Goal: Task Accomplishment & Management: Manage account settings

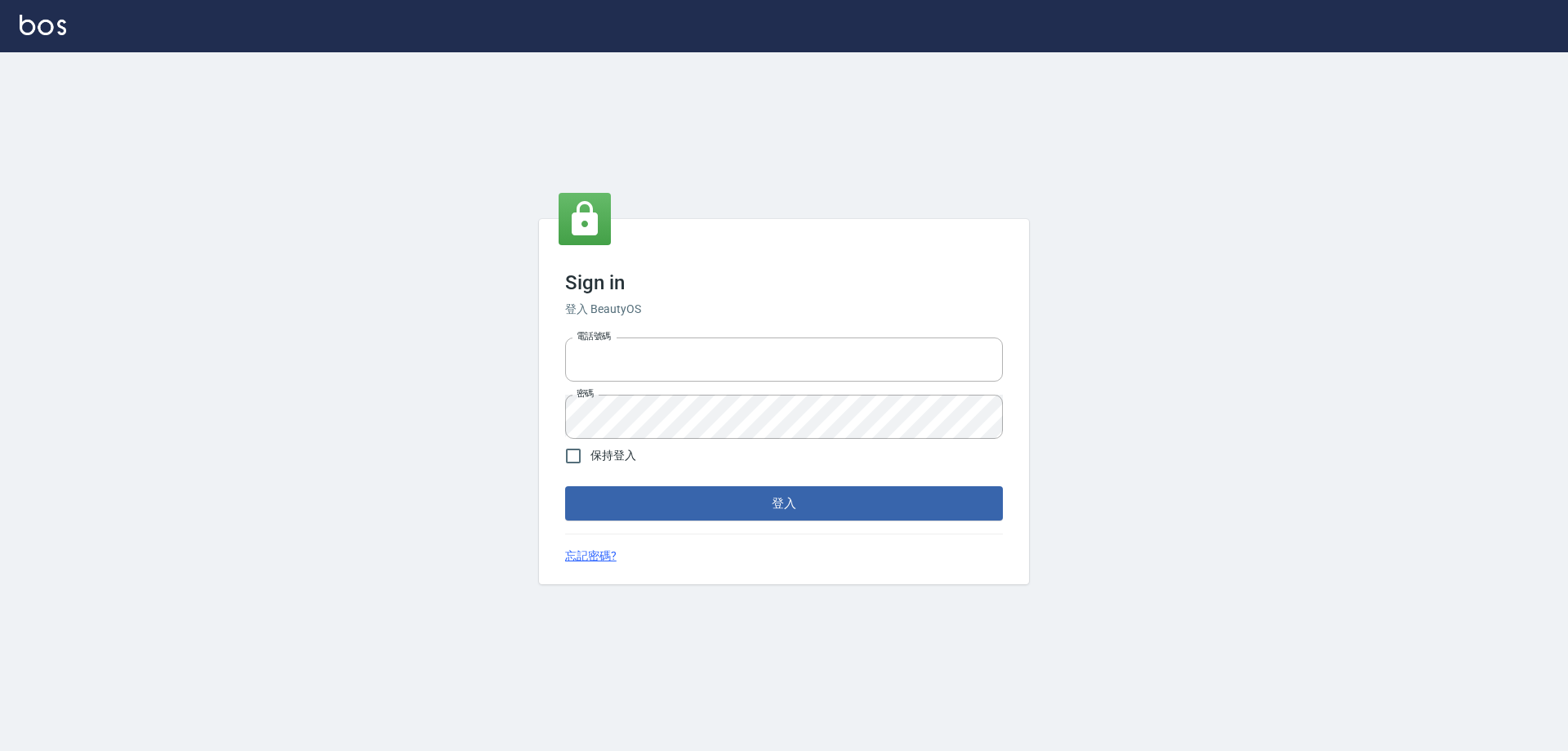
type input "0426657991"
click at [677, 484] on form "電話號碼 [PHONE_NUMBER] 電話號碼 密碼 密碼 保持登入 登入" at bounding box center [784, 426] width 438 height 189
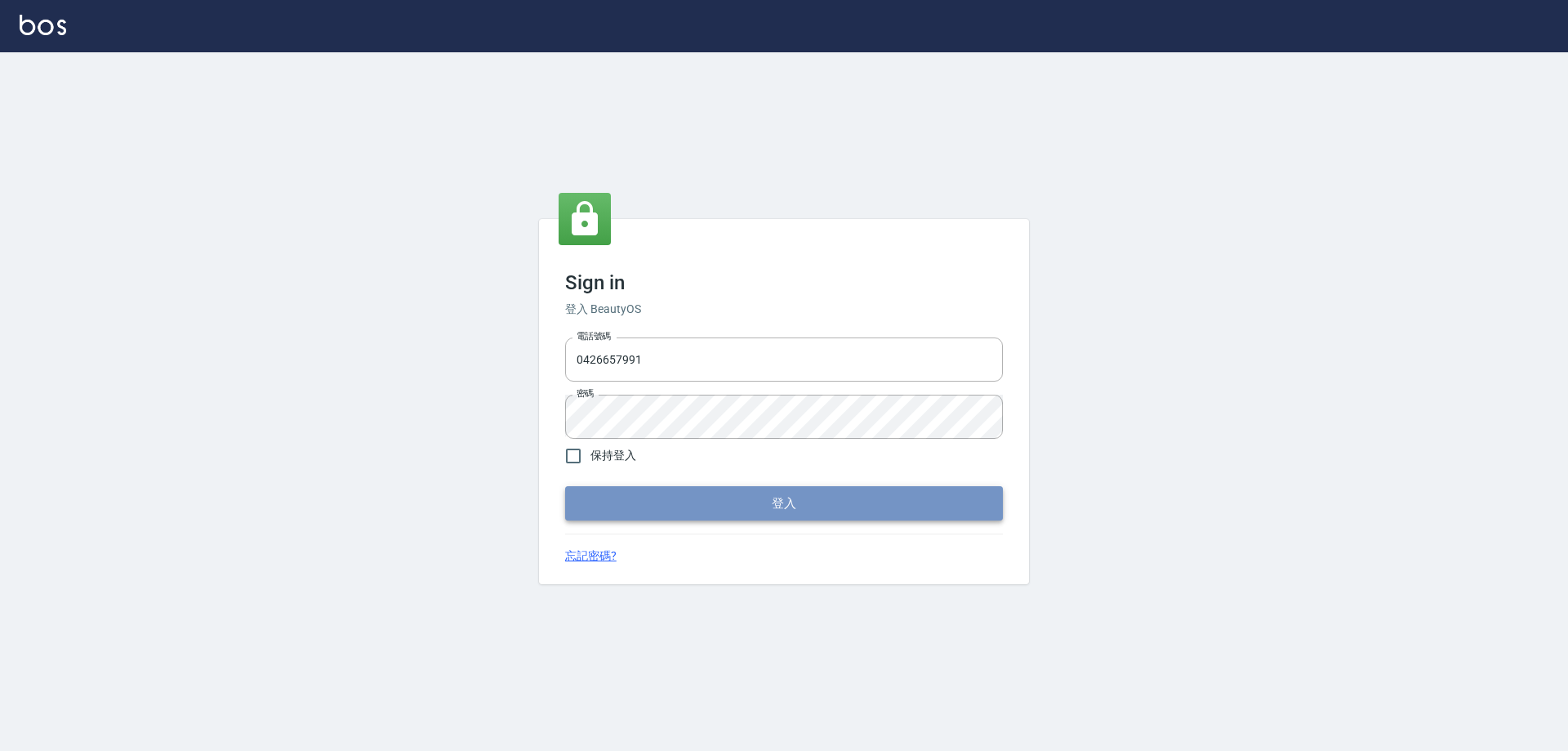
click at [678, 499] on button "登入" at bounding box center [784, 502] width 438 height 34
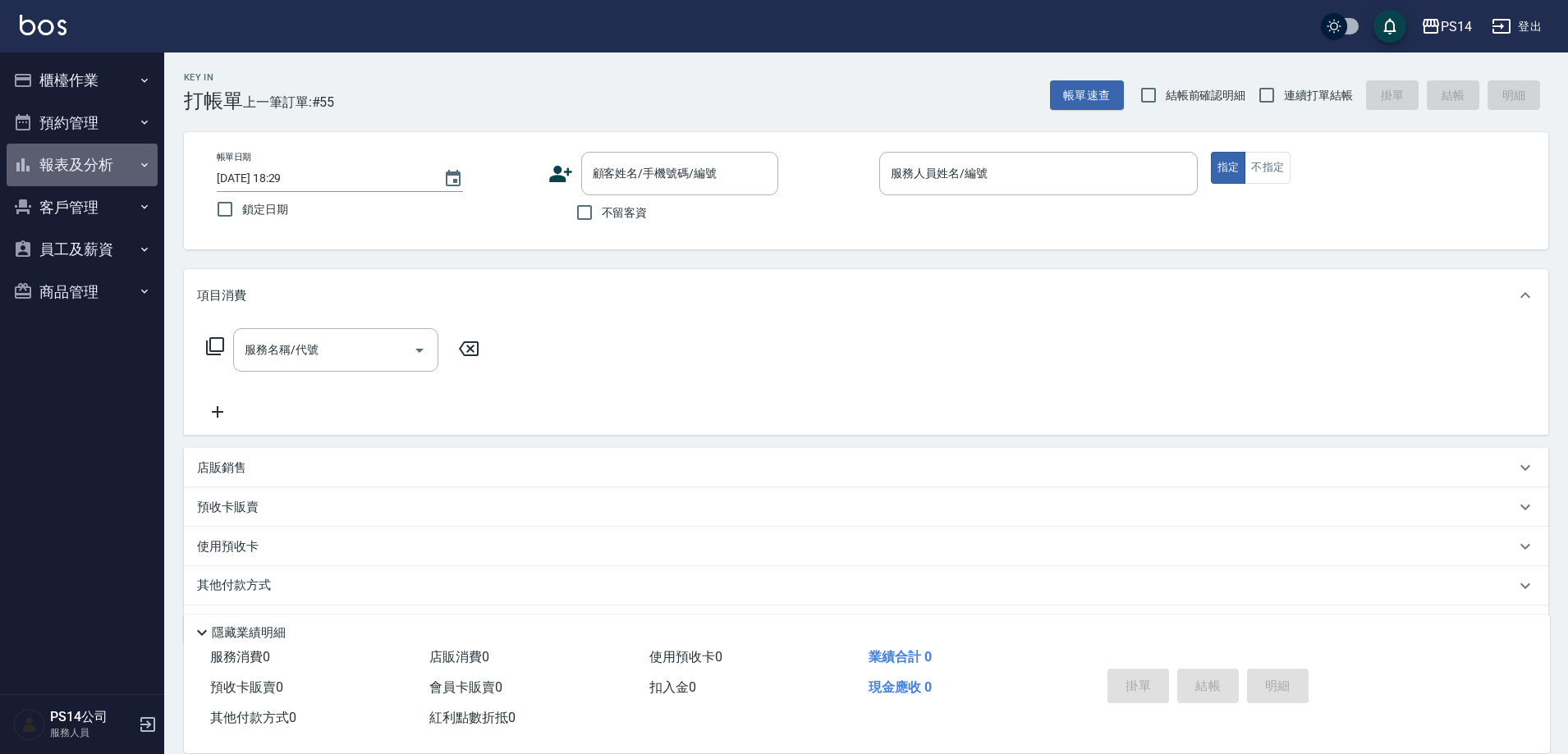
click at [49, 172] on button "報表及分析" at bounding box center [82, 165] width 151 height 43
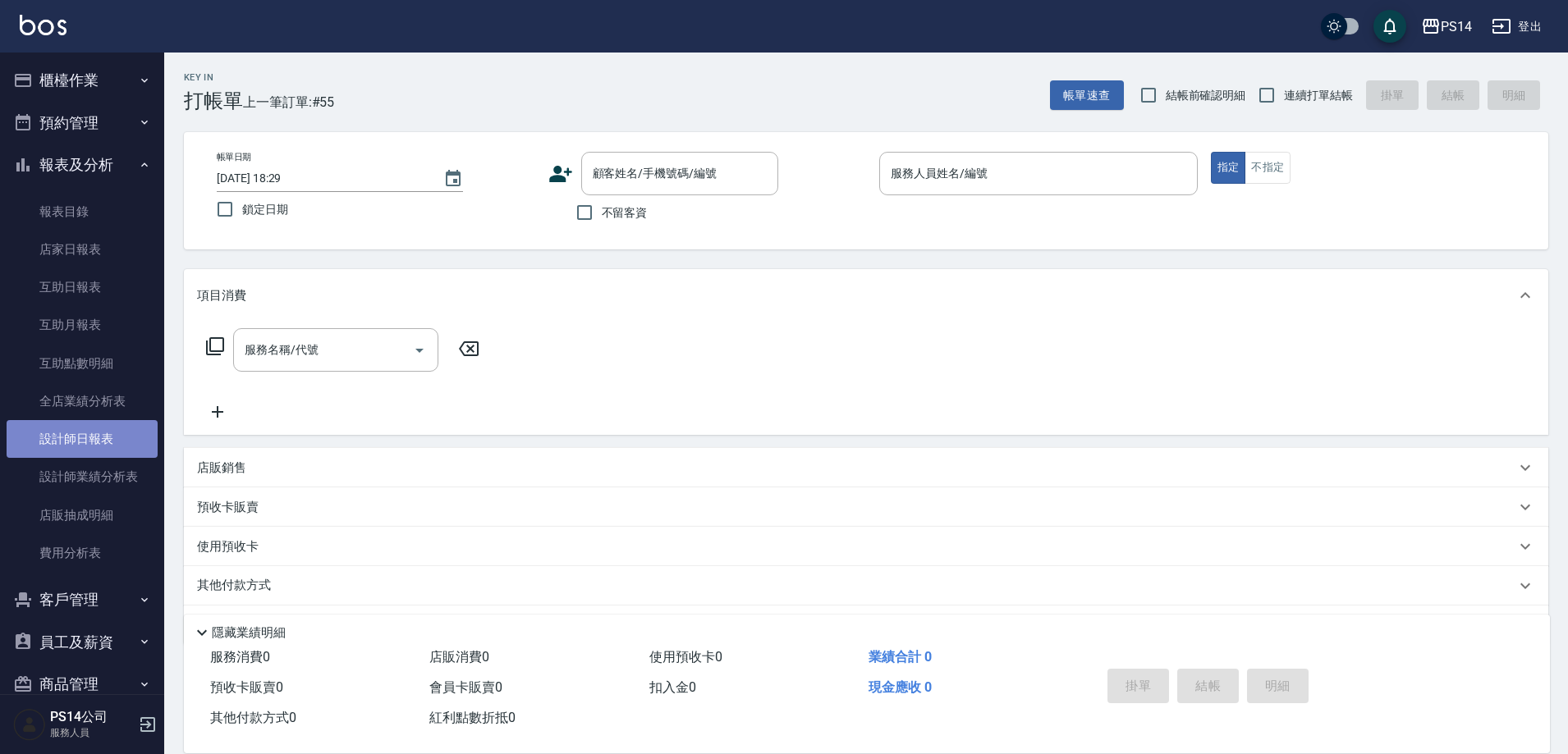
click at [107, 443] on link "設計師日報表" at bounding box center [82, 438] width 151 height 38
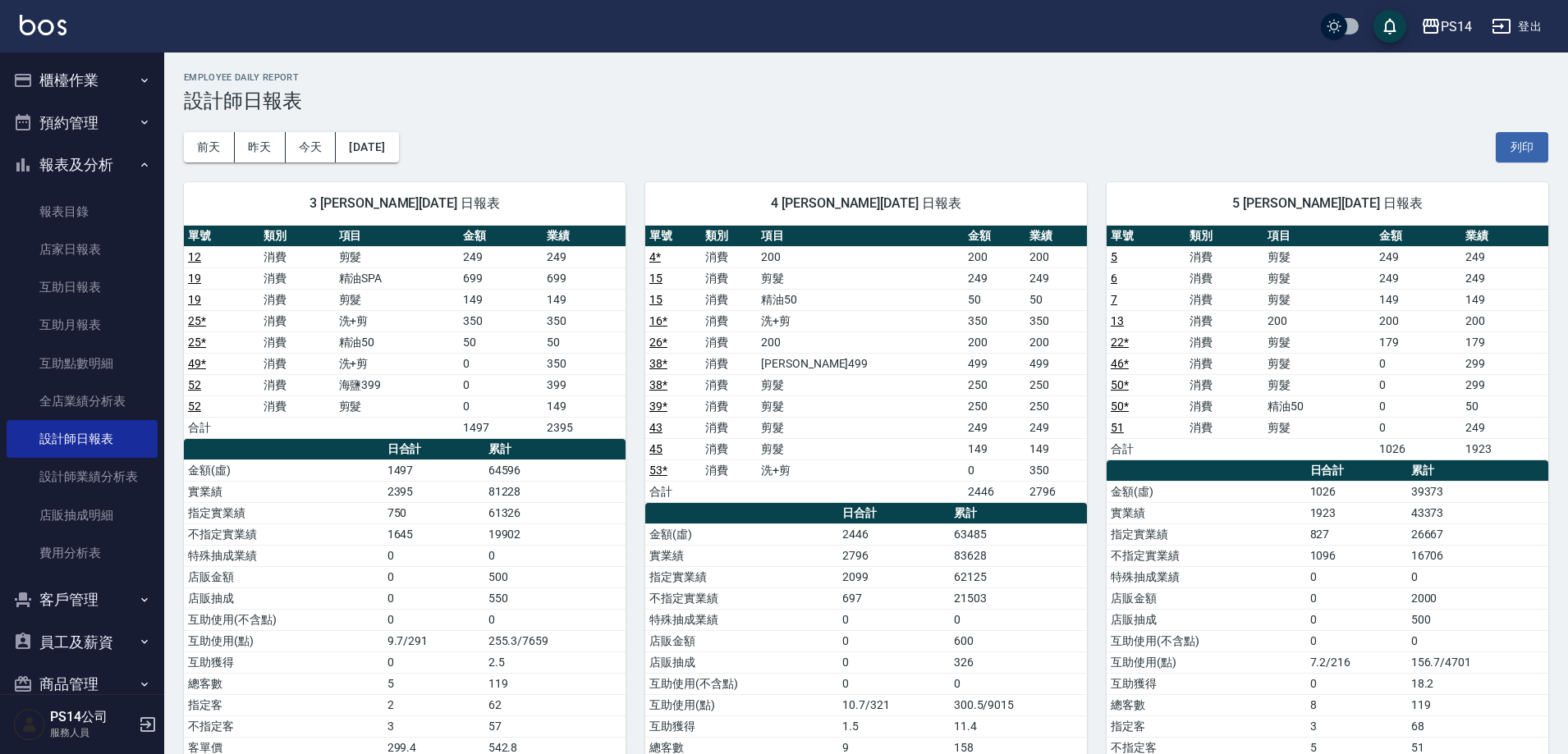
click at [93, 66] on button "櫃檯作業" at bounding box center [82, 80] width 151 height 43
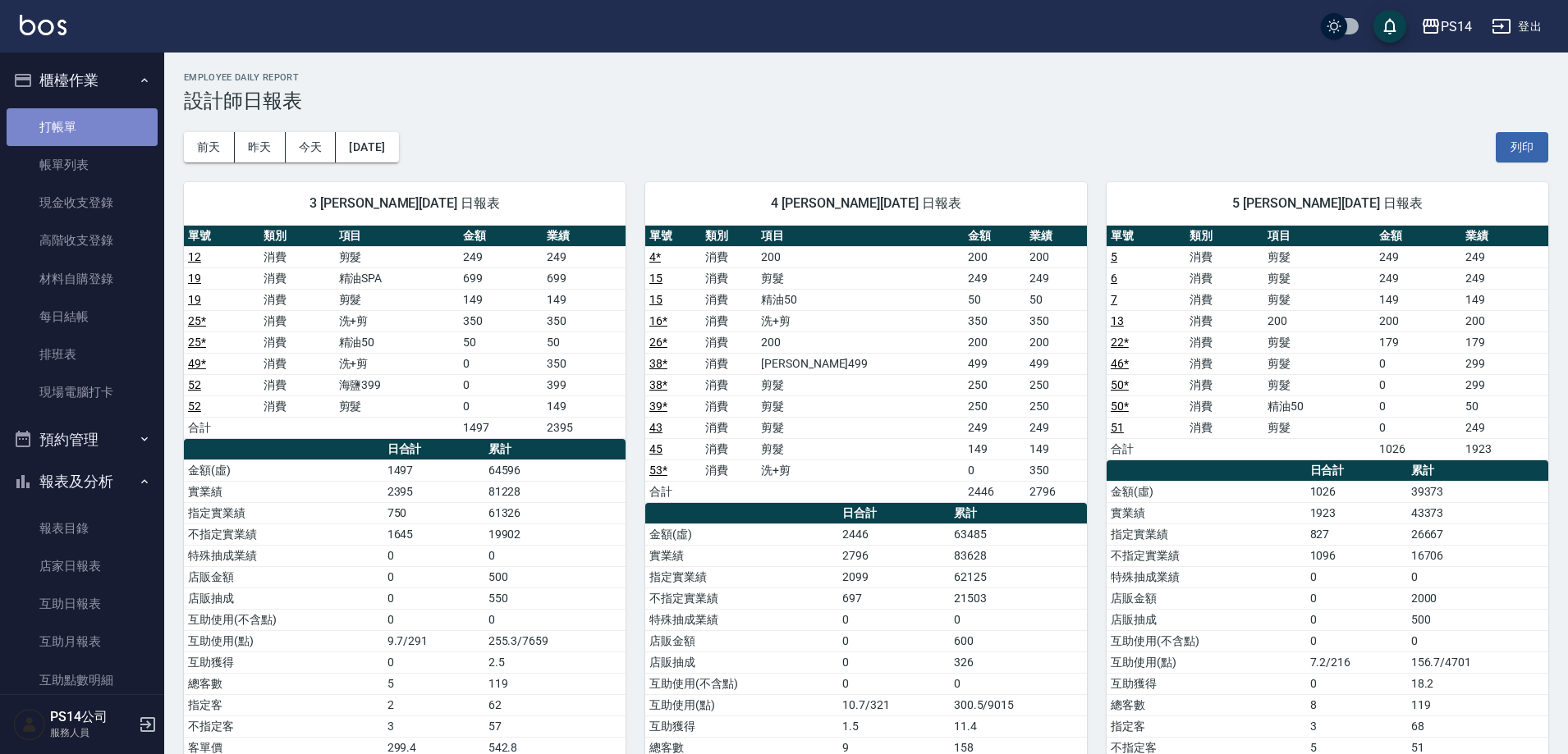
click at [93, 140] on link "打帳單" at bounding box center [82, 127] width 151 height 38
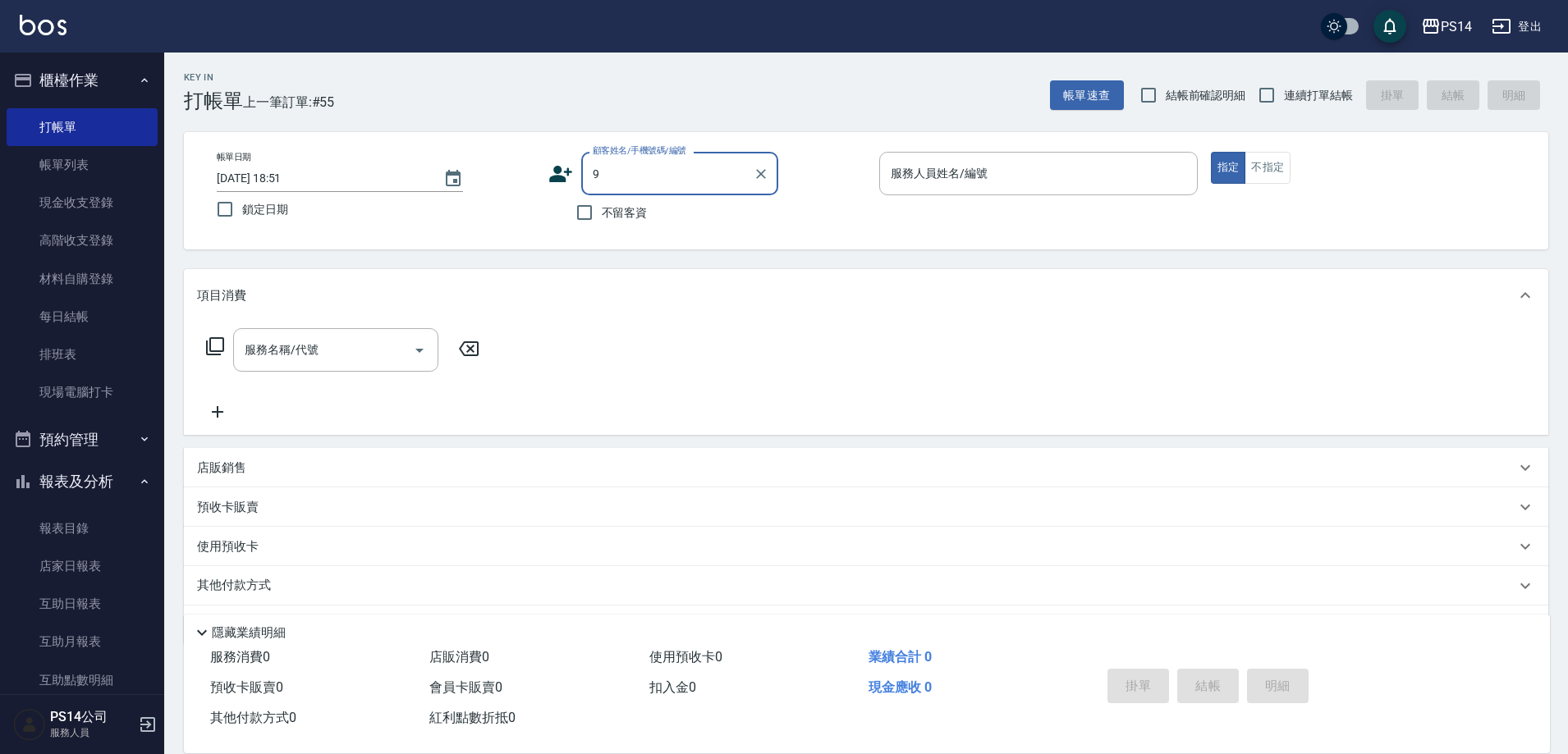
type input "[PERSON_NAME]/0988290794/null"
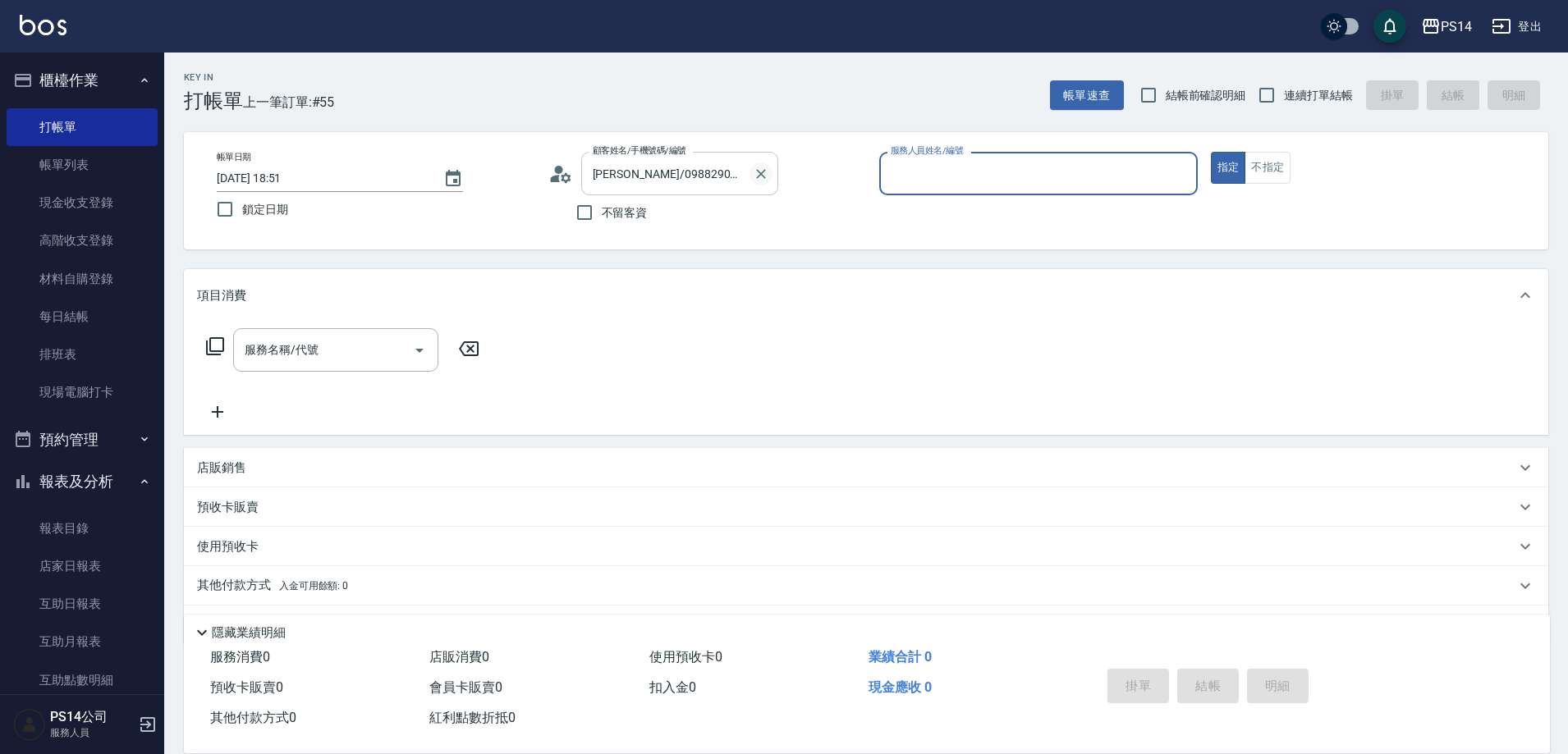
click at [760, 182] on button "Clear" at bounding box center [760, 174] width 23 height 23
drag, startPoint x: 627, startPoint y: 206, endPoint x: 655, endPoint y: 207, distance: 28.0
click at [626, 206] on span "不留客資" at bounding box center [624, 213] width 46 height 17
click at [602, 206] on input "不留客資" at bounding box center [584, 212] width 34 height 34
checkbox input "true"
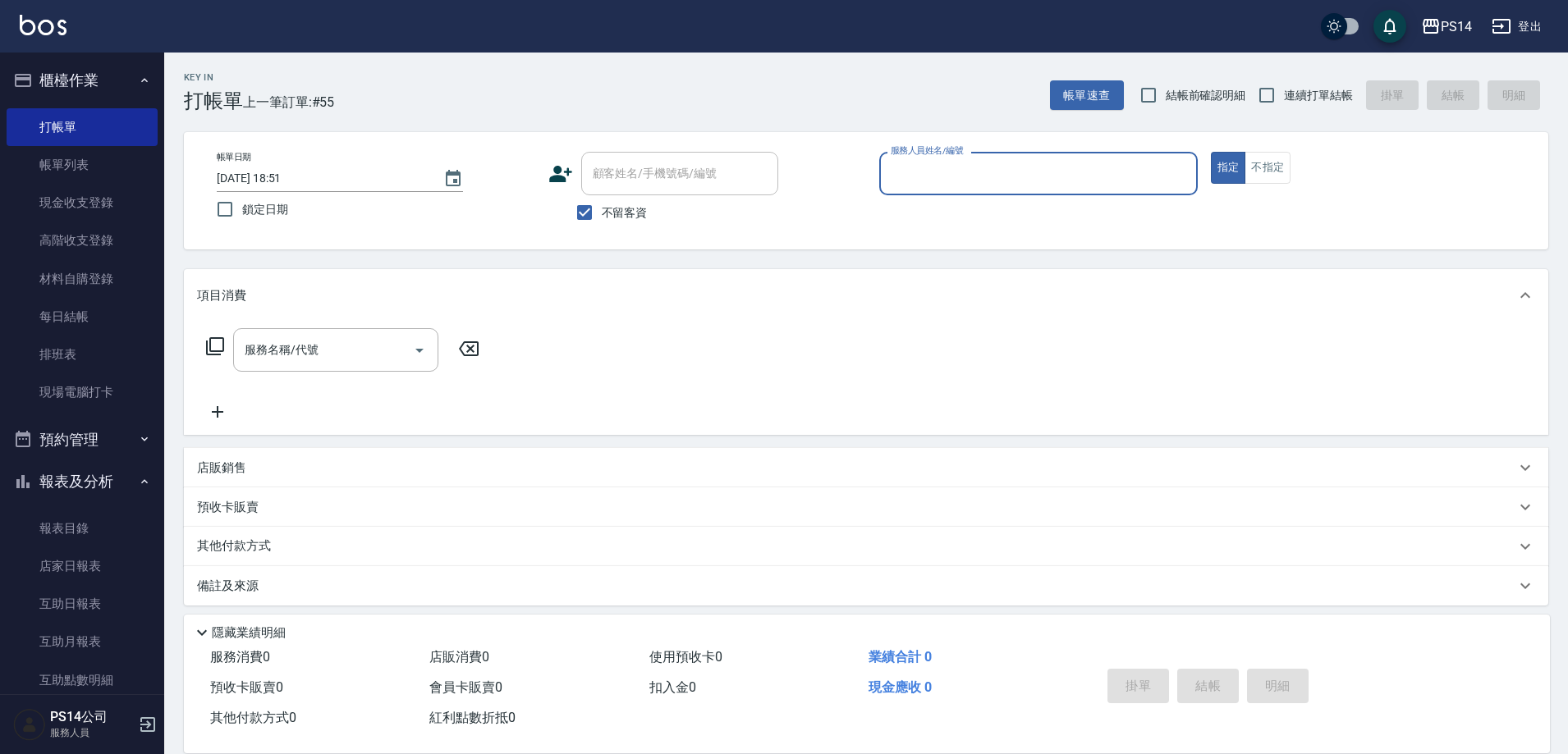
click at [1329, 113] on div "Key In 打帳單 上一筆訂單:#55 帳單速查 結帳前確認明細 連續打單結帳 掛單 結帳 明細 帳單日期 [DATE] 18:51 鎖定日期 顧客姓名/手…" at bounding box center [866, 408] width 1404 height 710
click at [1329, 102] on span "連續打單結帳" at bounding box center [1318, 96] width 69 height 17
click at [1284, 102] on input "連續打單結帳" at bounding box center [1266, 94] width 34 height 34
checkbox input "true"
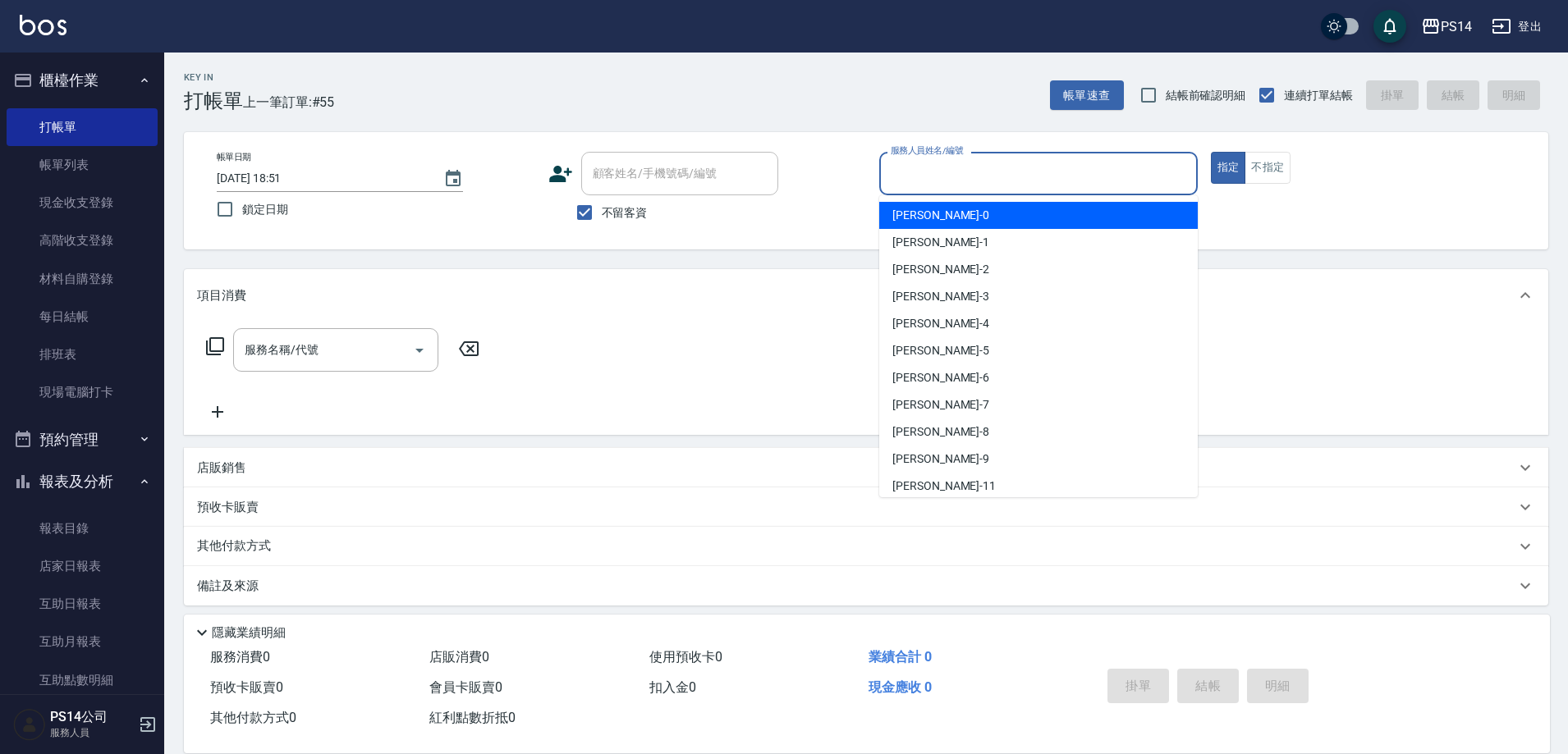
click at [1141, 179] on input "服務人員姓名/編號" at bounding box center [1038, 173] width 304 height 29
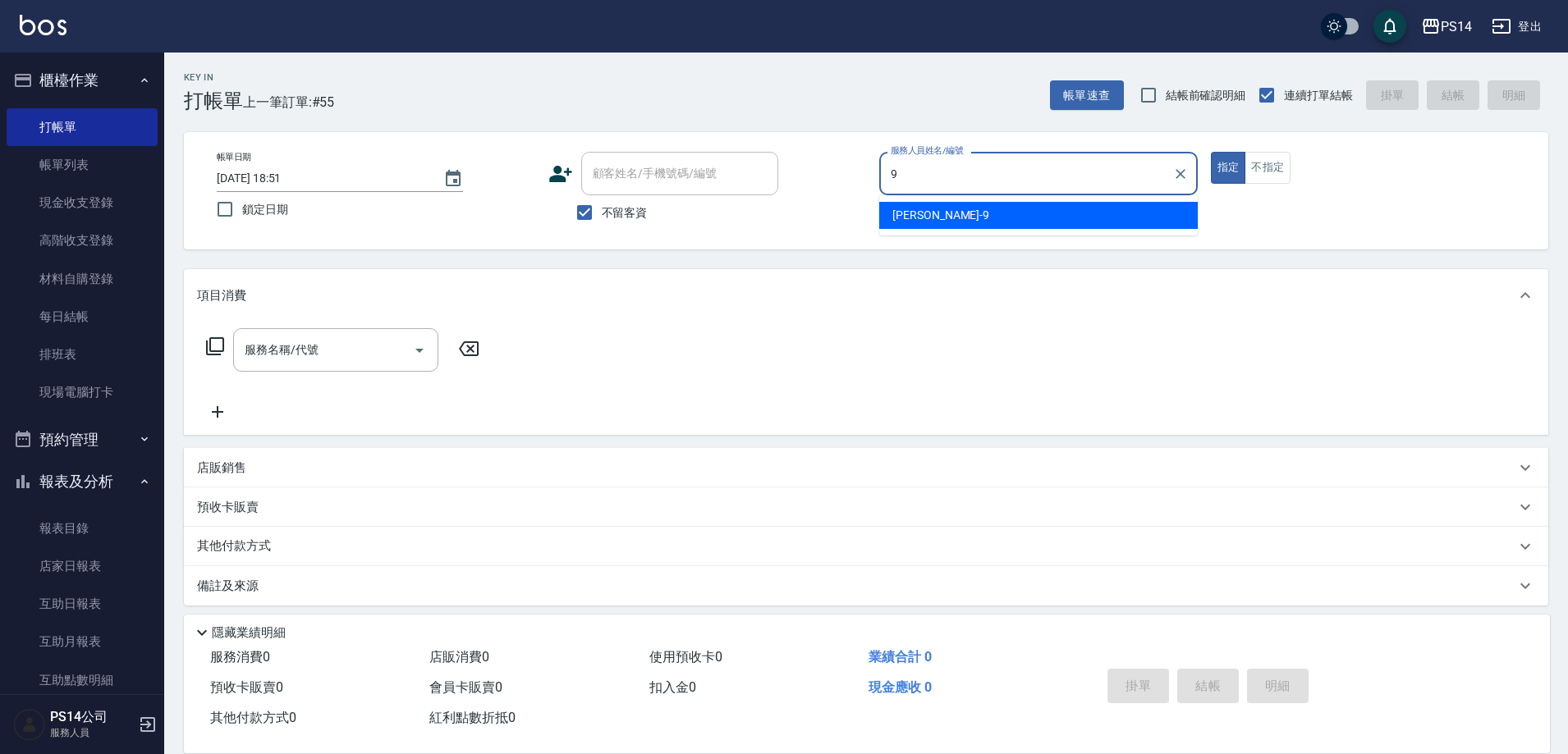
type input "[PERSON_NAME]-9"
type button "true"
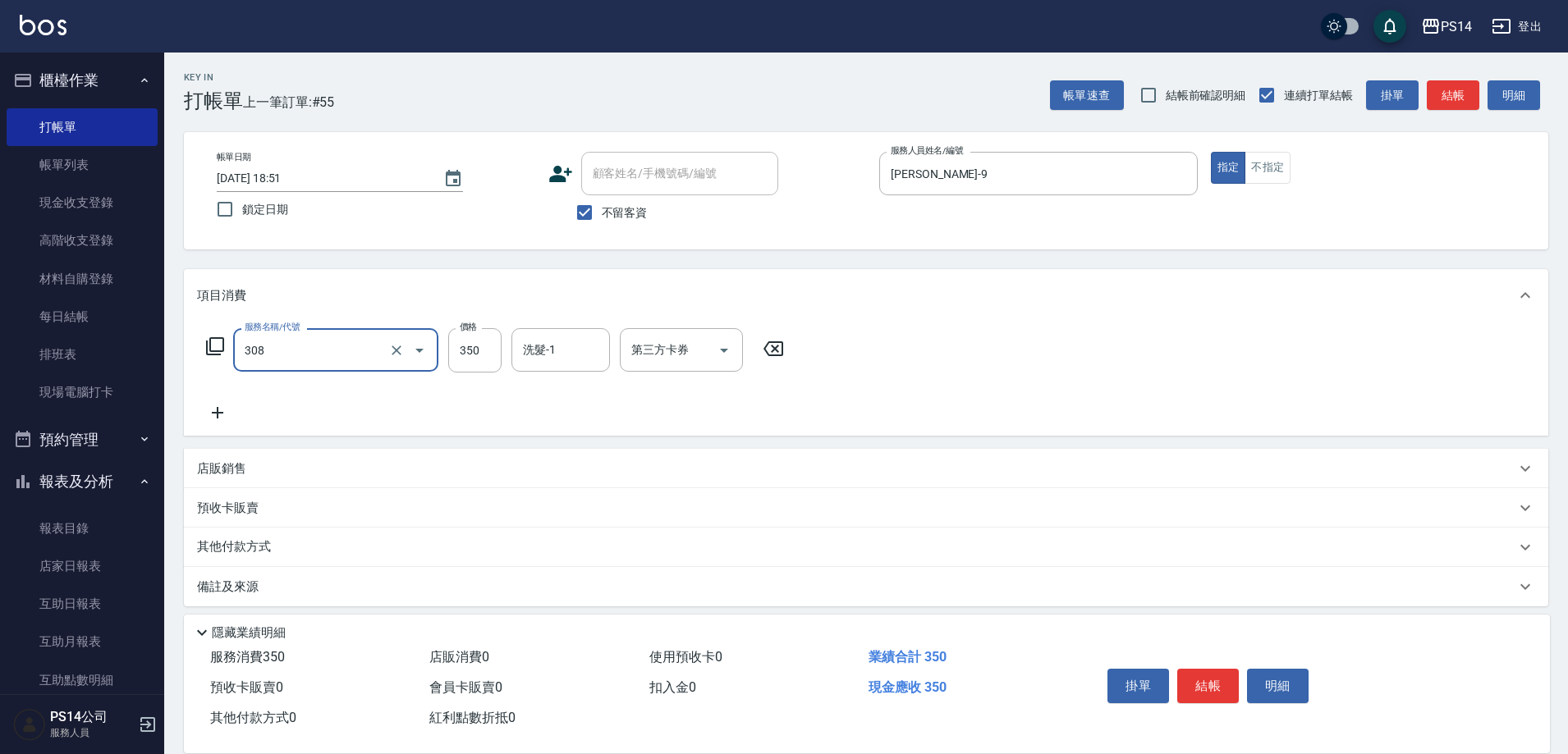
type input "洗+剪(308)"
type input "[PERSON_NAME]-17"
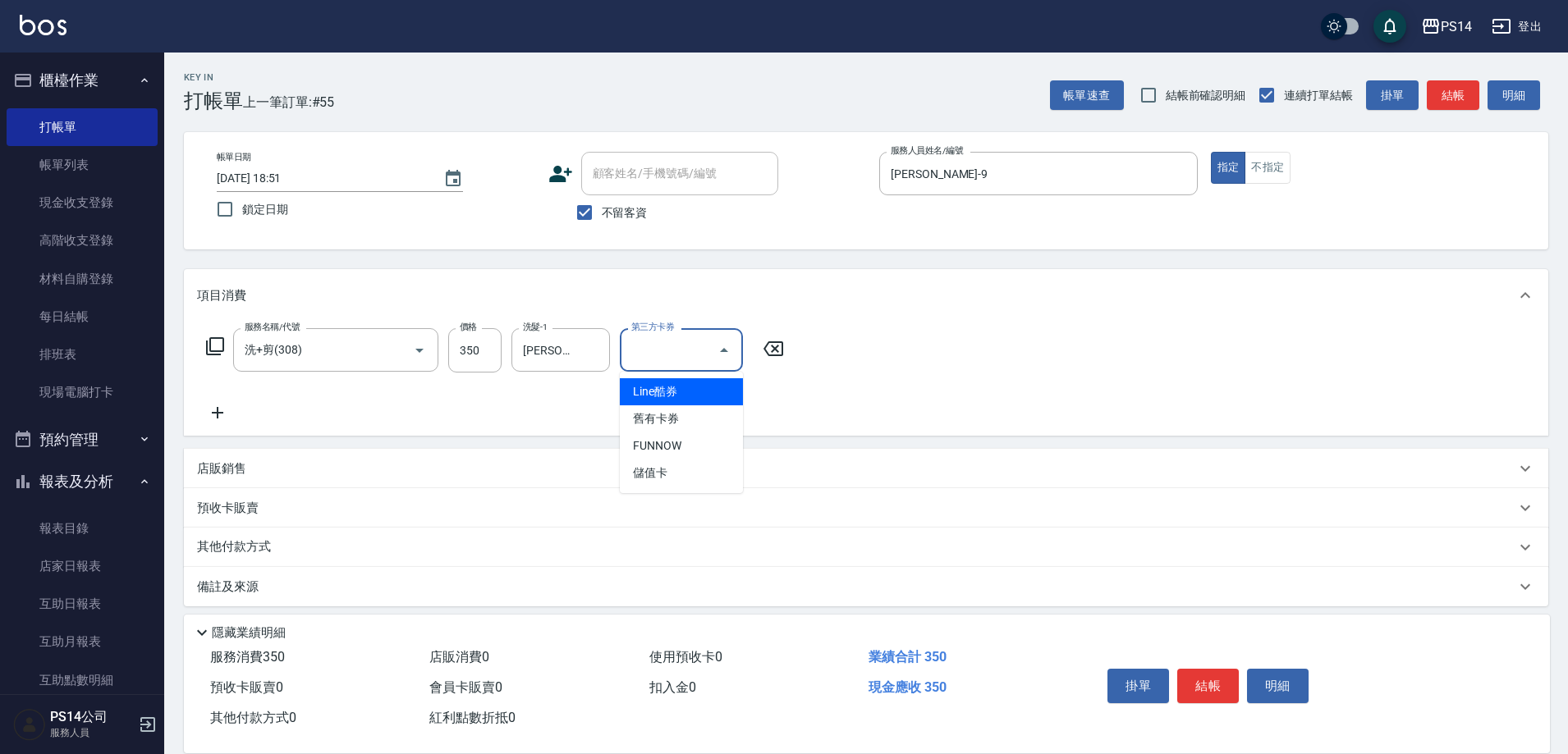
type input "儲值卡"
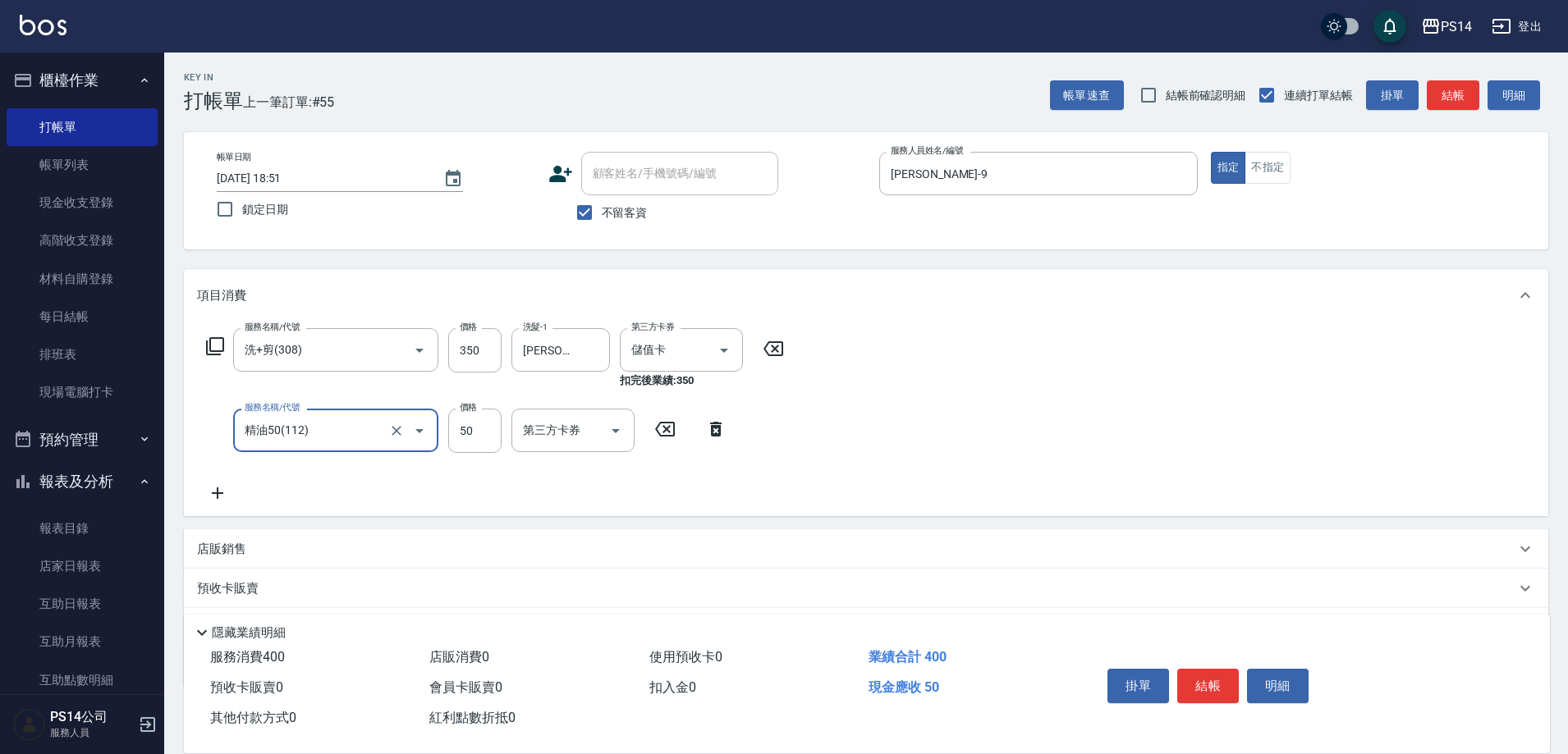
type input "精油50(112)"
type input "[PERSON_NAME]-17"
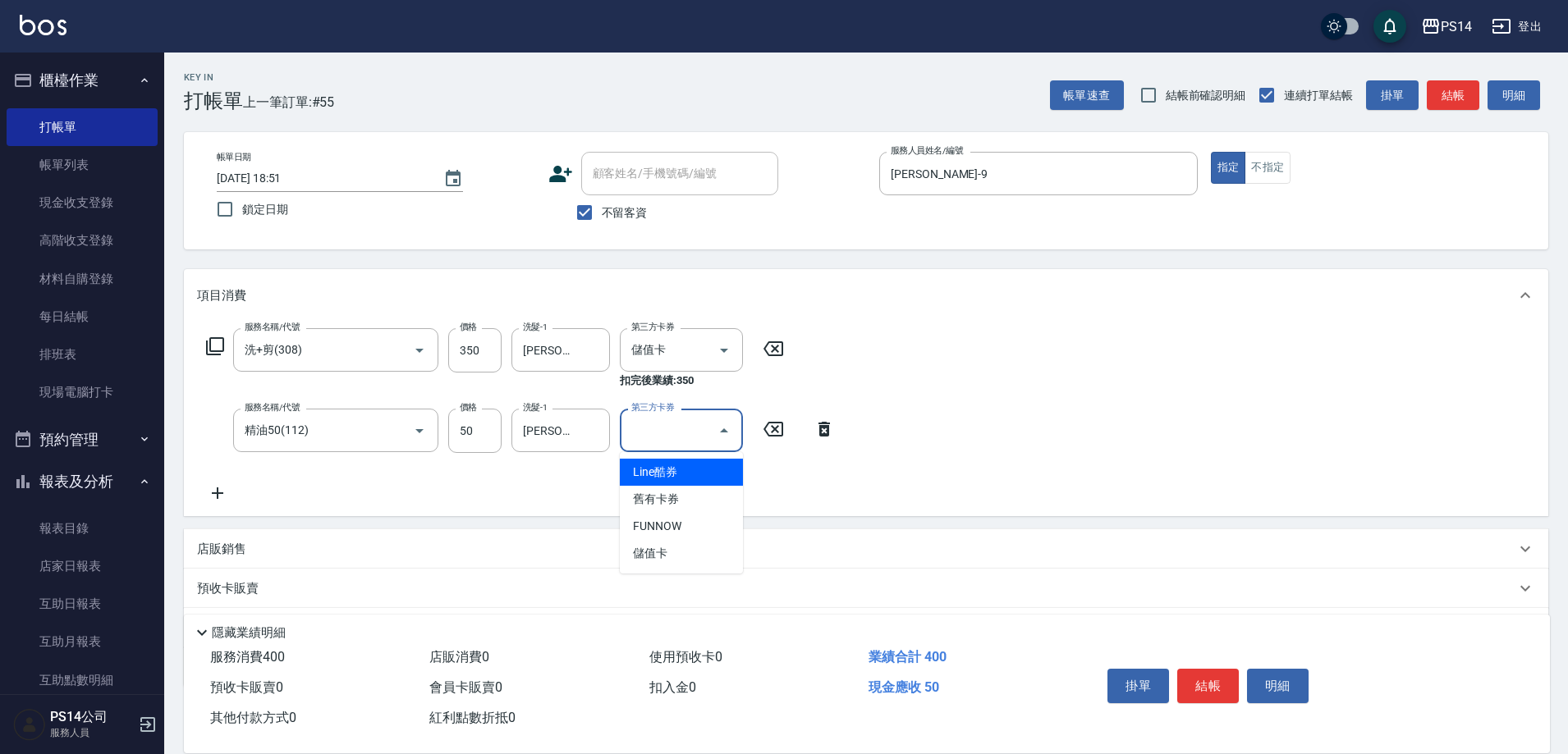
type input "儲值卡"
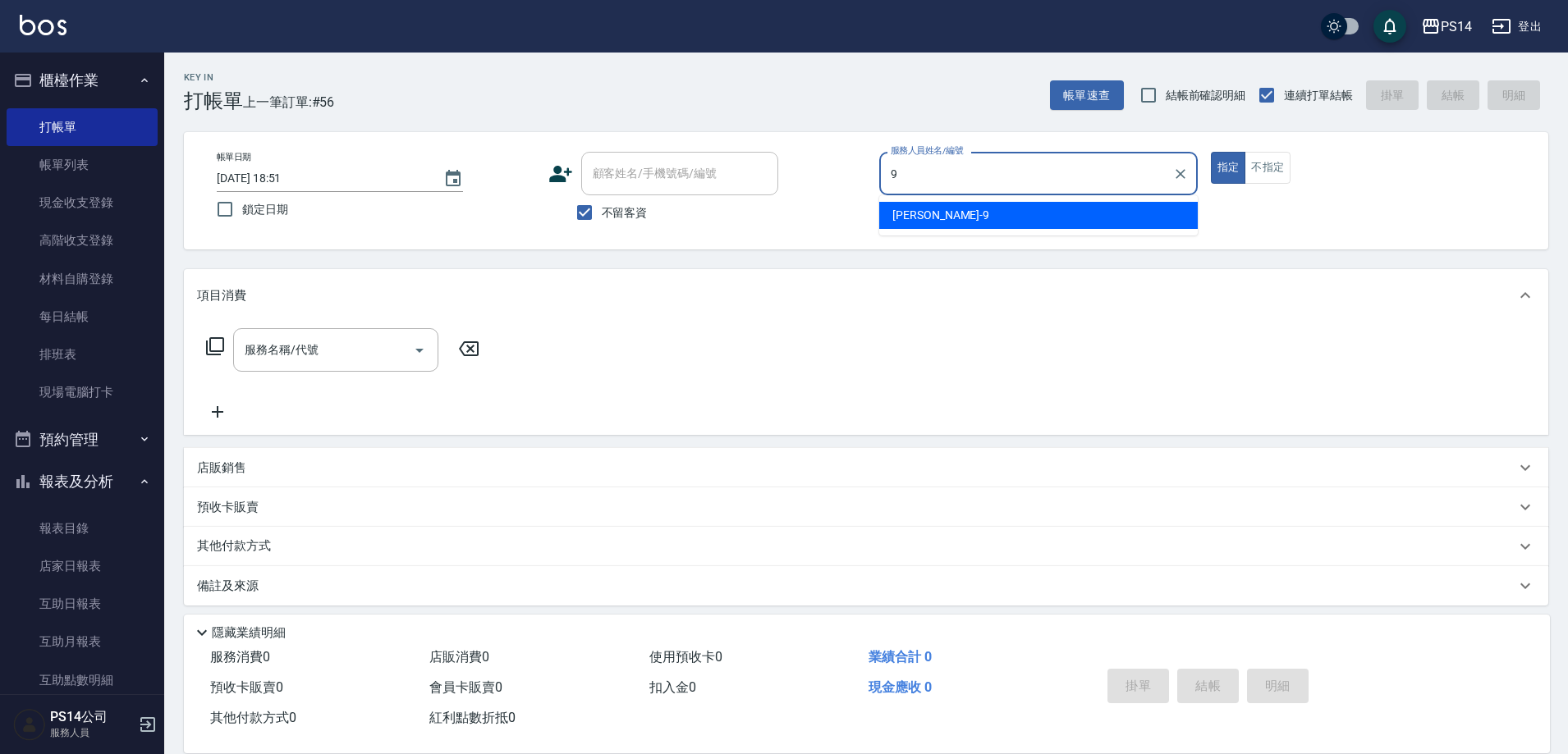
type input "[PERSON_NAME]-9"
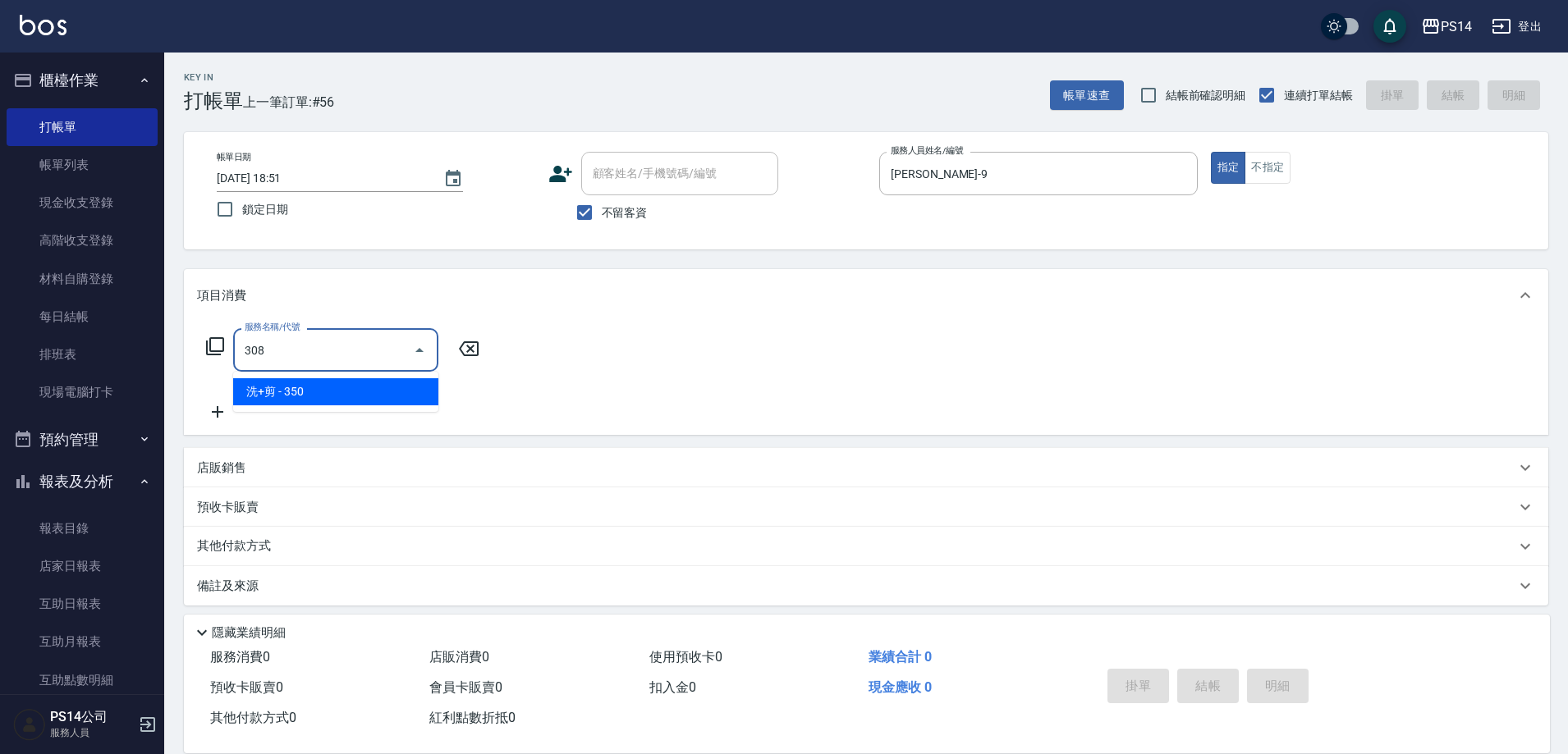
type input "洗+剪(308)"
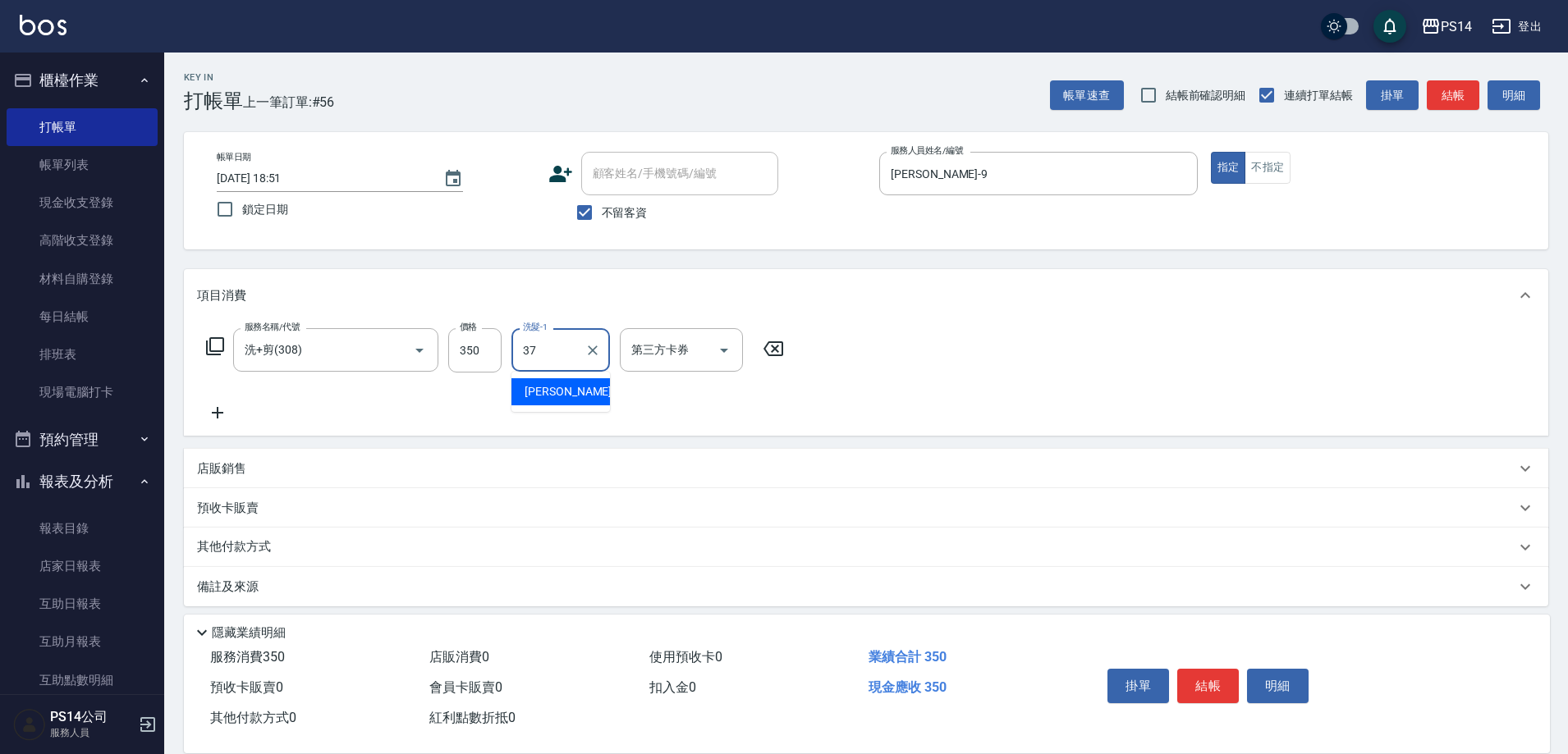
type input "[PERSON_NAME]-37"
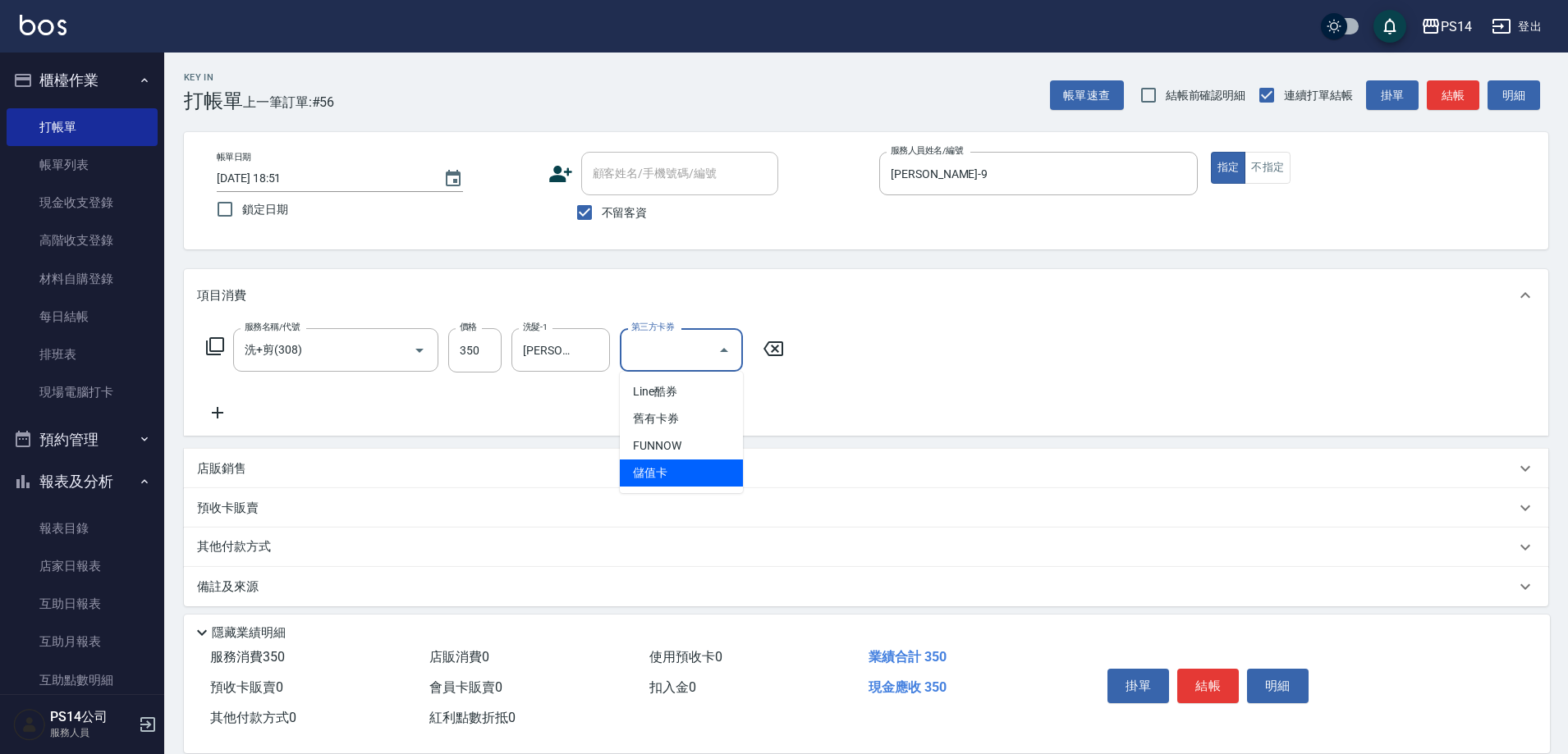
type input "儲值卡"
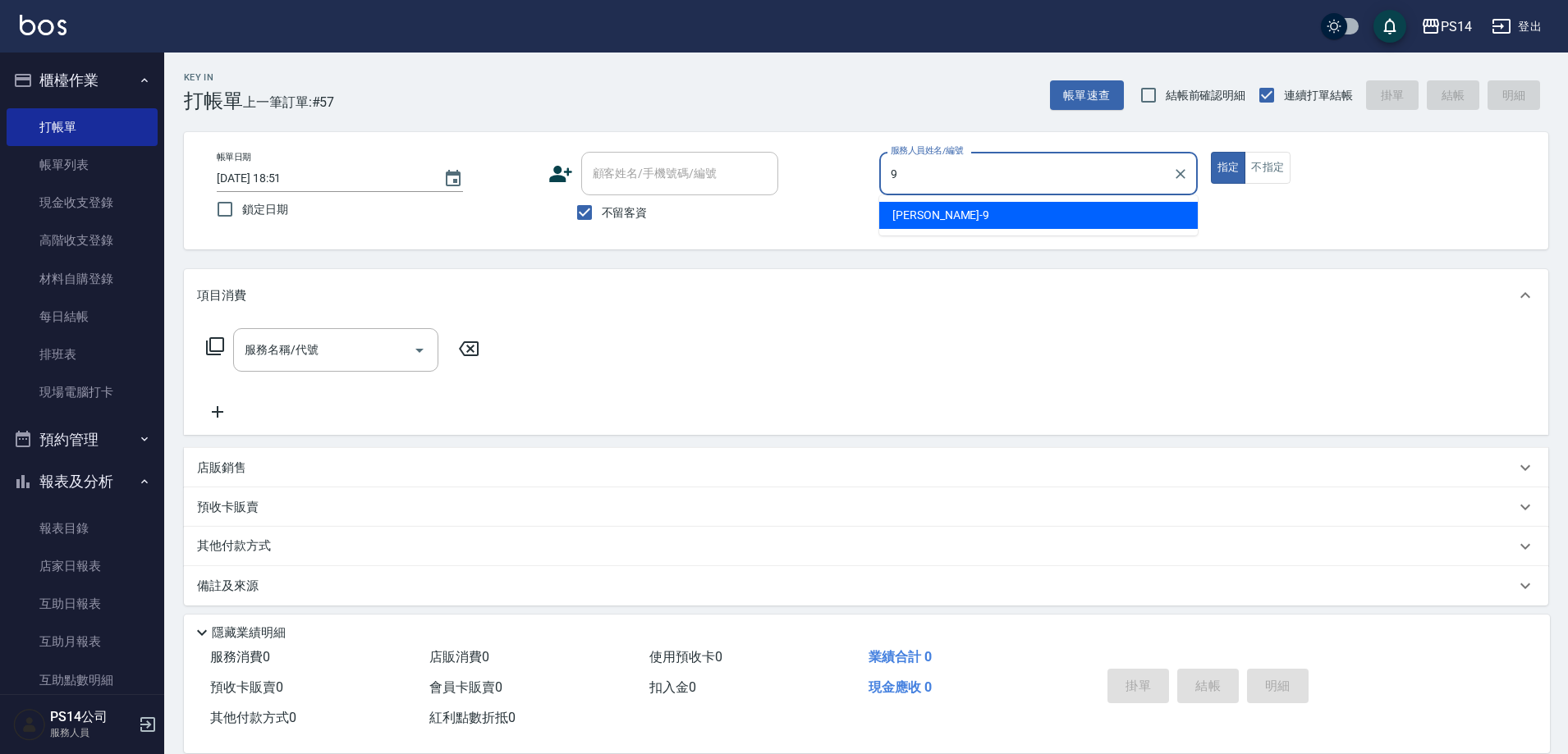
type input "[PERSON_NAME]-9"
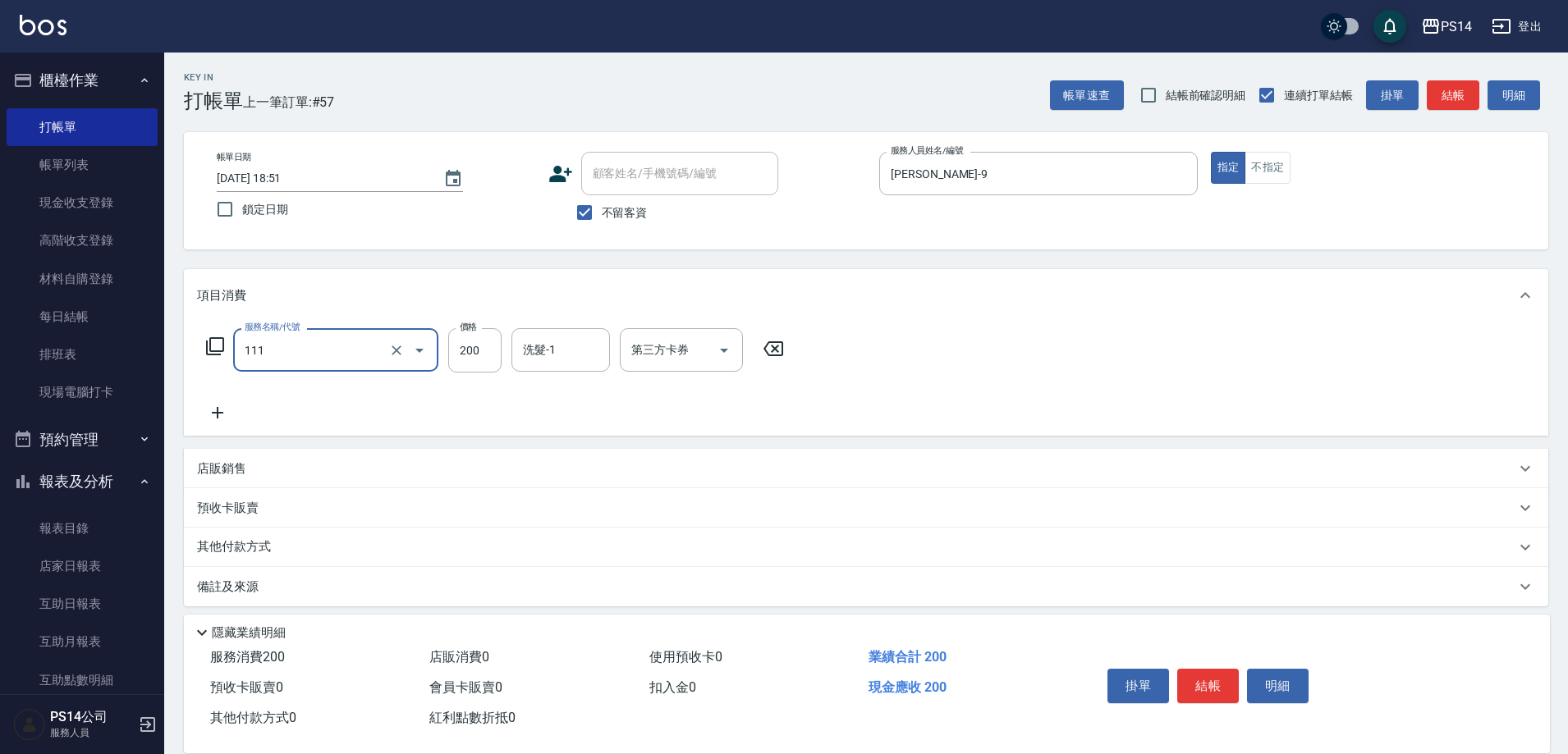
type input "200(111)"
type input "[PERSON_NAME]-11"
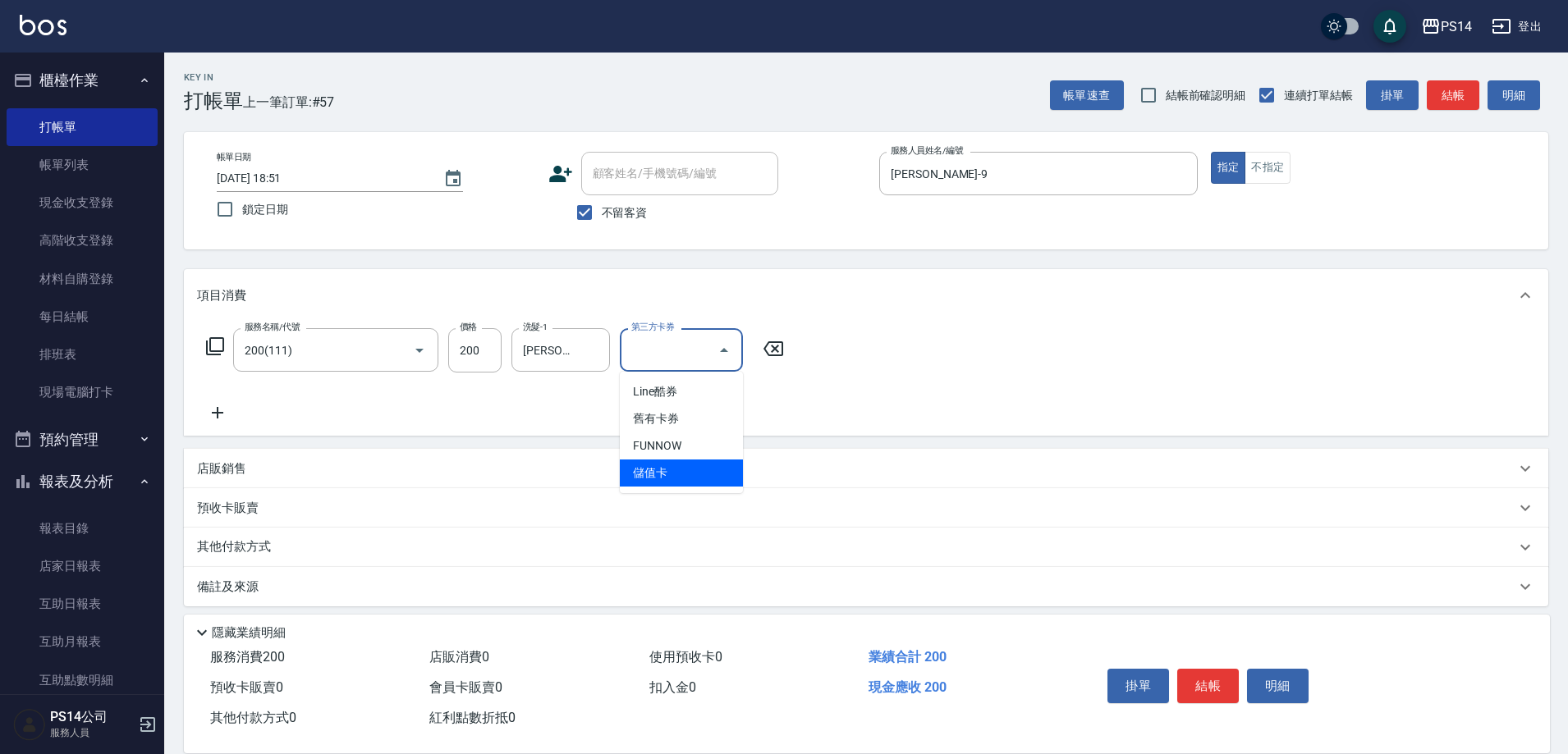
type input "儲值卡"
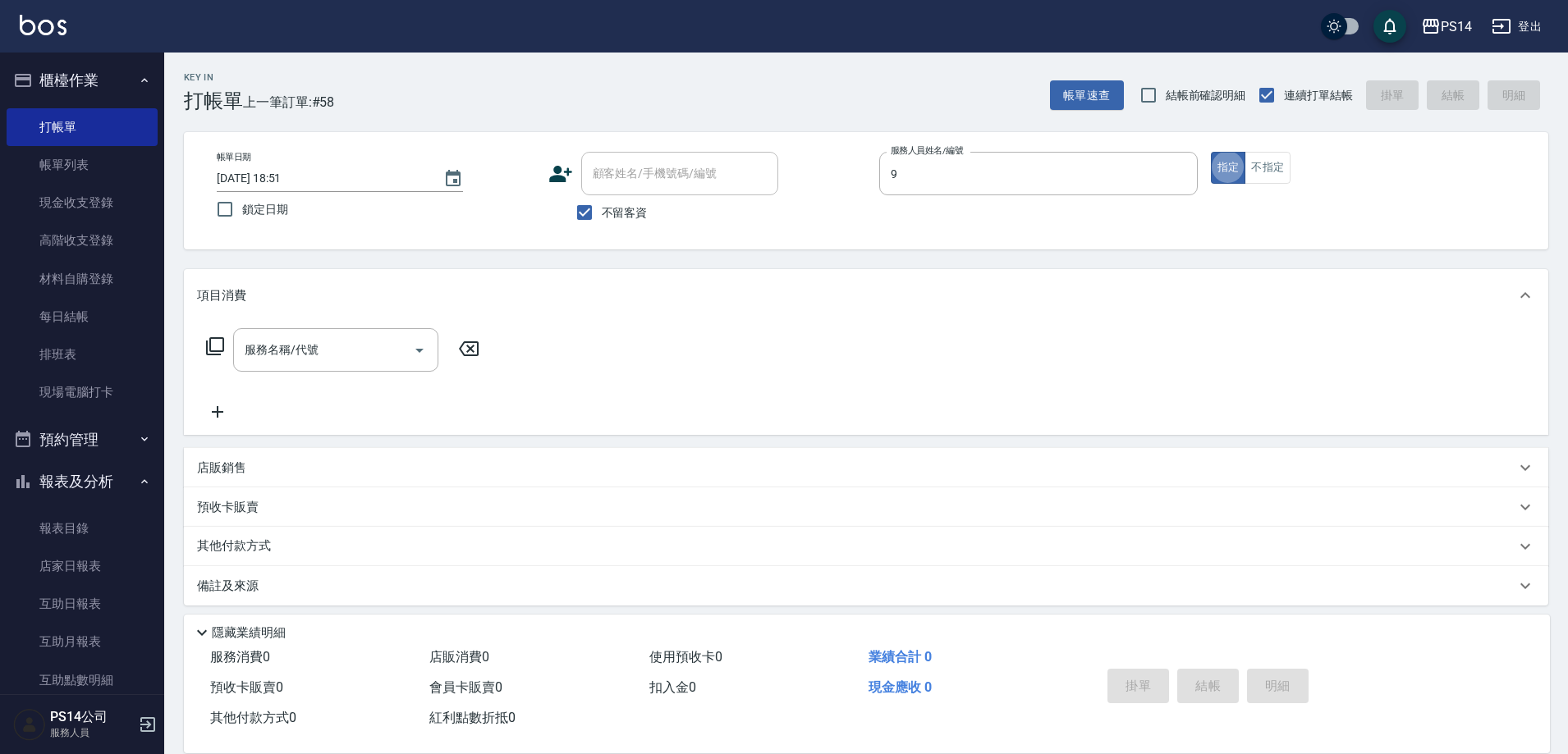
type input "[PERSON_NAME]-9"
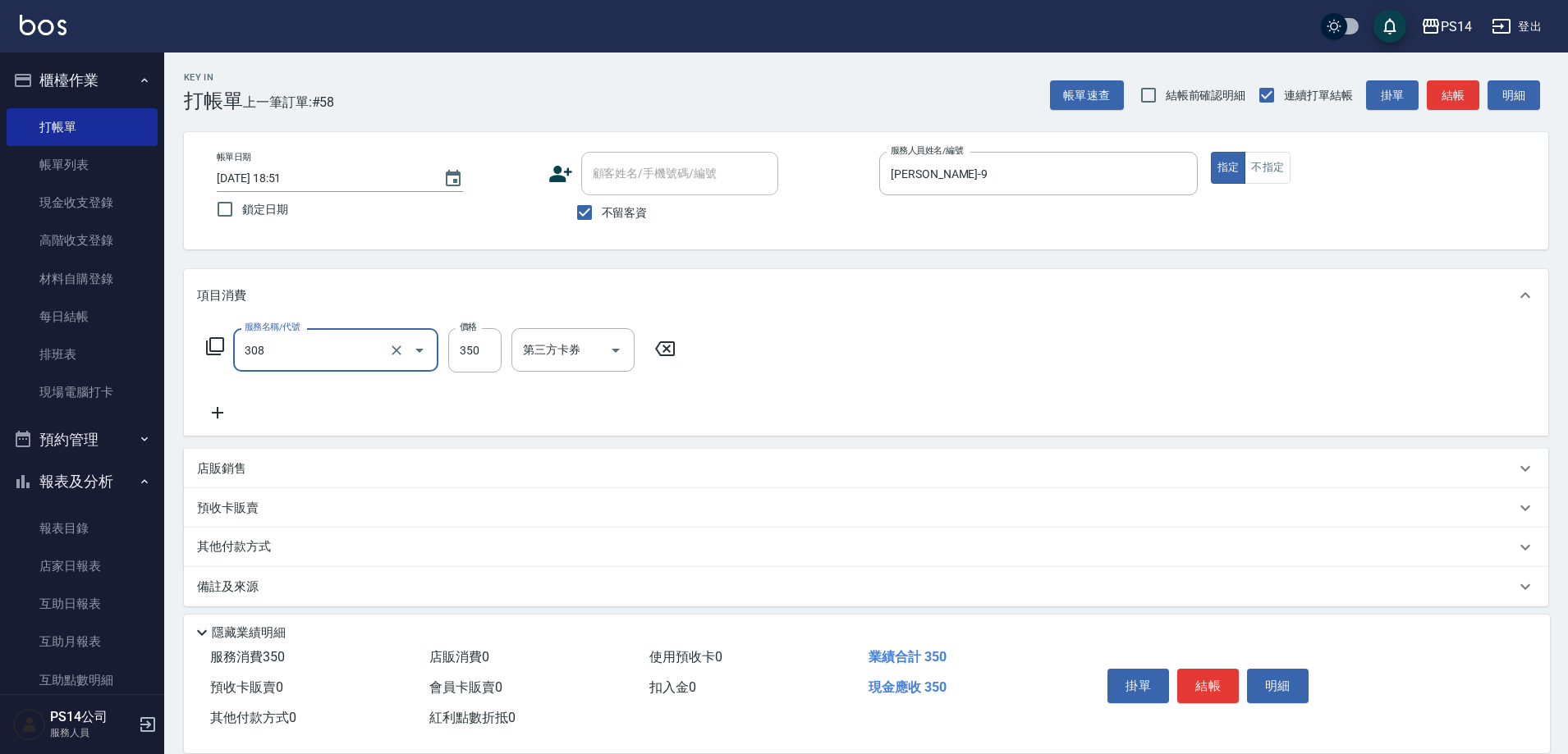
type input "洗+剪(308)"
type input "[PERSON_NAME]-18"
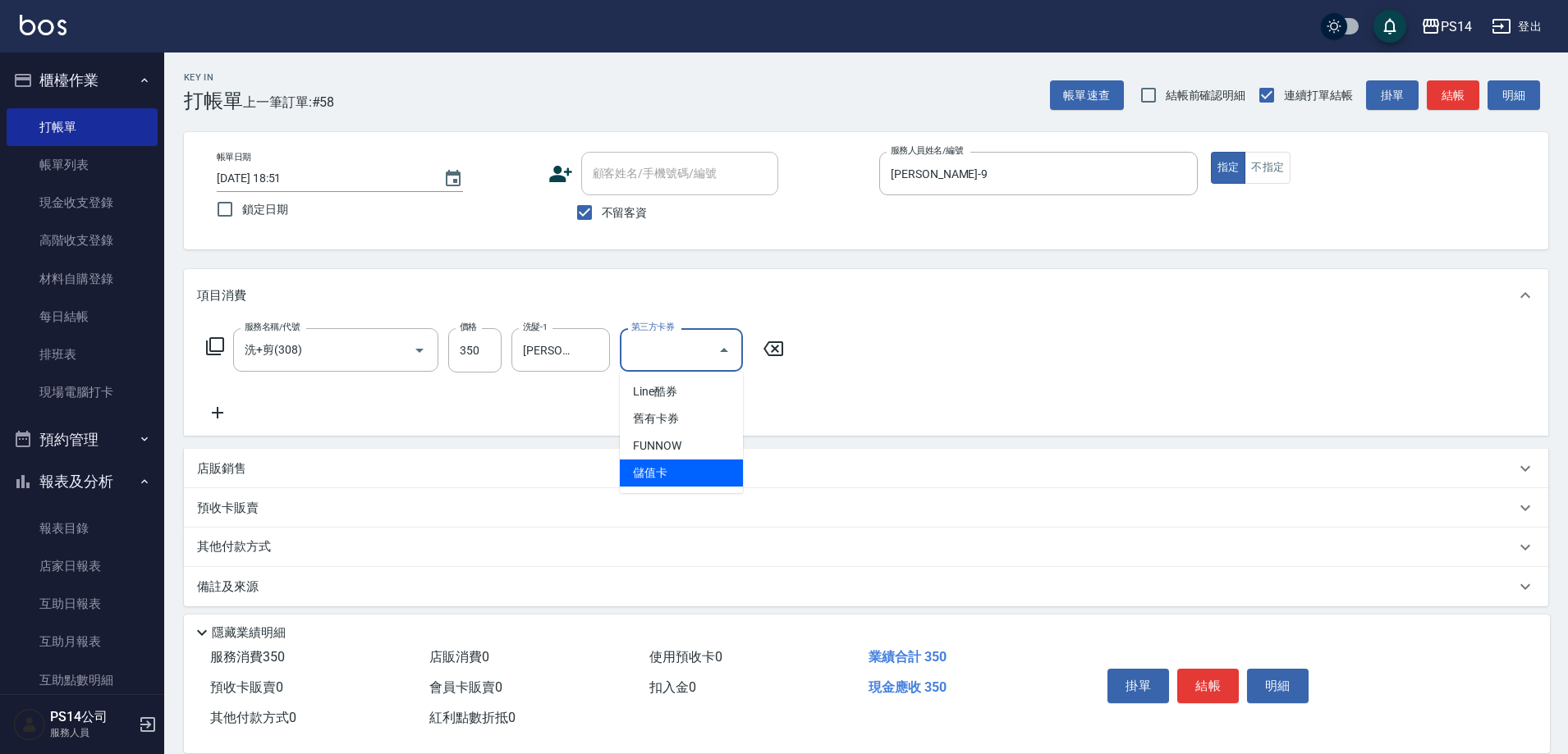
type input "儲值卡"
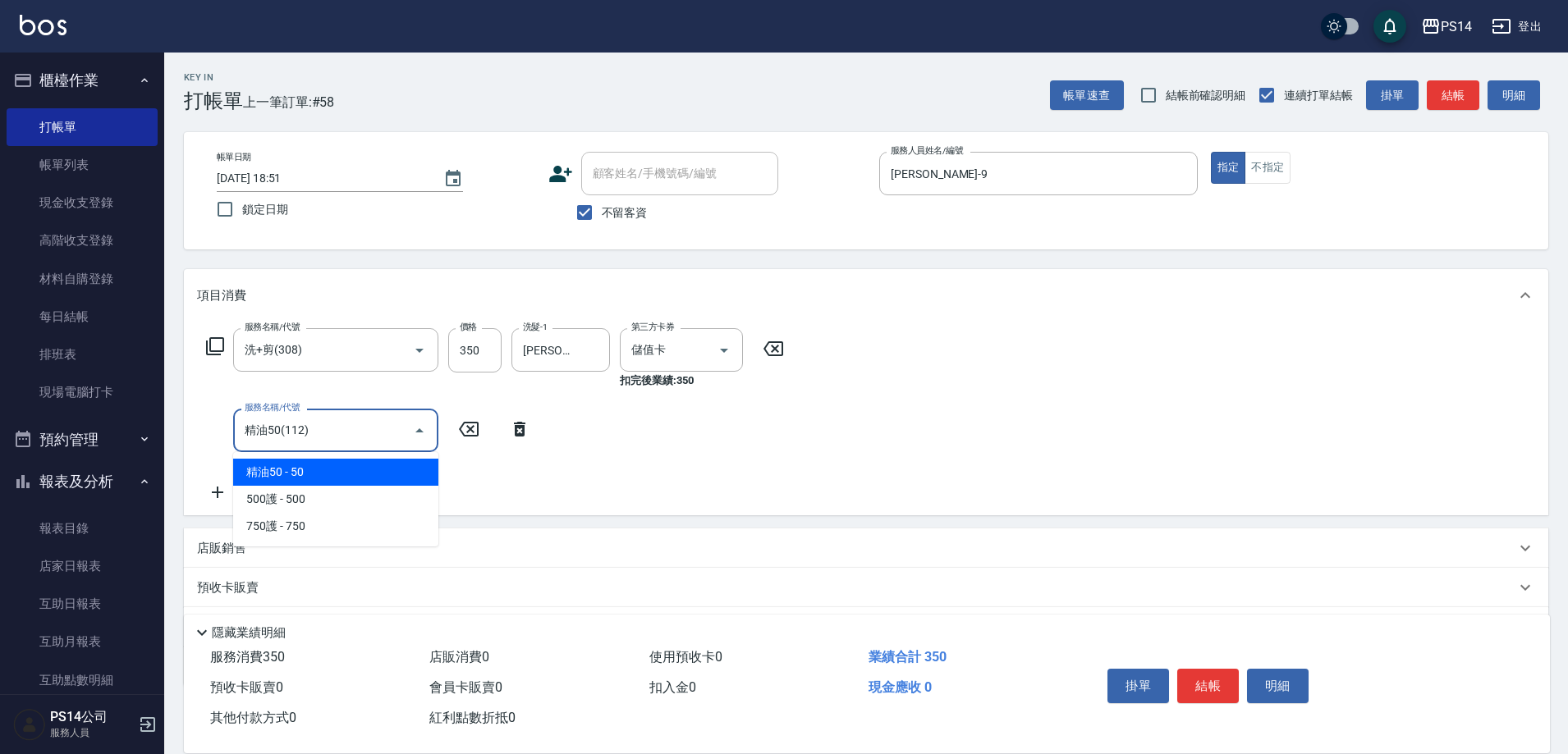
type input "精油50(112)"
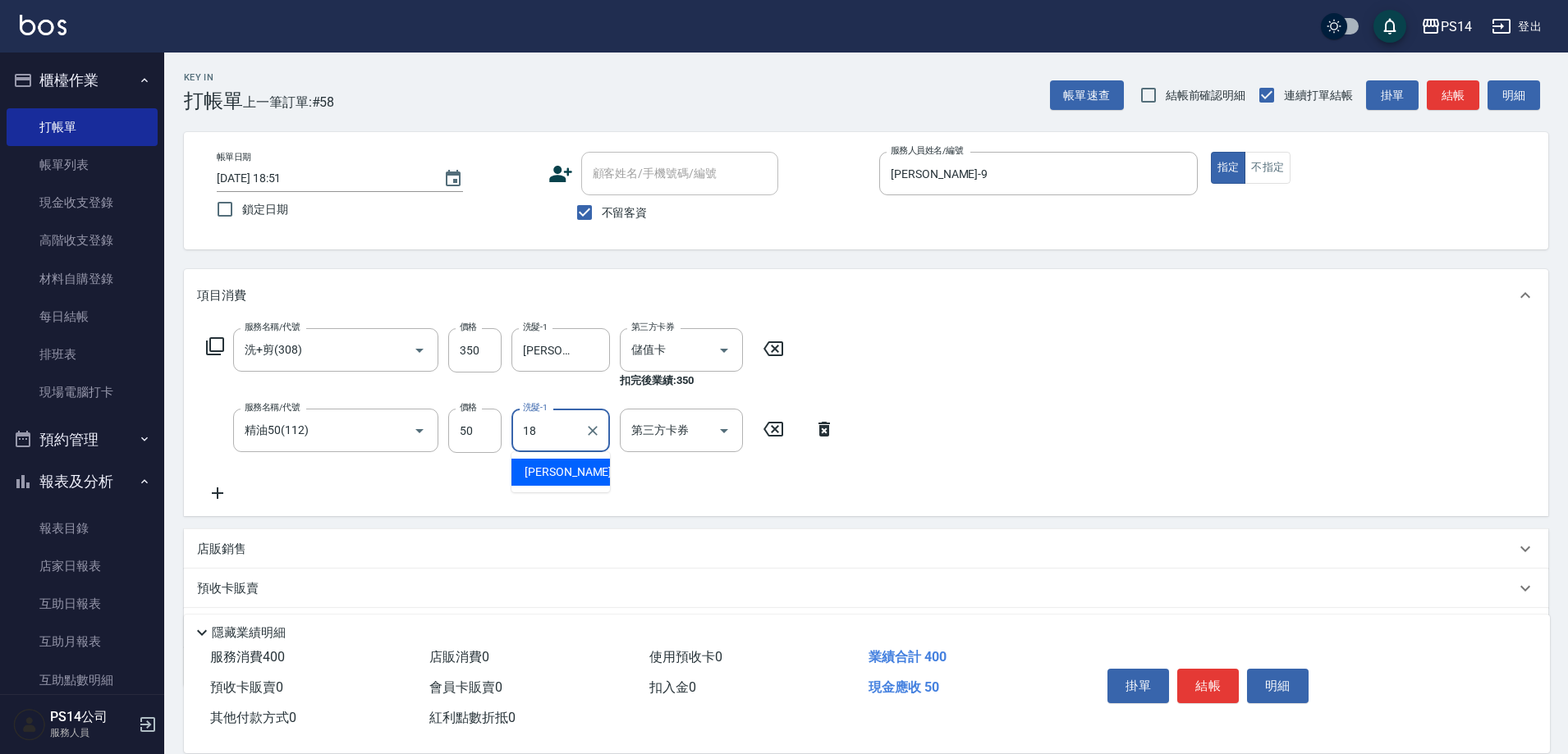
type input "[PERSON_NAME]-18"
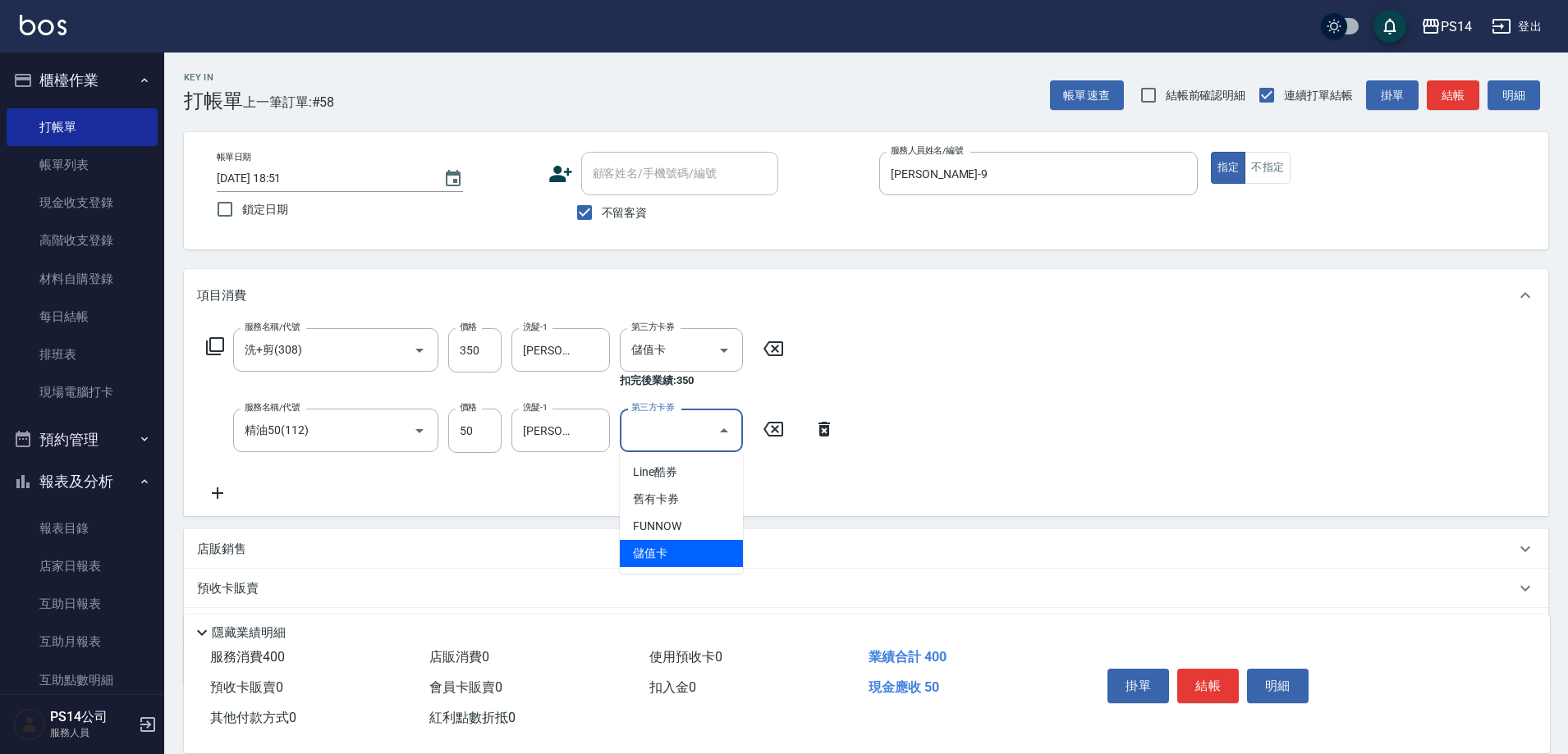
type input "儲值卡"
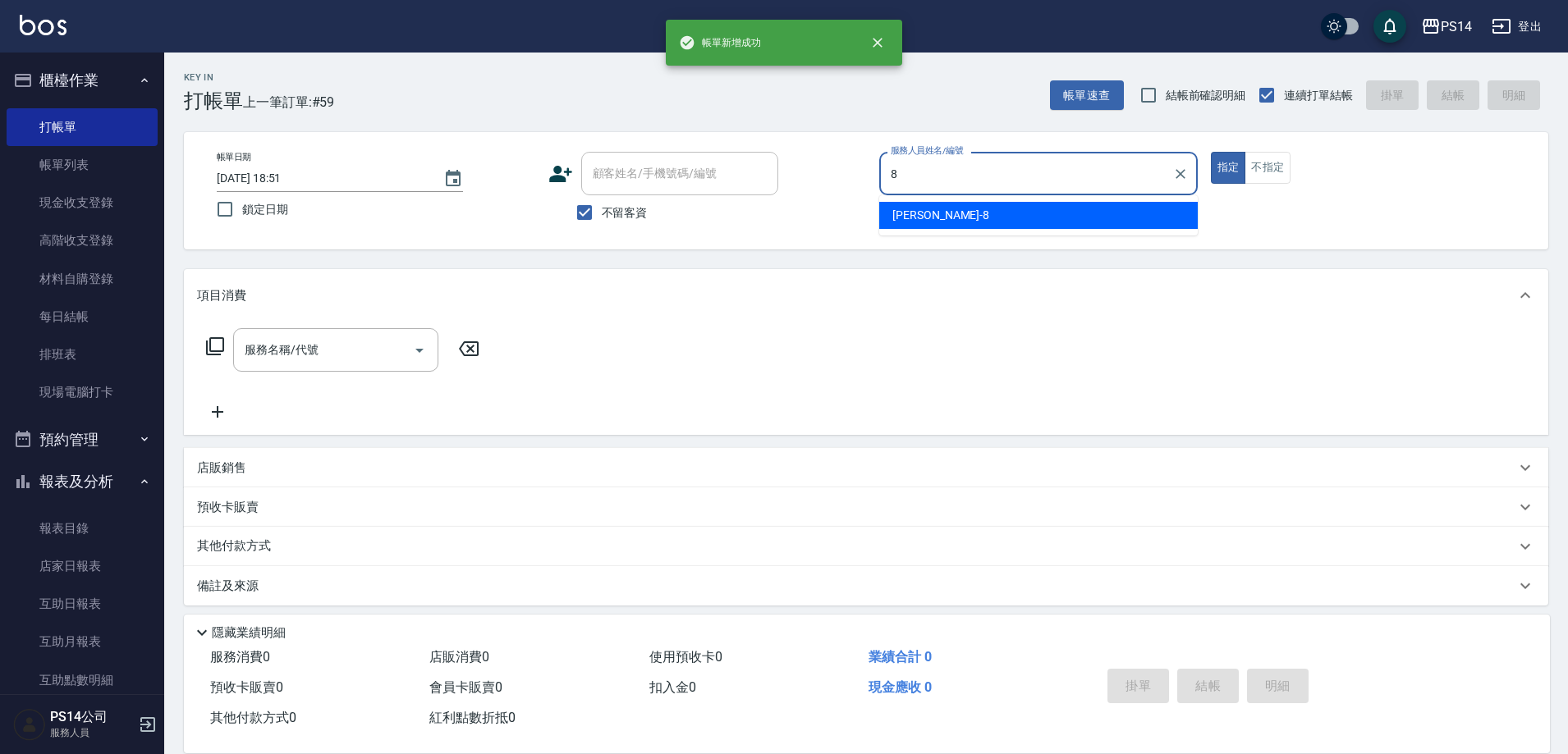
type input "[PERSON_NAME]-8"
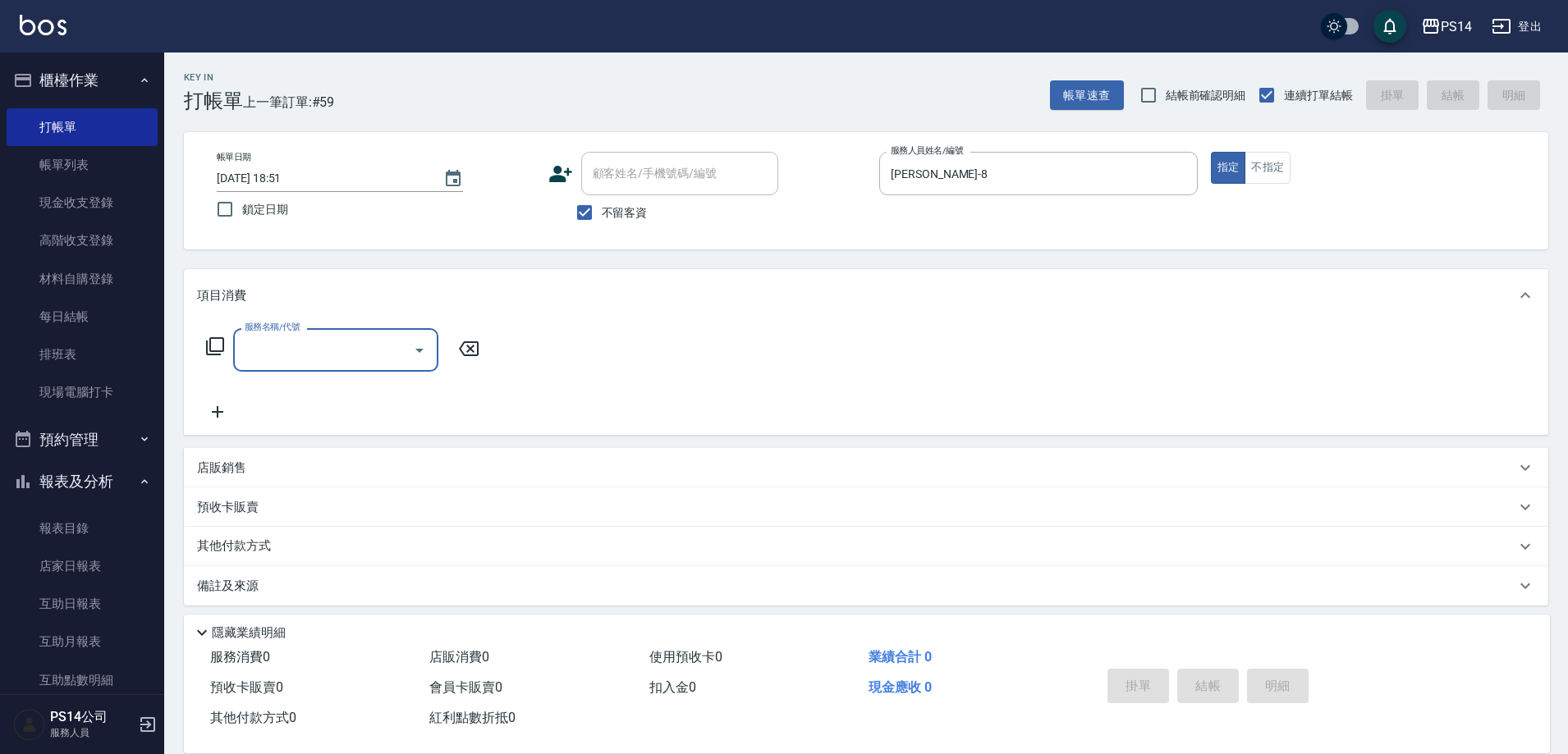
type input "3"
type input "精油SPA(0699)"
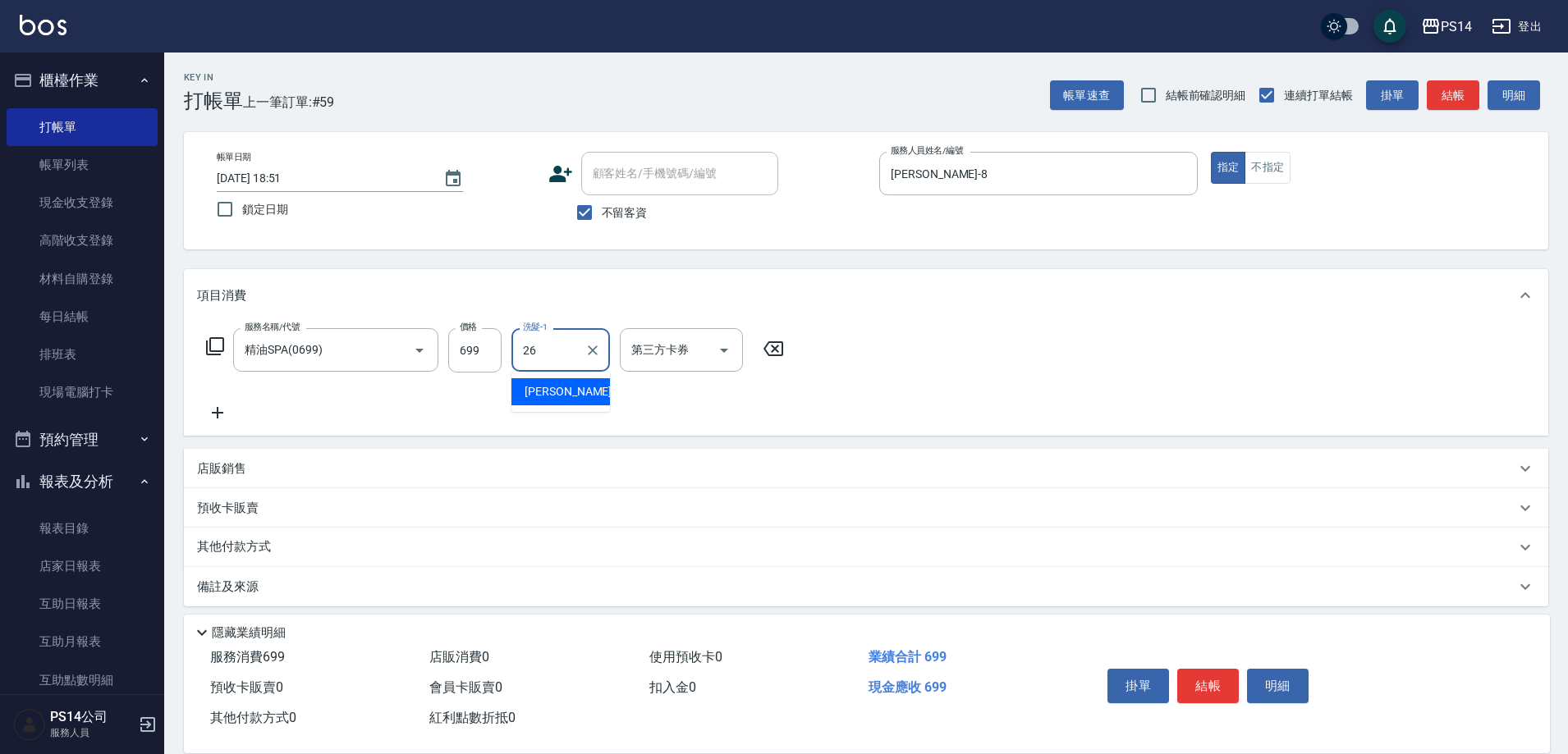
type input "[PERSON_NAME]-26"
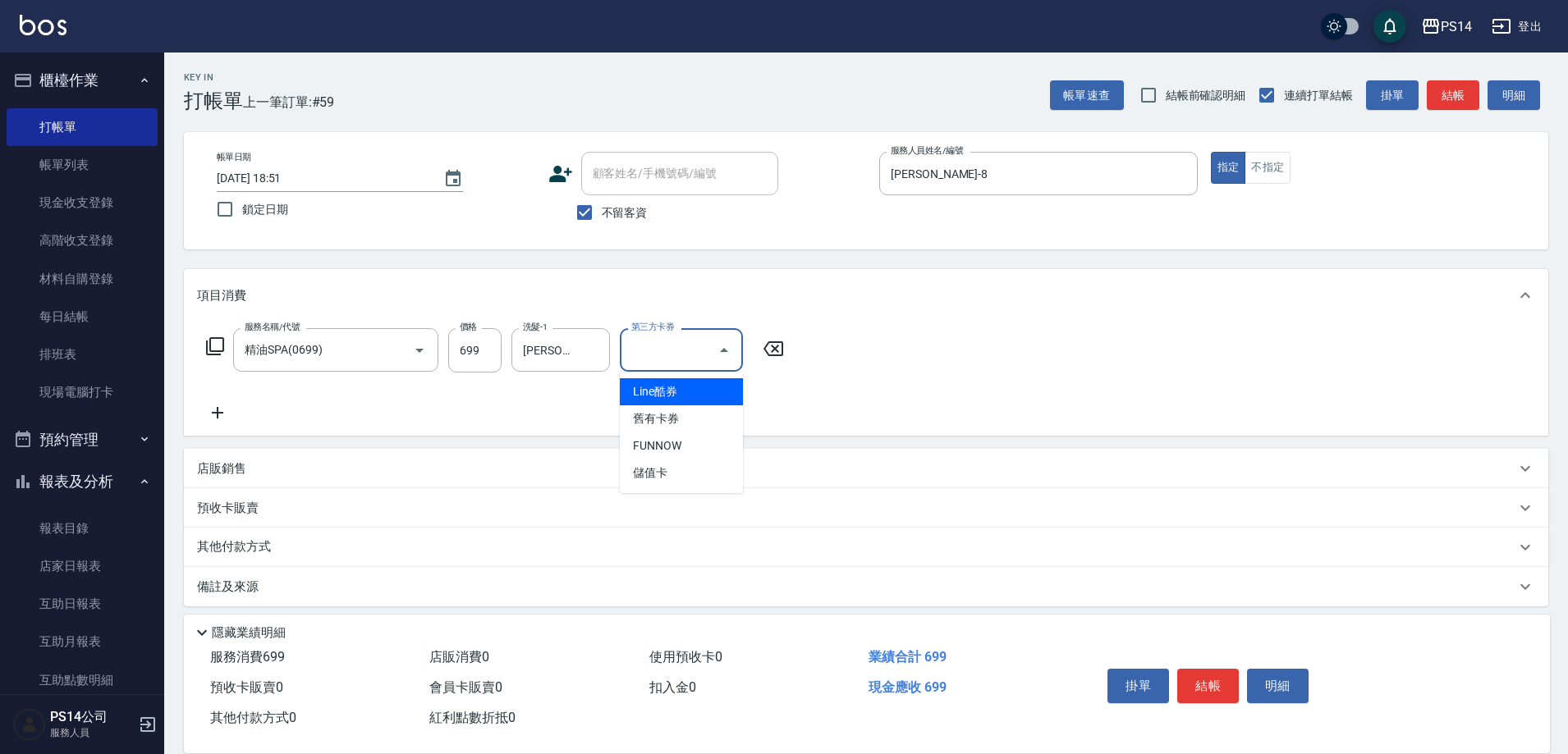
type input "儲值卡"
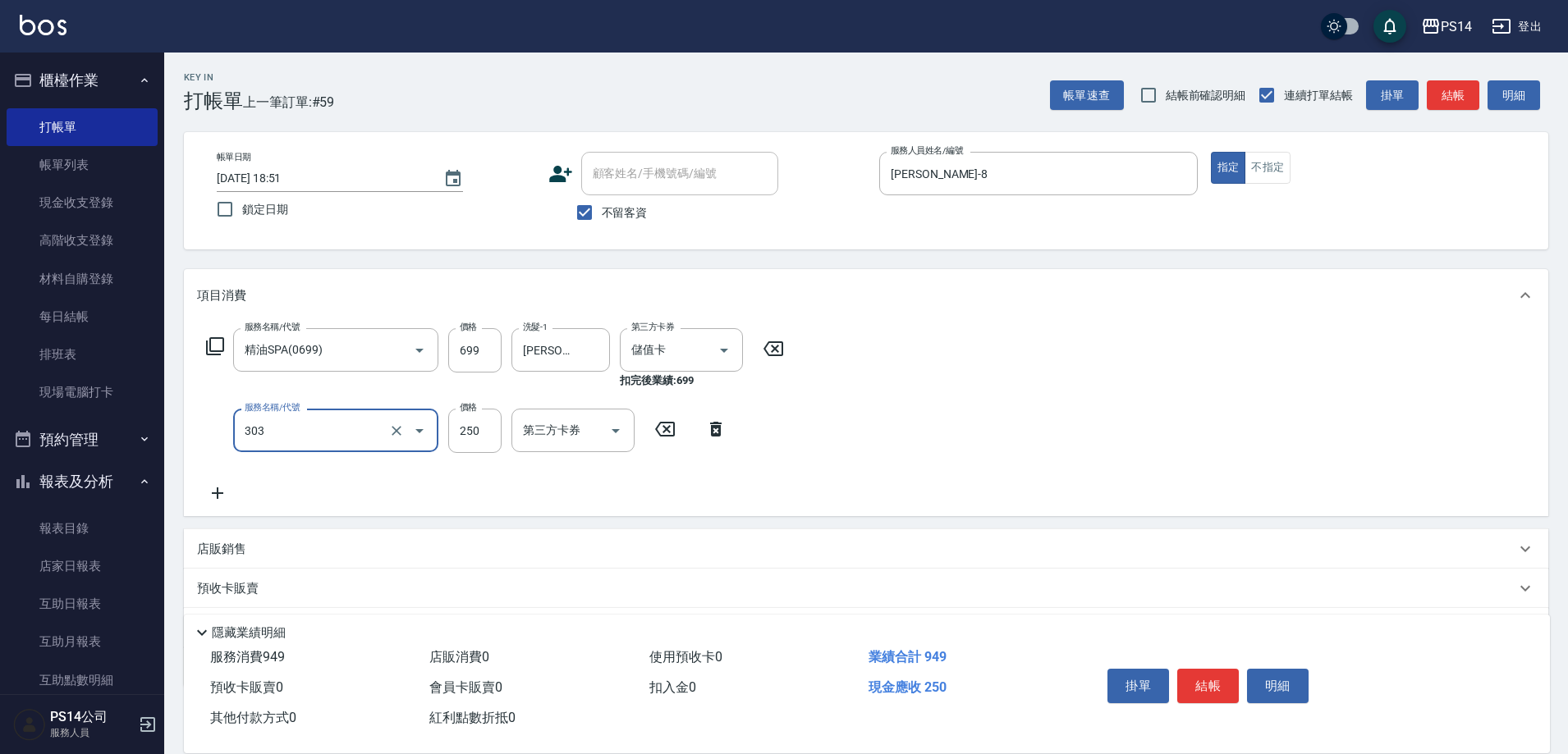
type input "剪髮(303)"
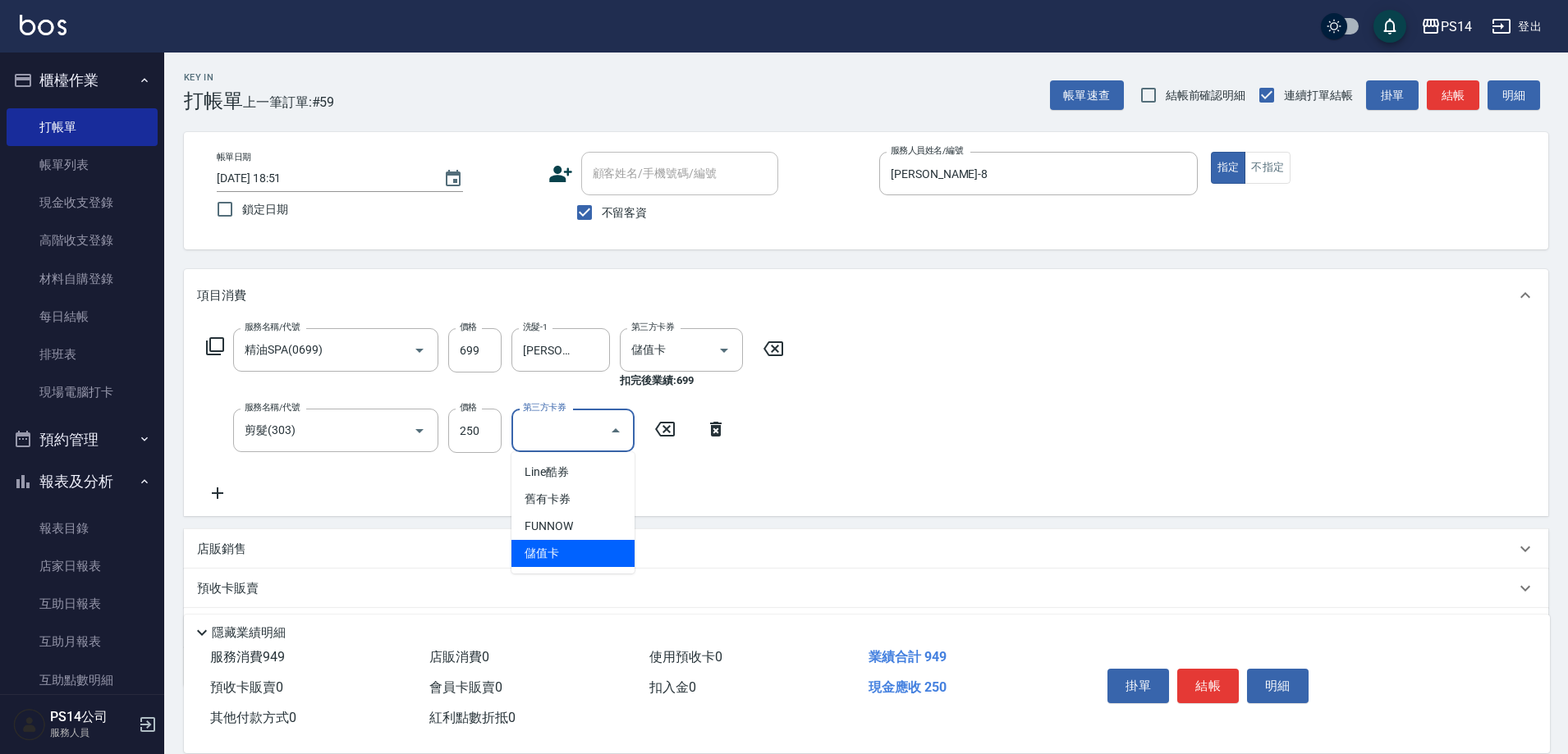
type input "儲值卡"
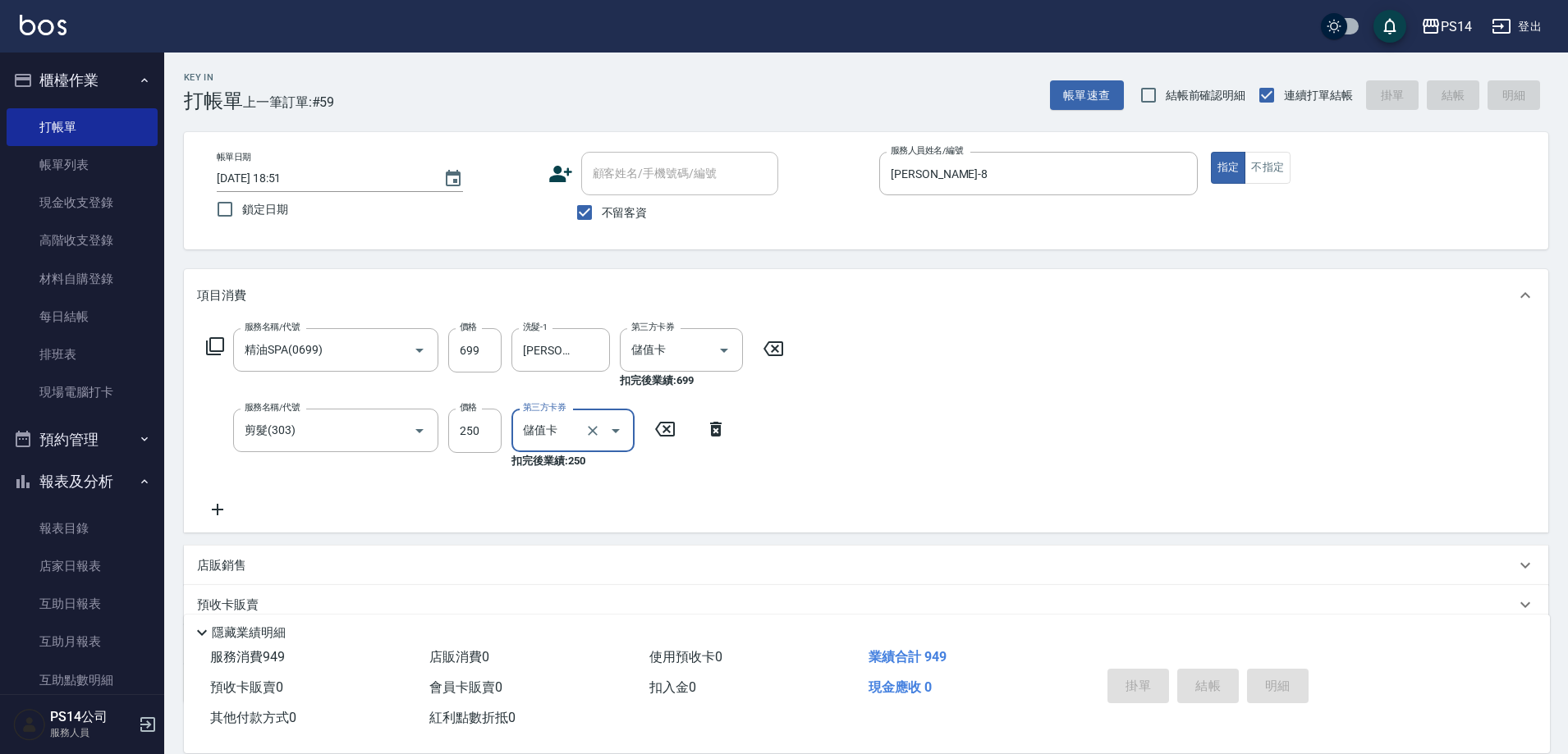
type input "[DATE] 18:52"
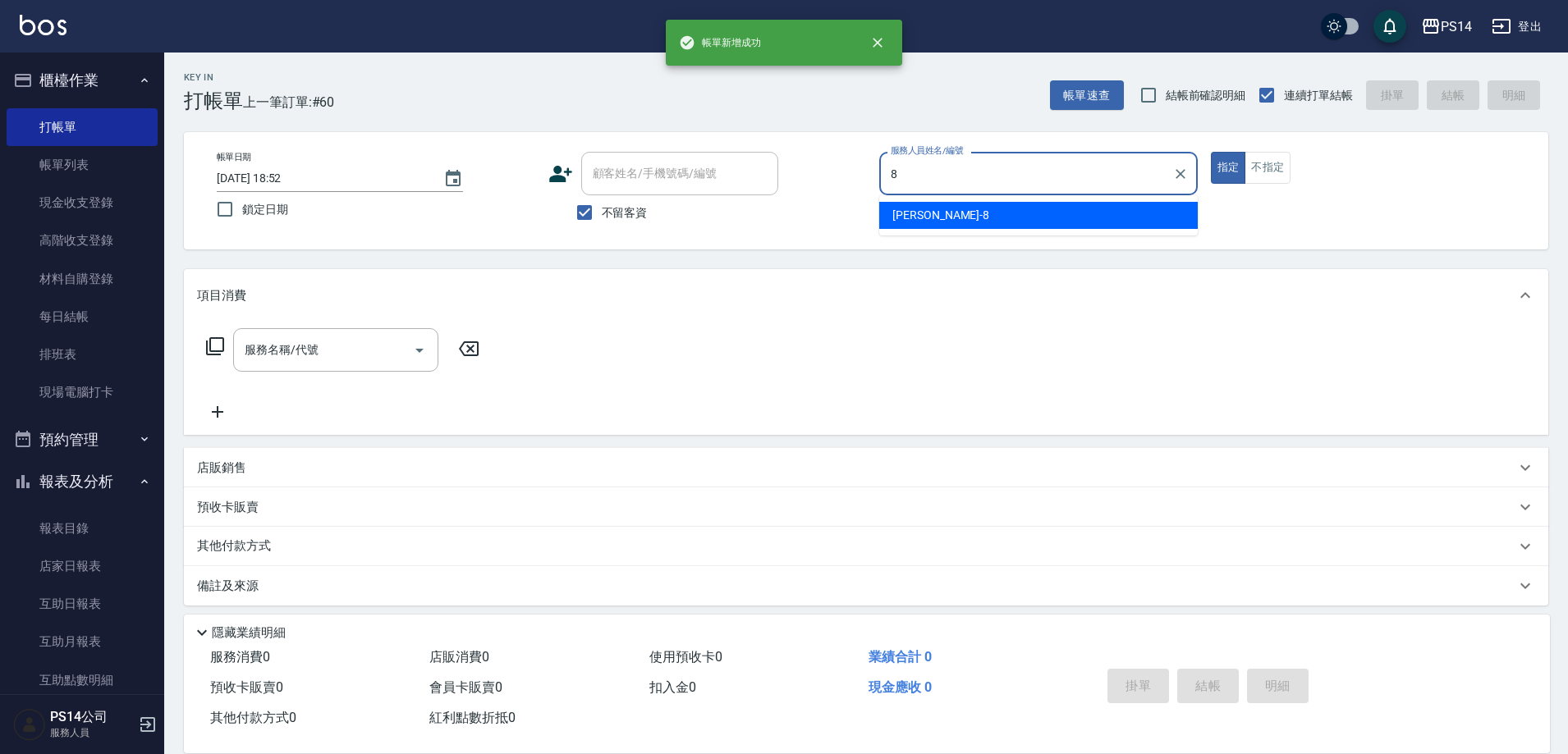
type input "[PERSON_NAME]-8"
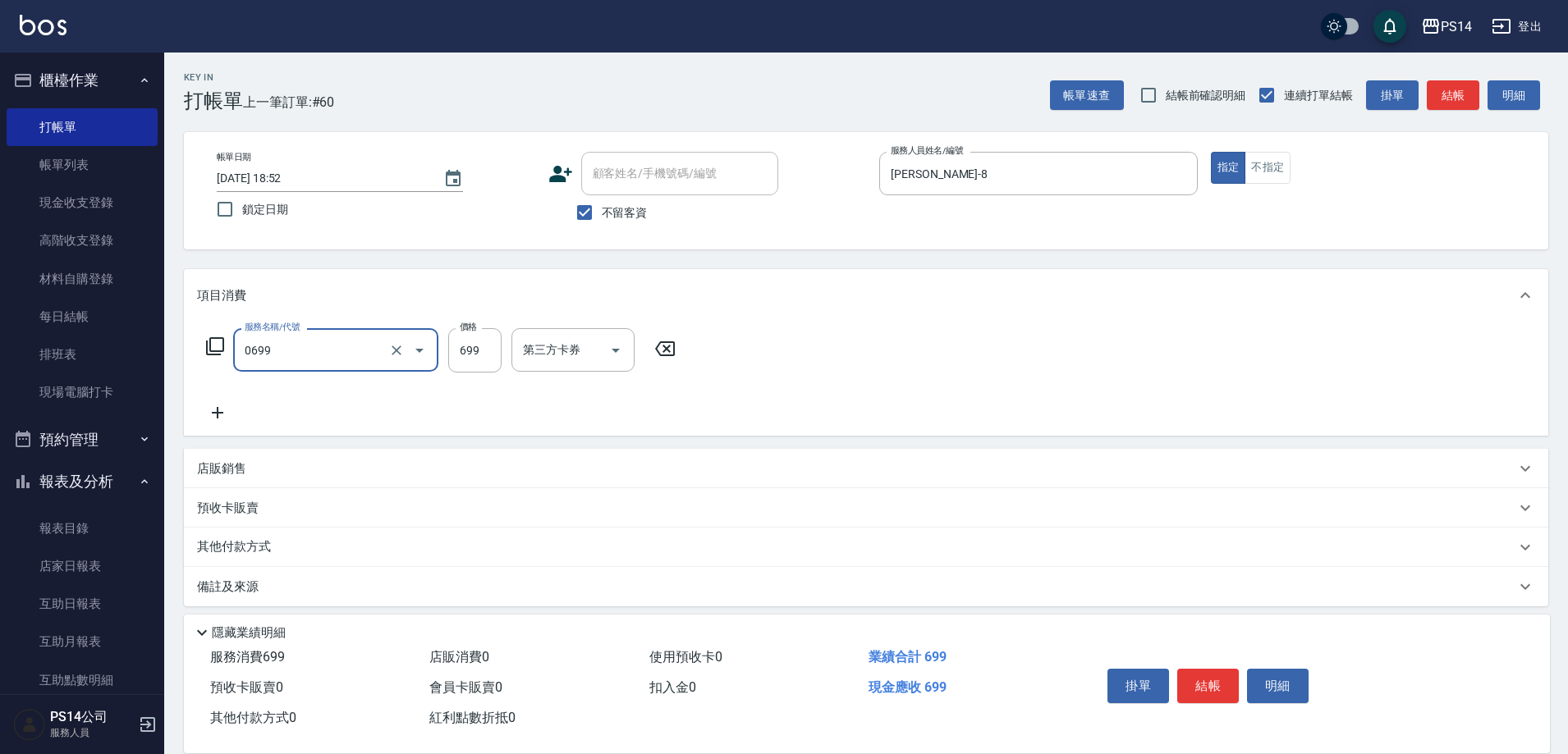
type input "精油SPA(0699)"
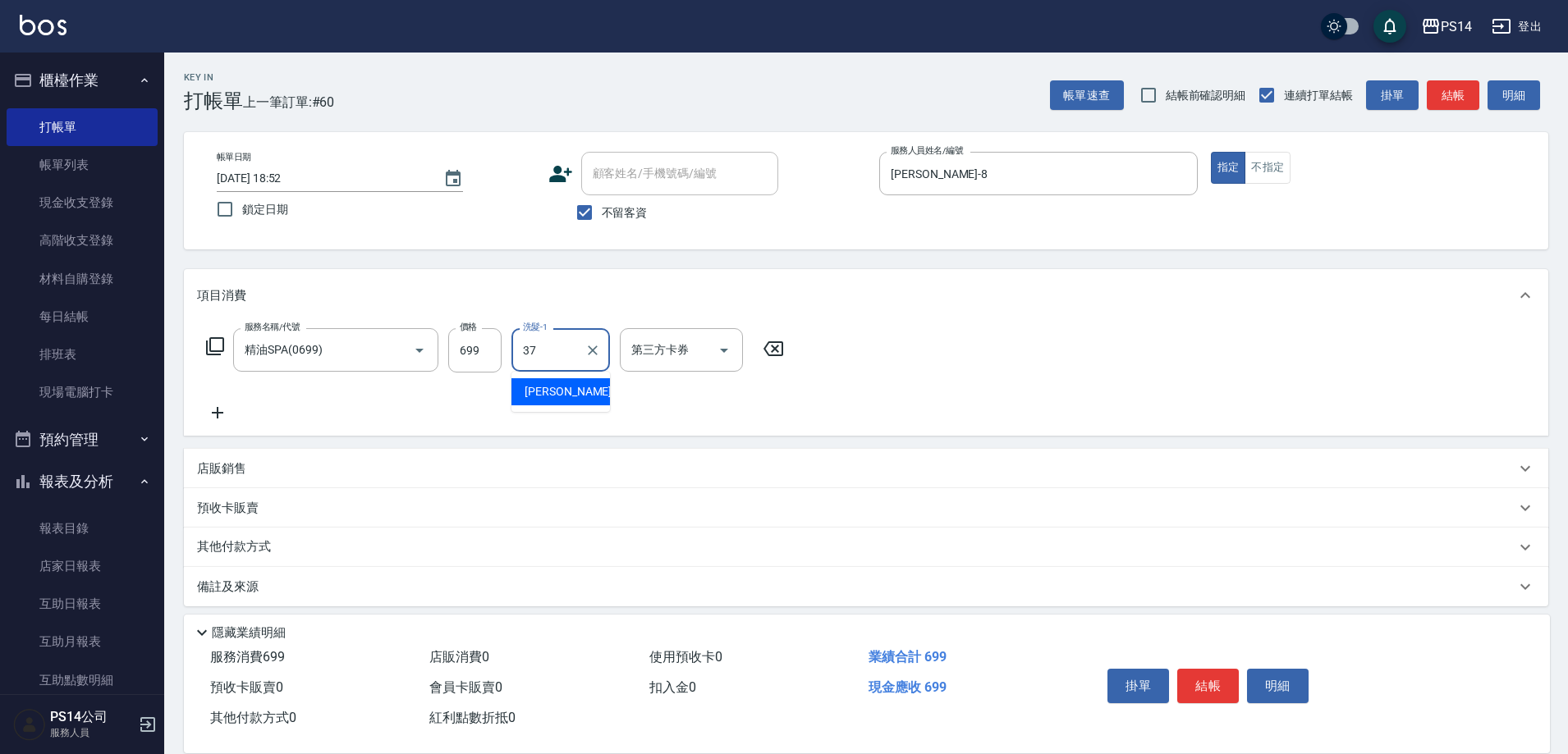
type input "[PERSON_NAME]-37"
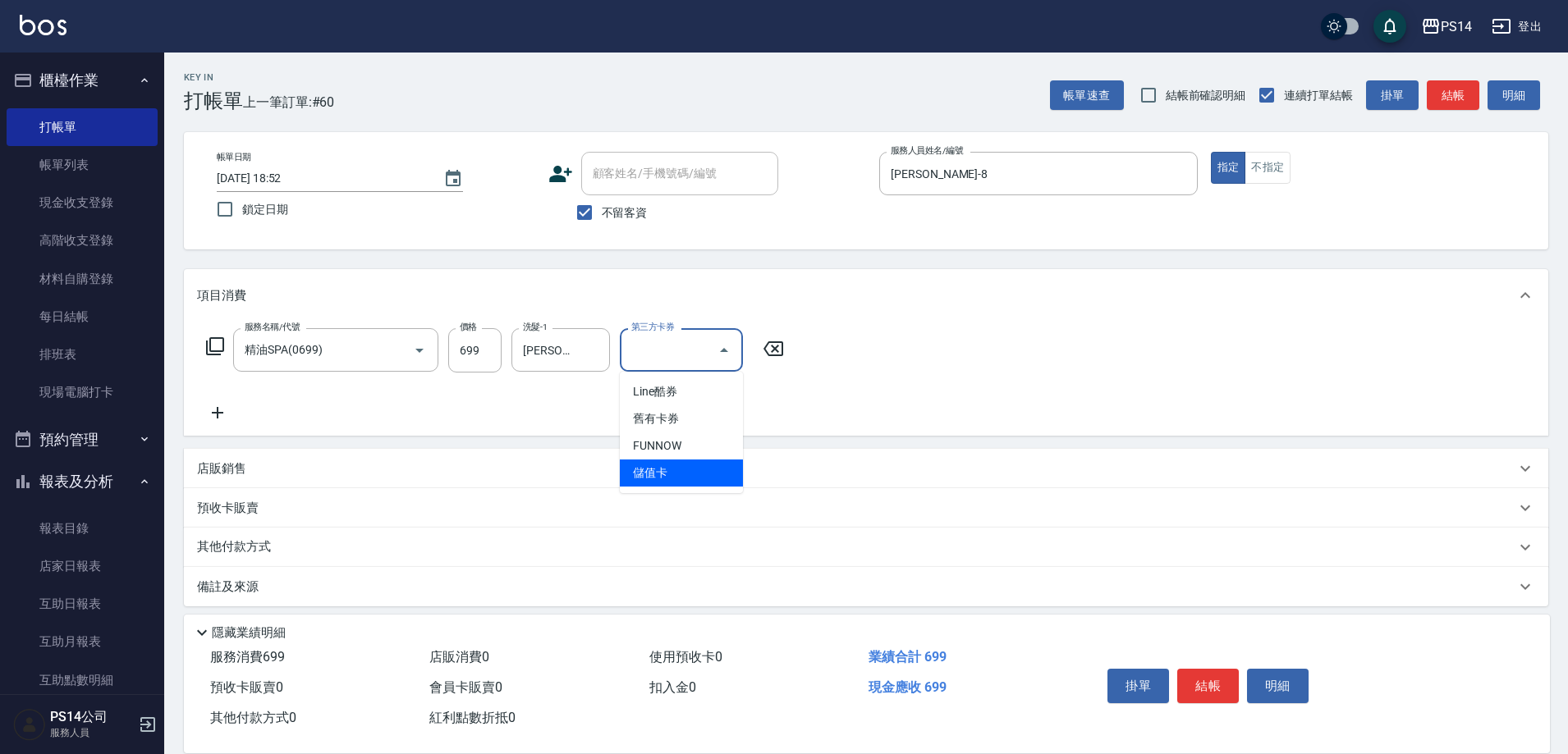
type input "儲值卡"
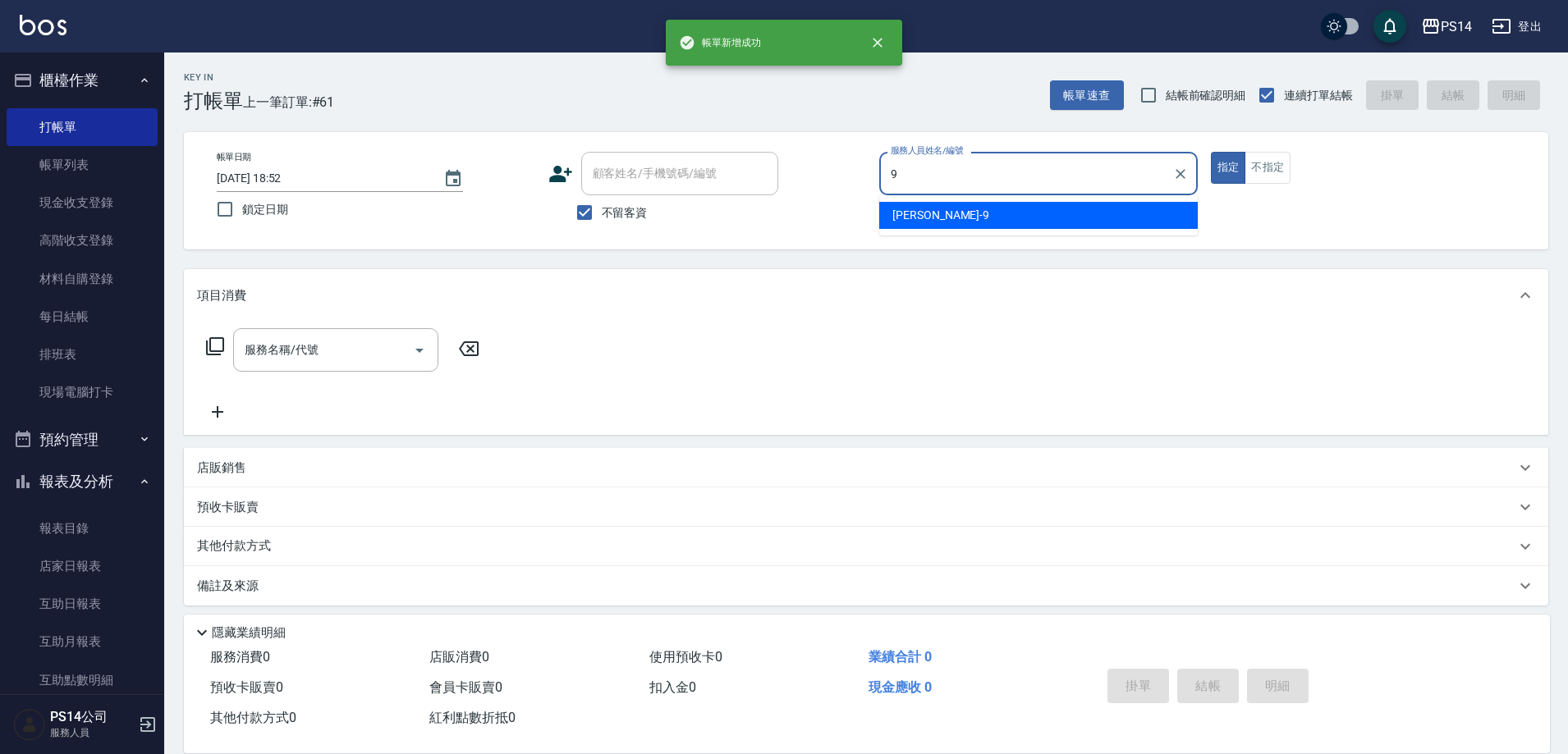
type input "[PERSON_NAME]-9"
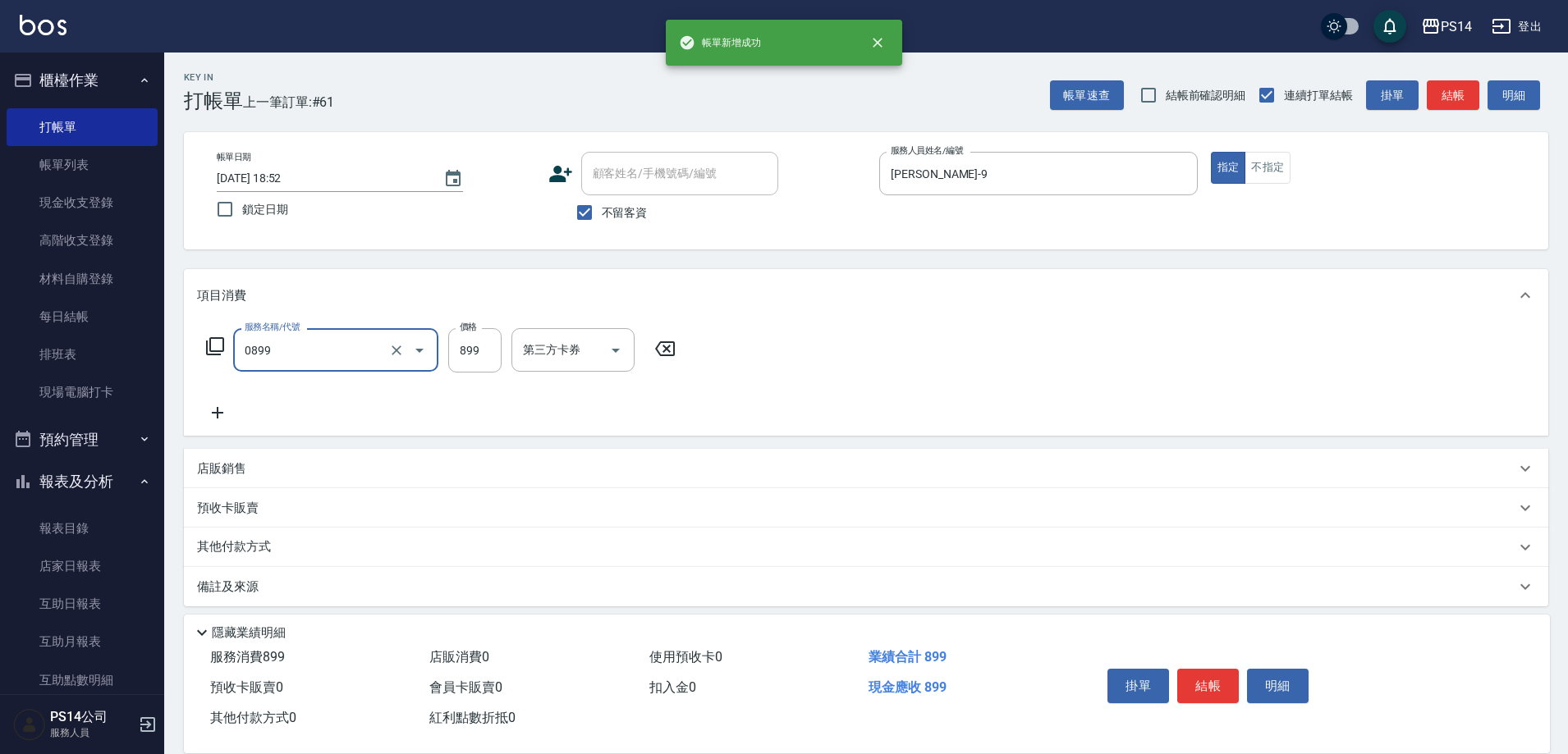
type input "排毒SPA(0899)"
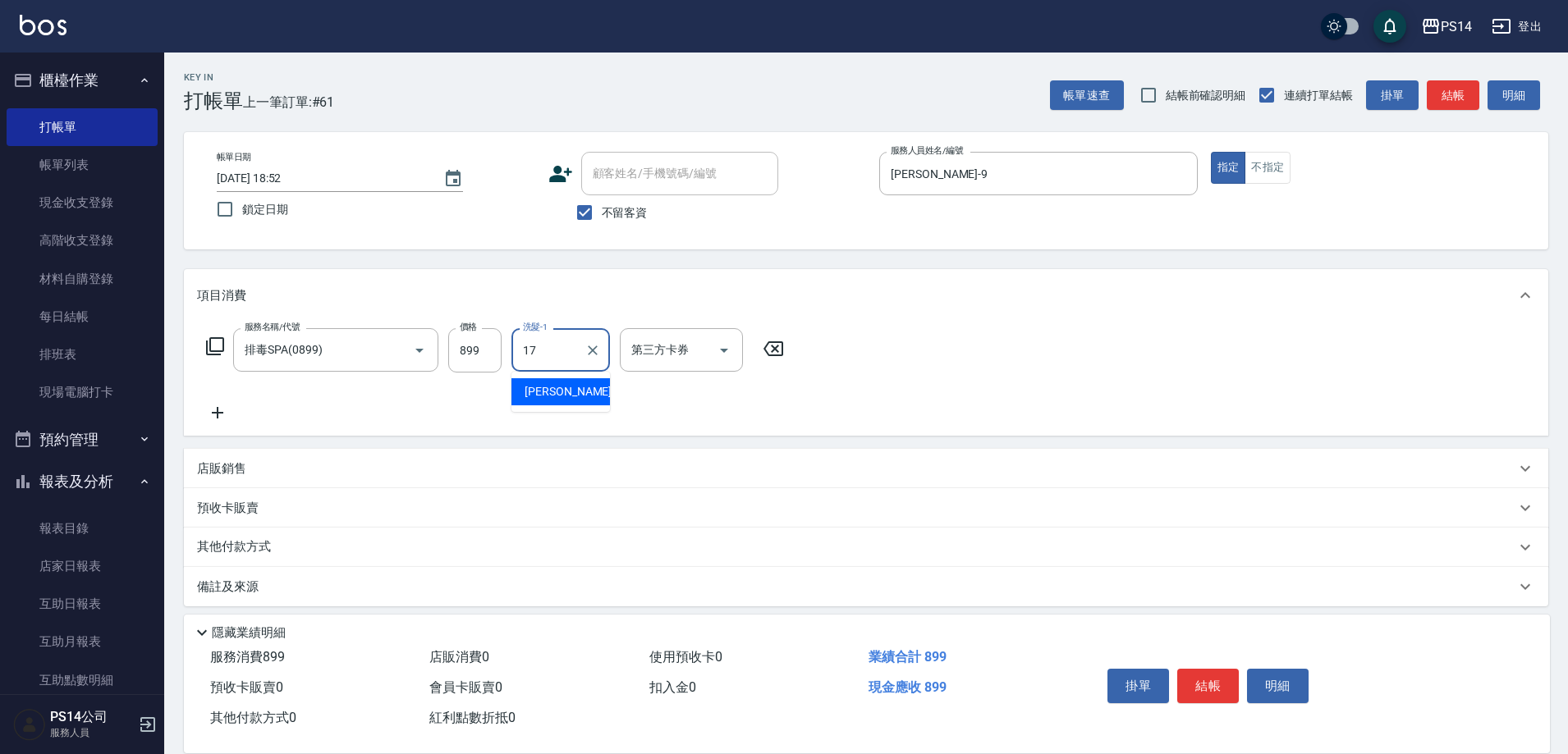
type input "[PERSON_NAME]-17"
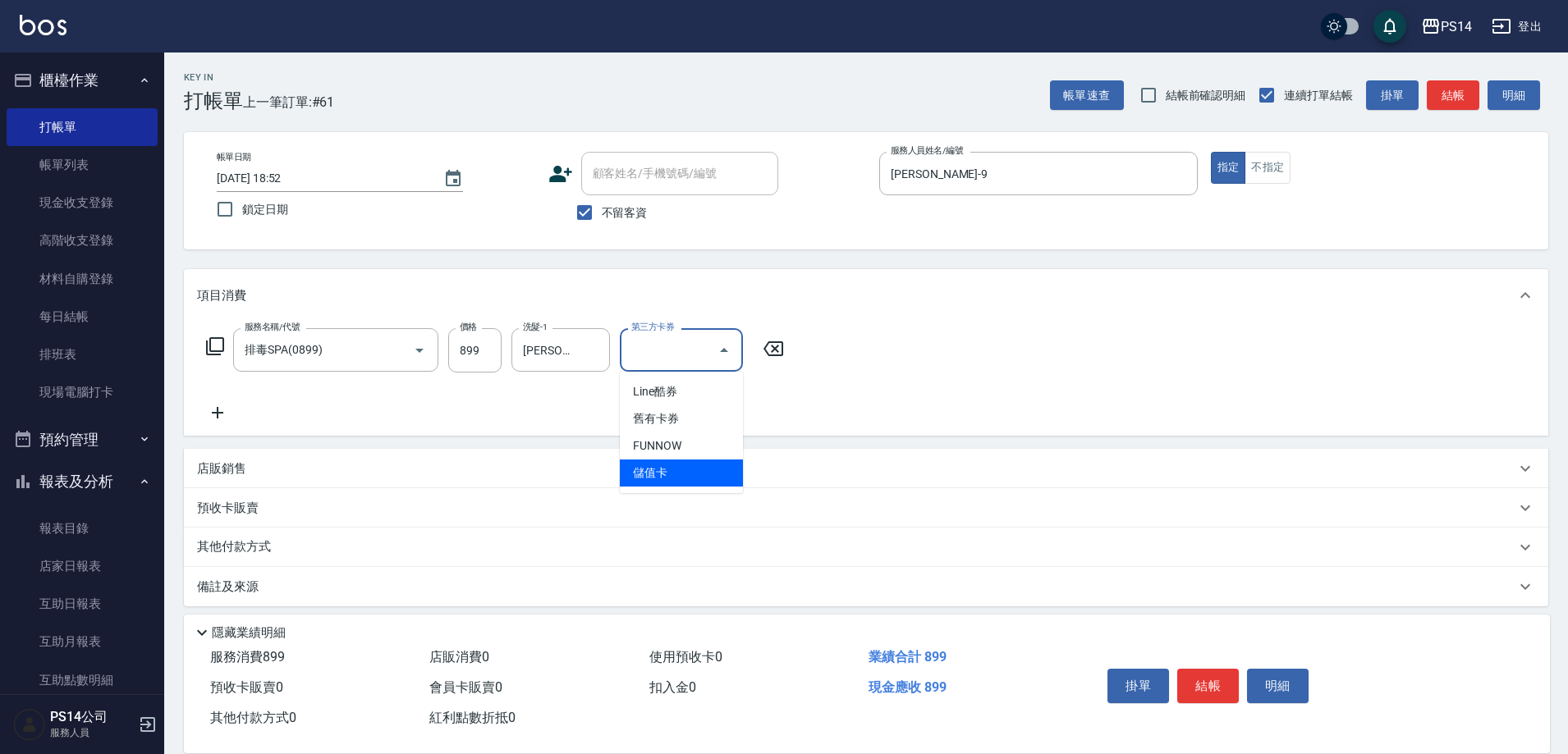
type input "儲值卡"
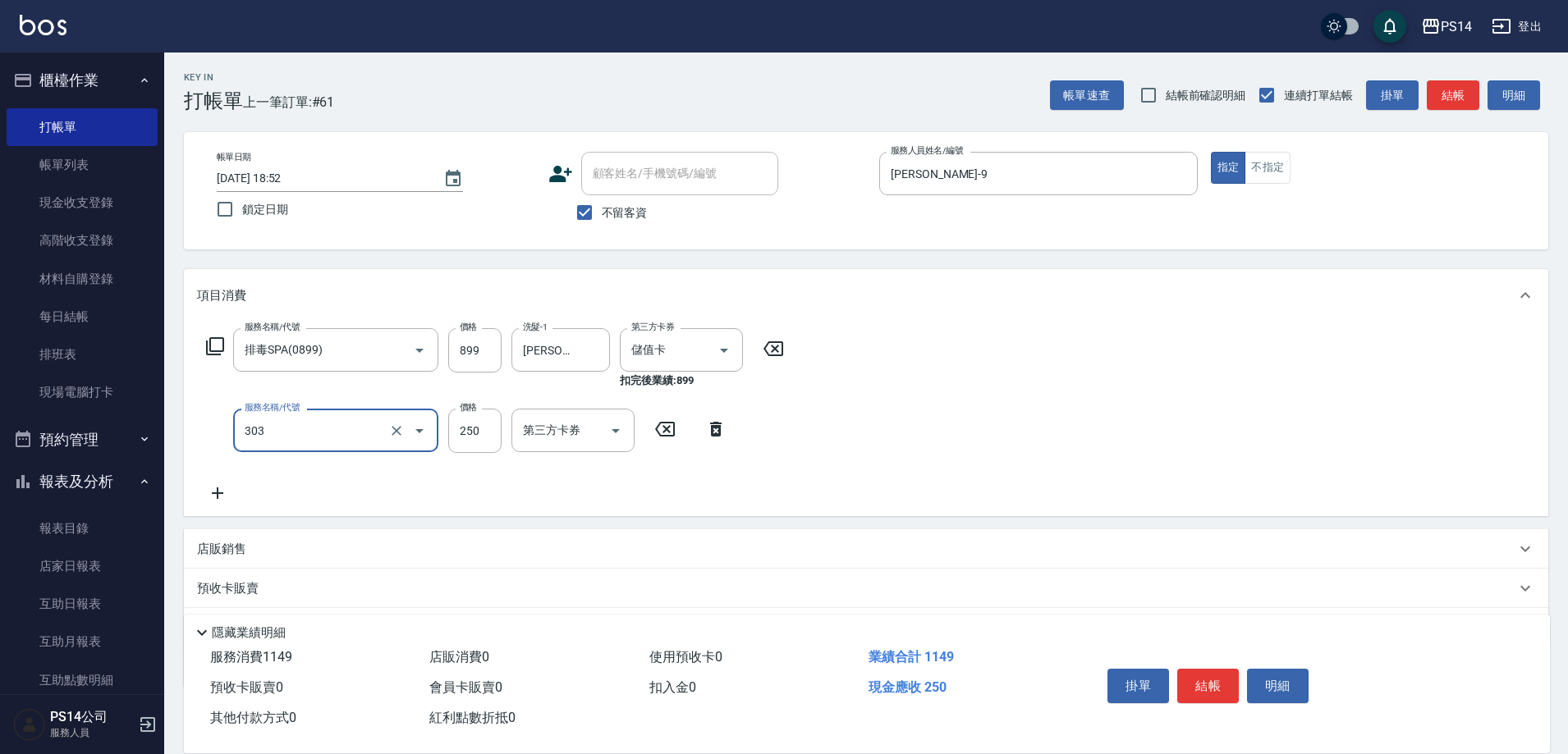
type input "剪髮(303)"
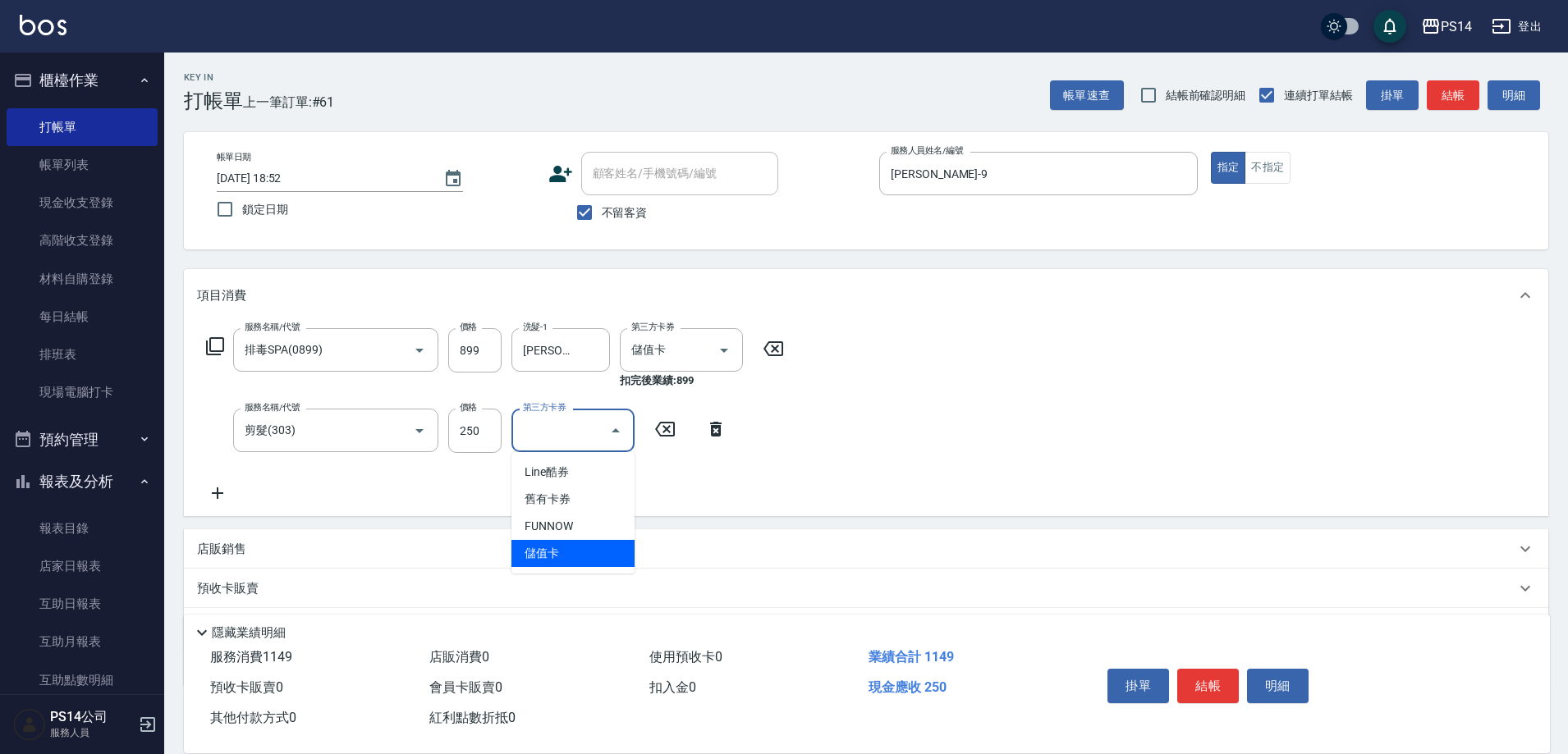
type input "儲值卡"
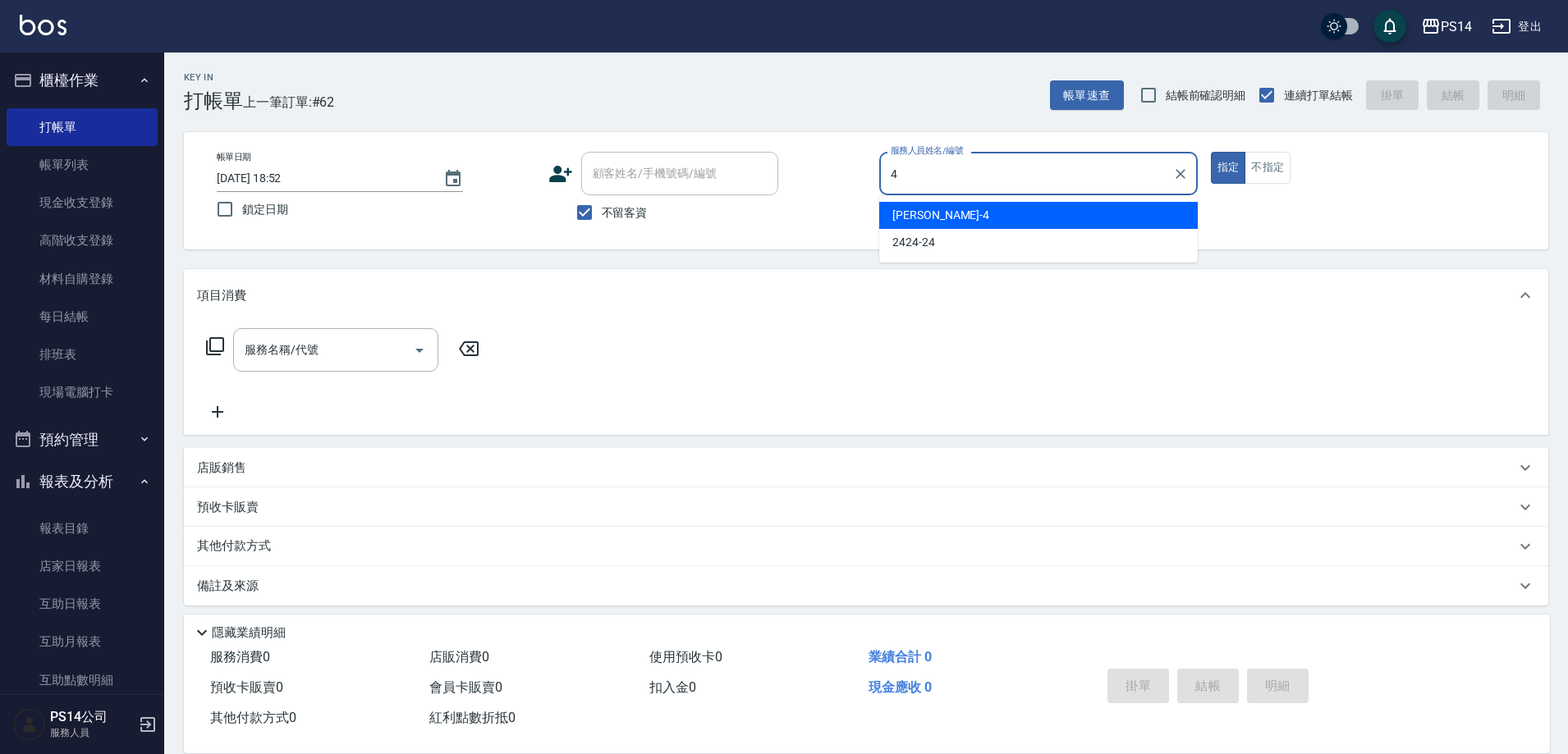
type input "[PERSON_NAME]-4"
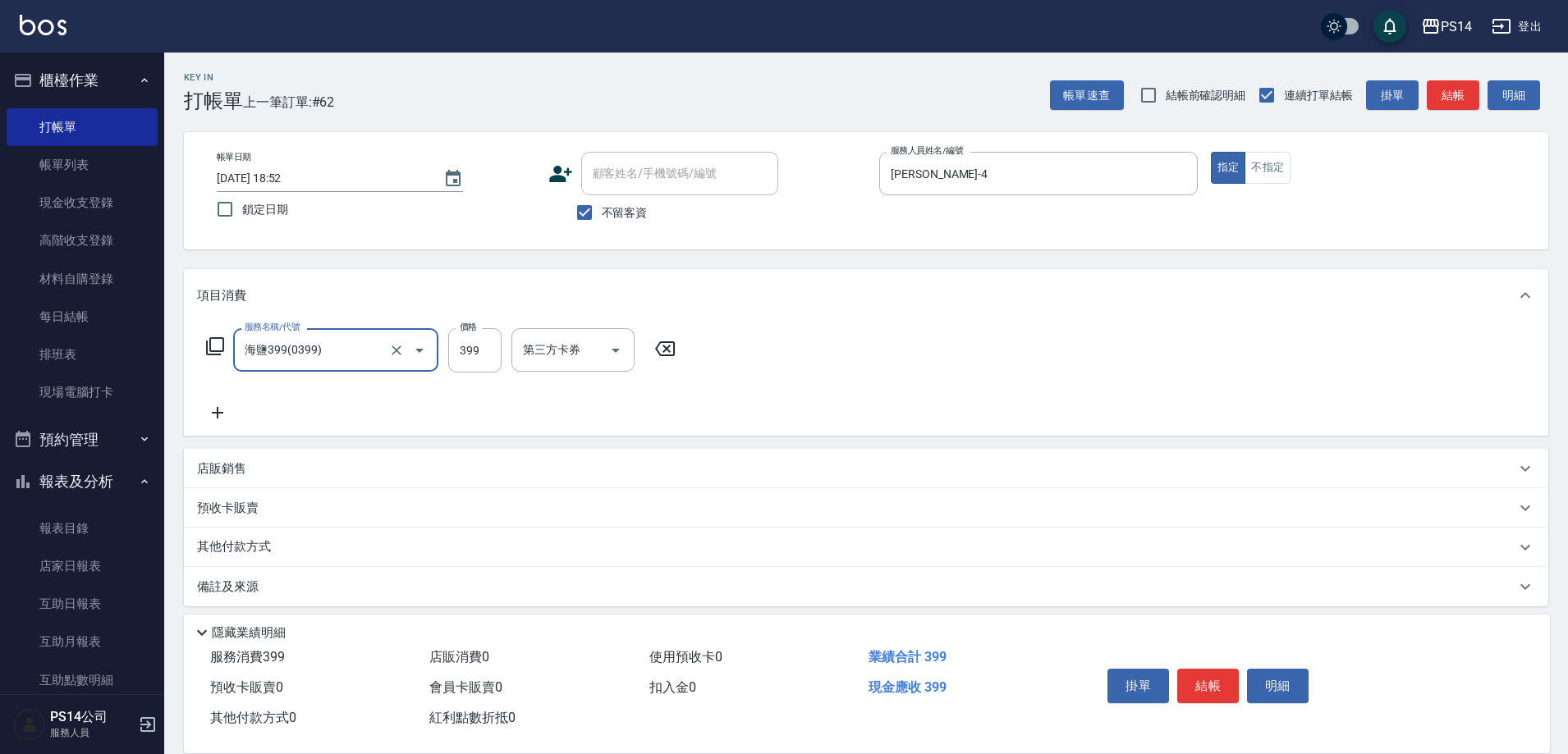
type input "0"
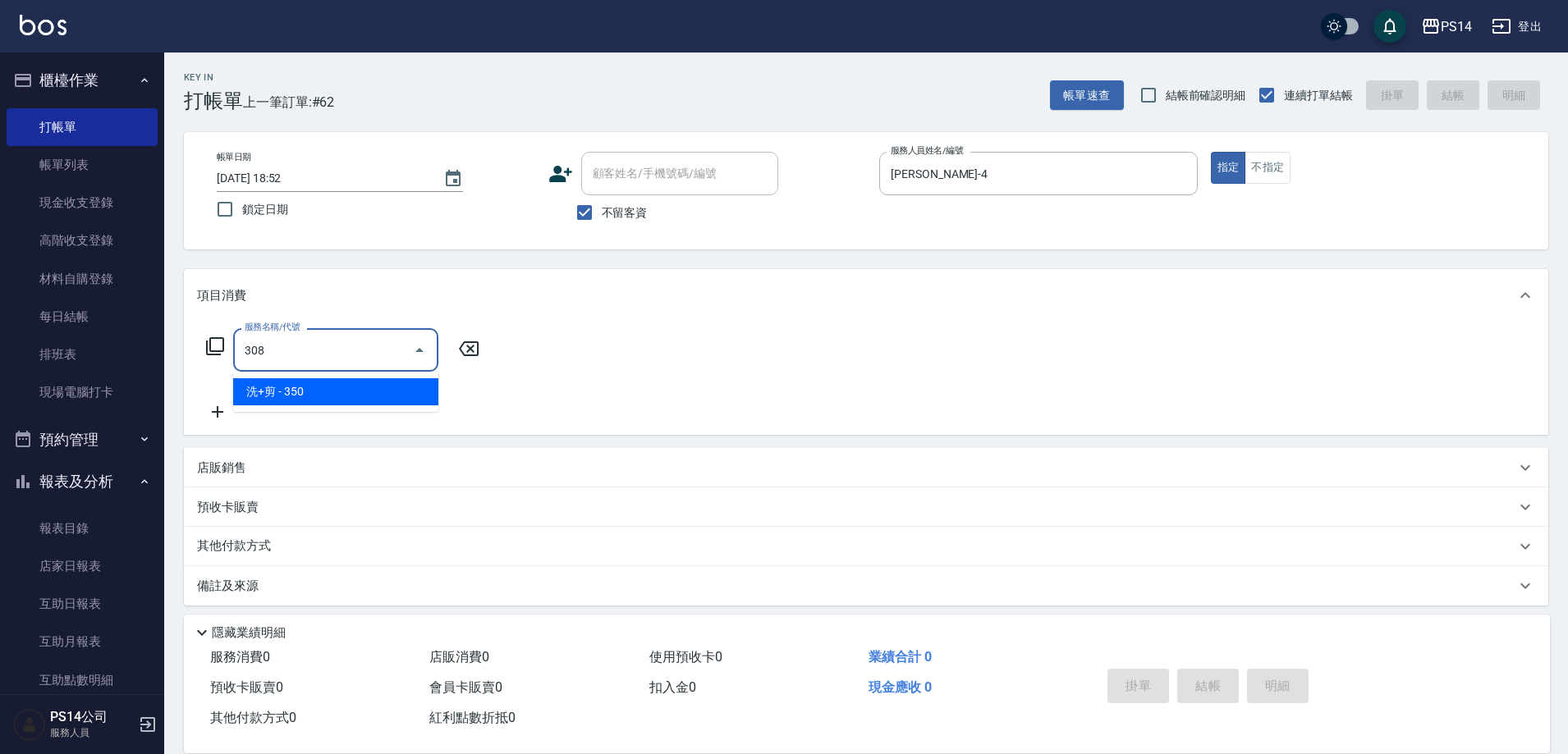
type input "洗+剪(308)"
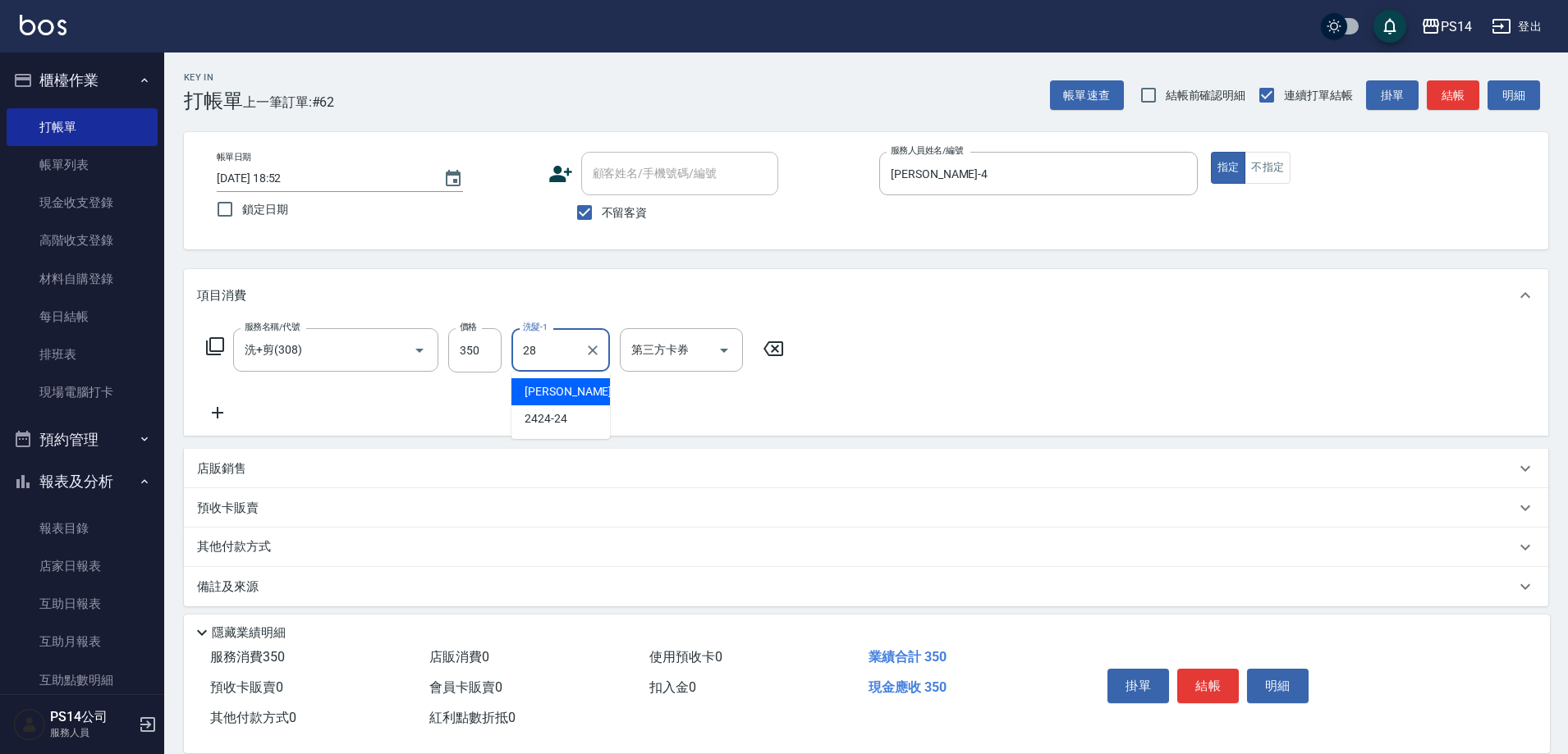
type input "[PERSON_NAME]-28"
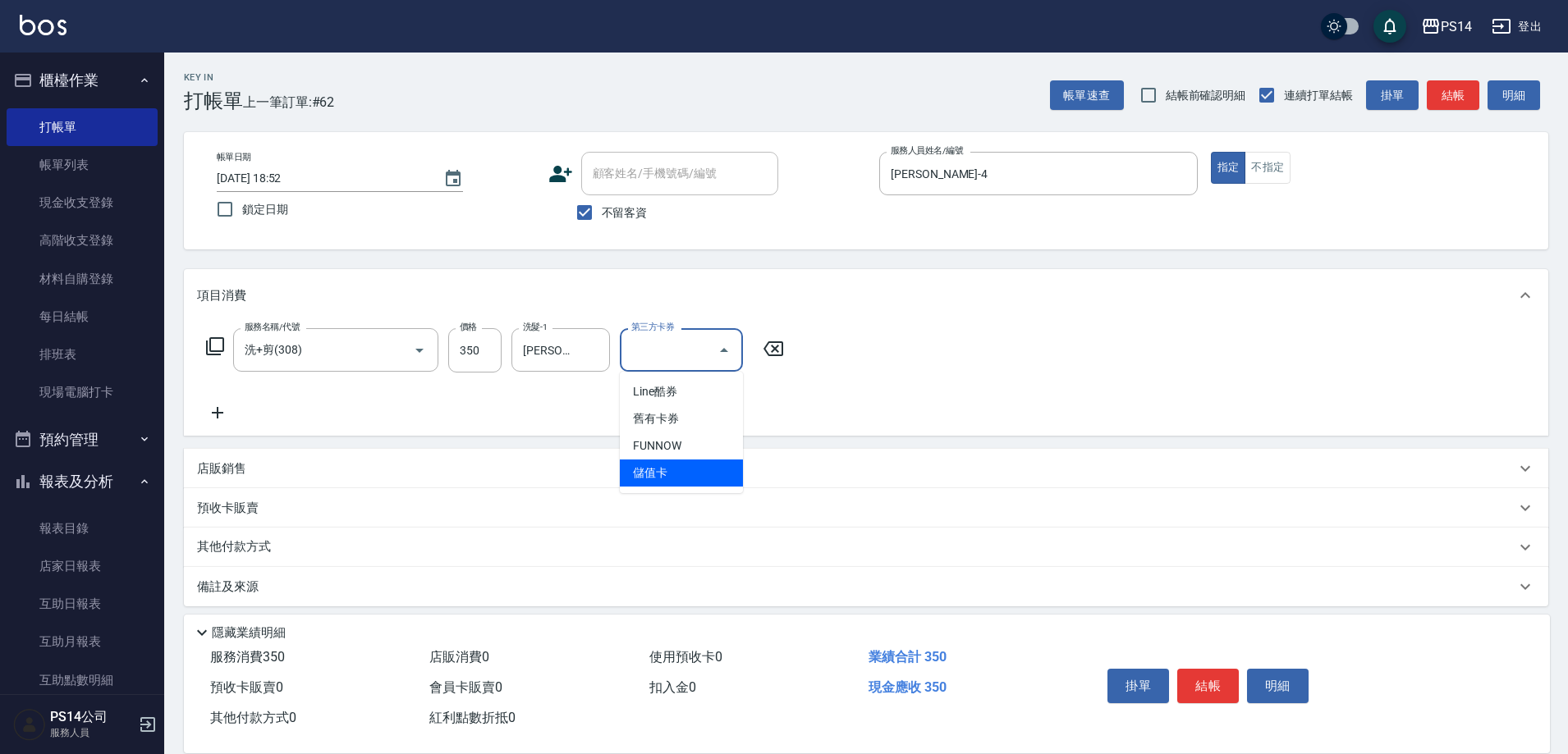
type input "儲值卡"
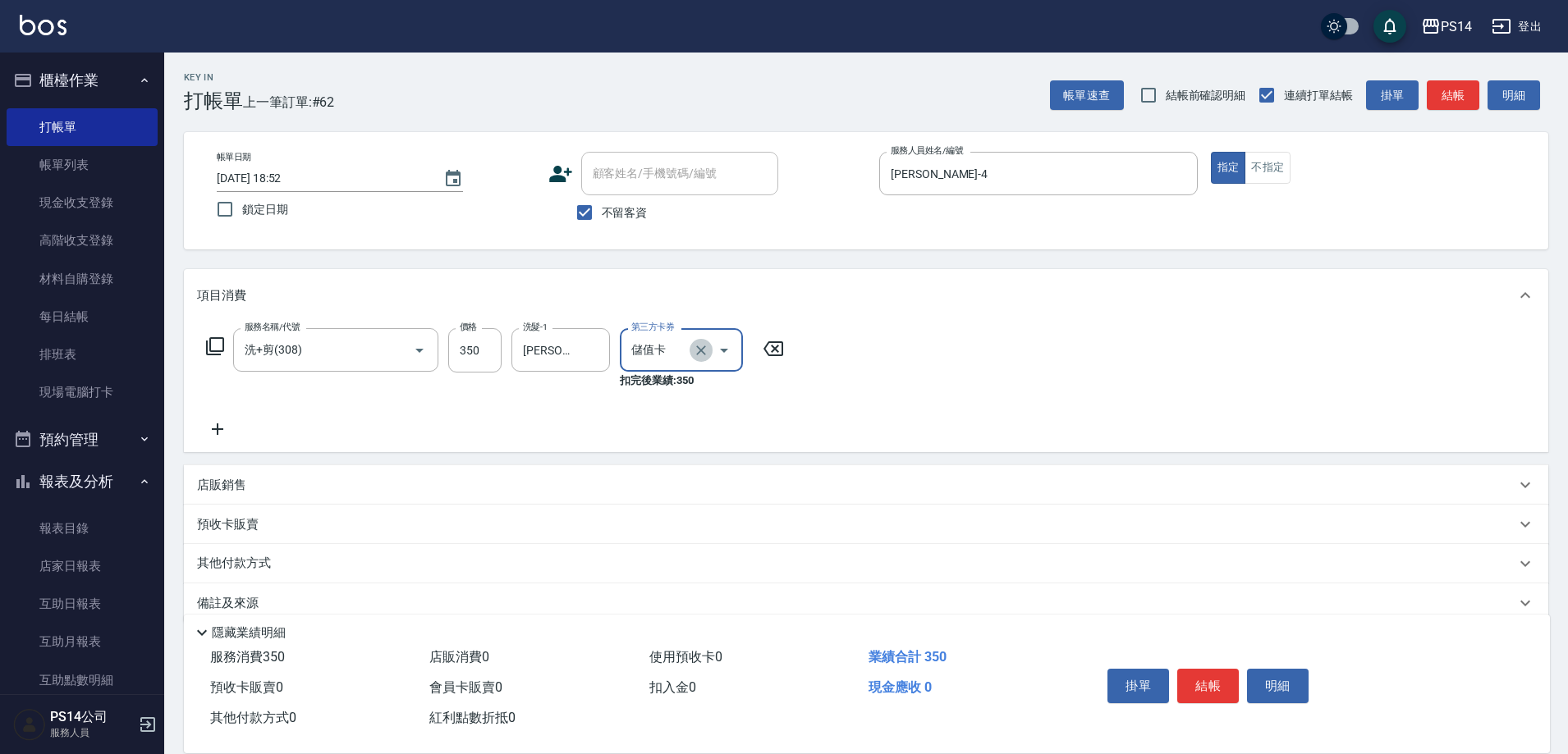
click at [702, 347] on icon "Clear" at bounding box center [701, 350] width 17 height 17
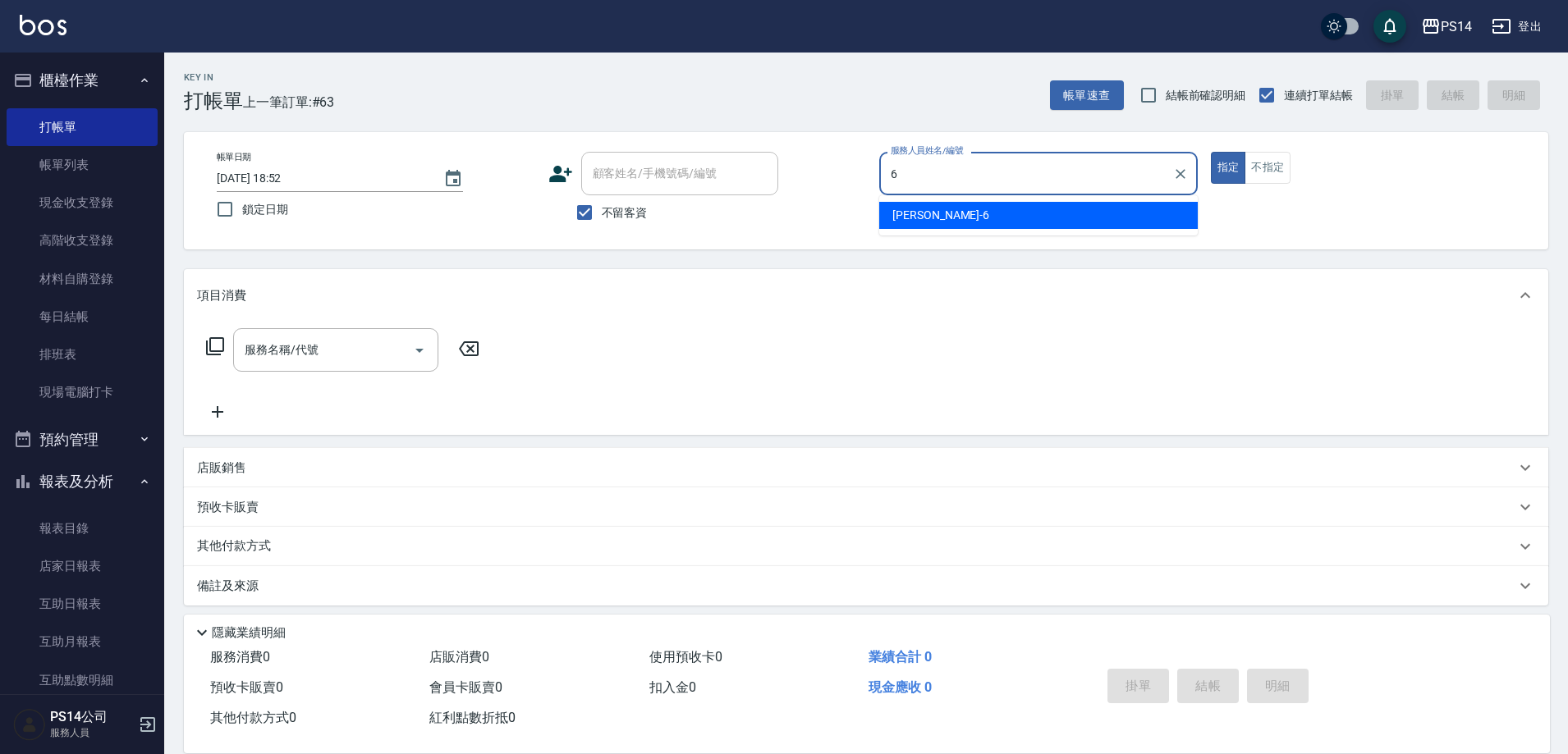
type input "[PERSON_NAME]-6"
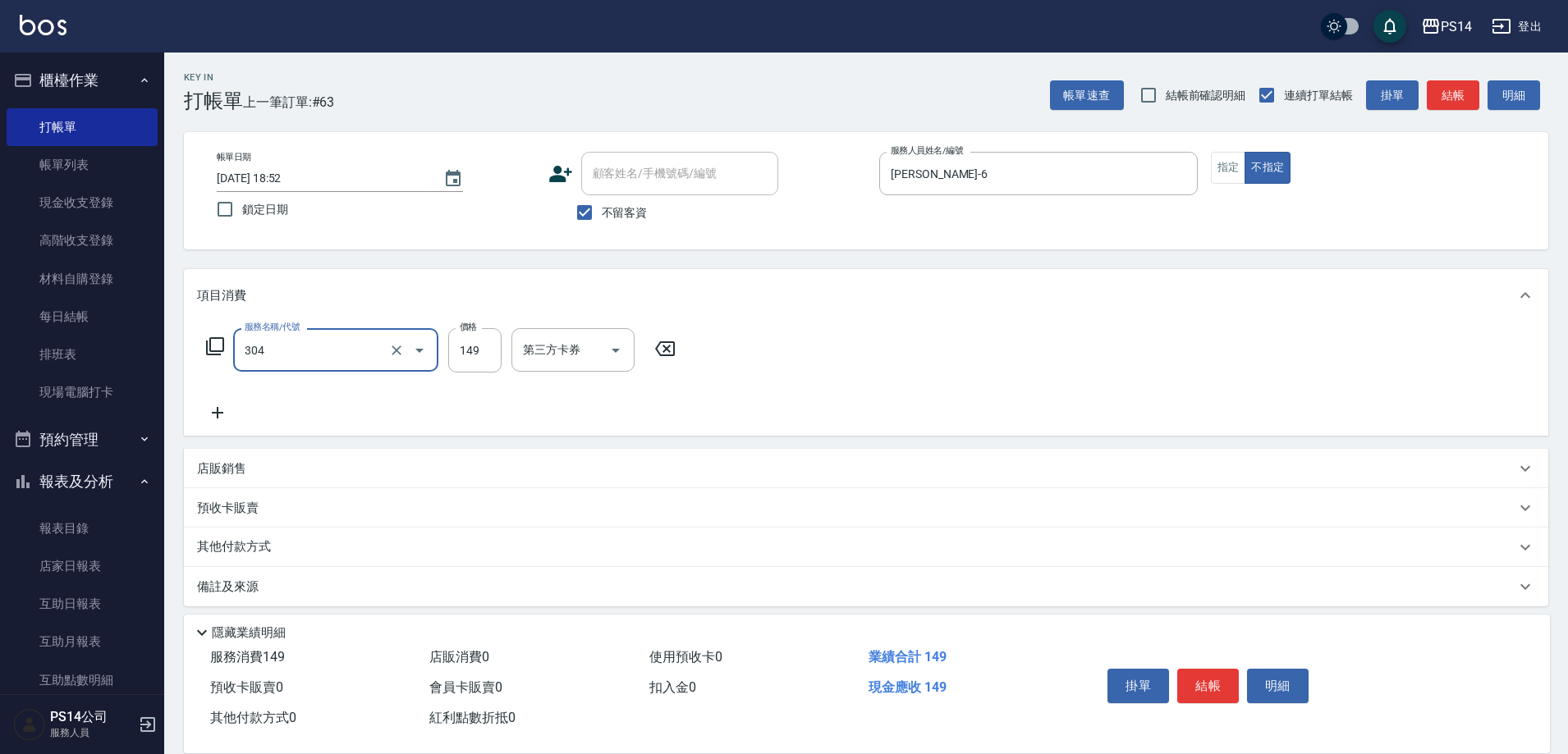
type input "剪髮(304)"
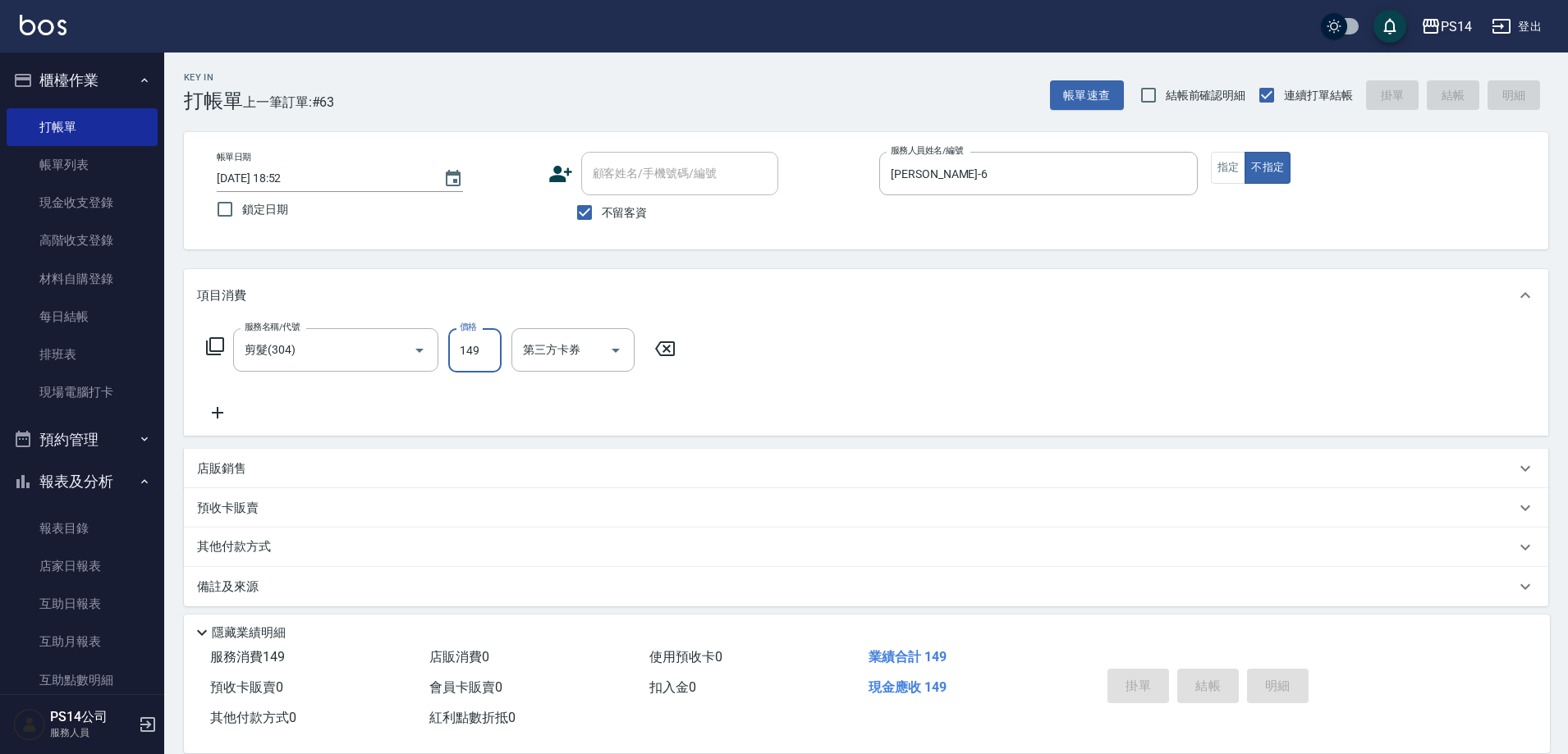
type input "[DATE] 18:53"
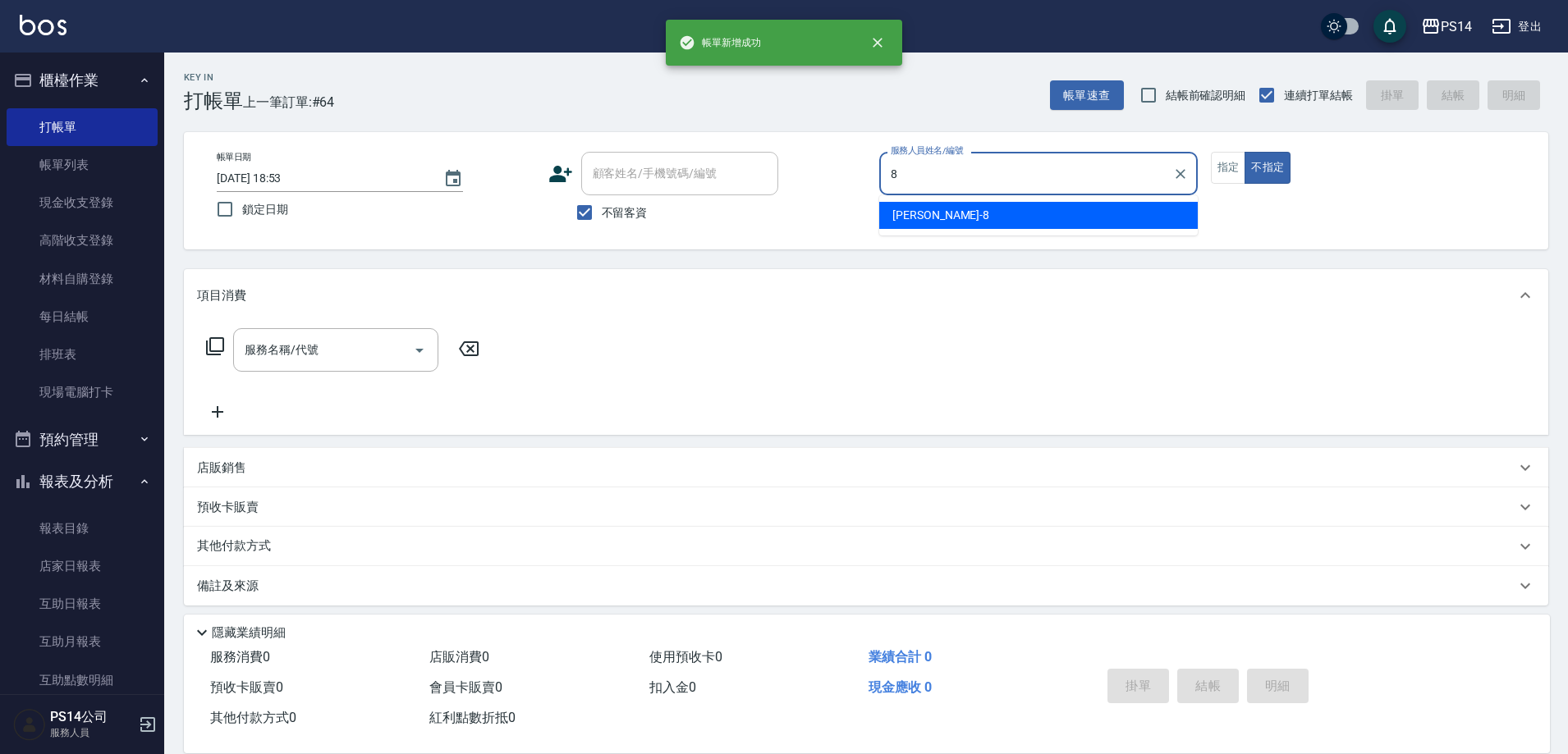
type input "[PERSON_NAME]-8"
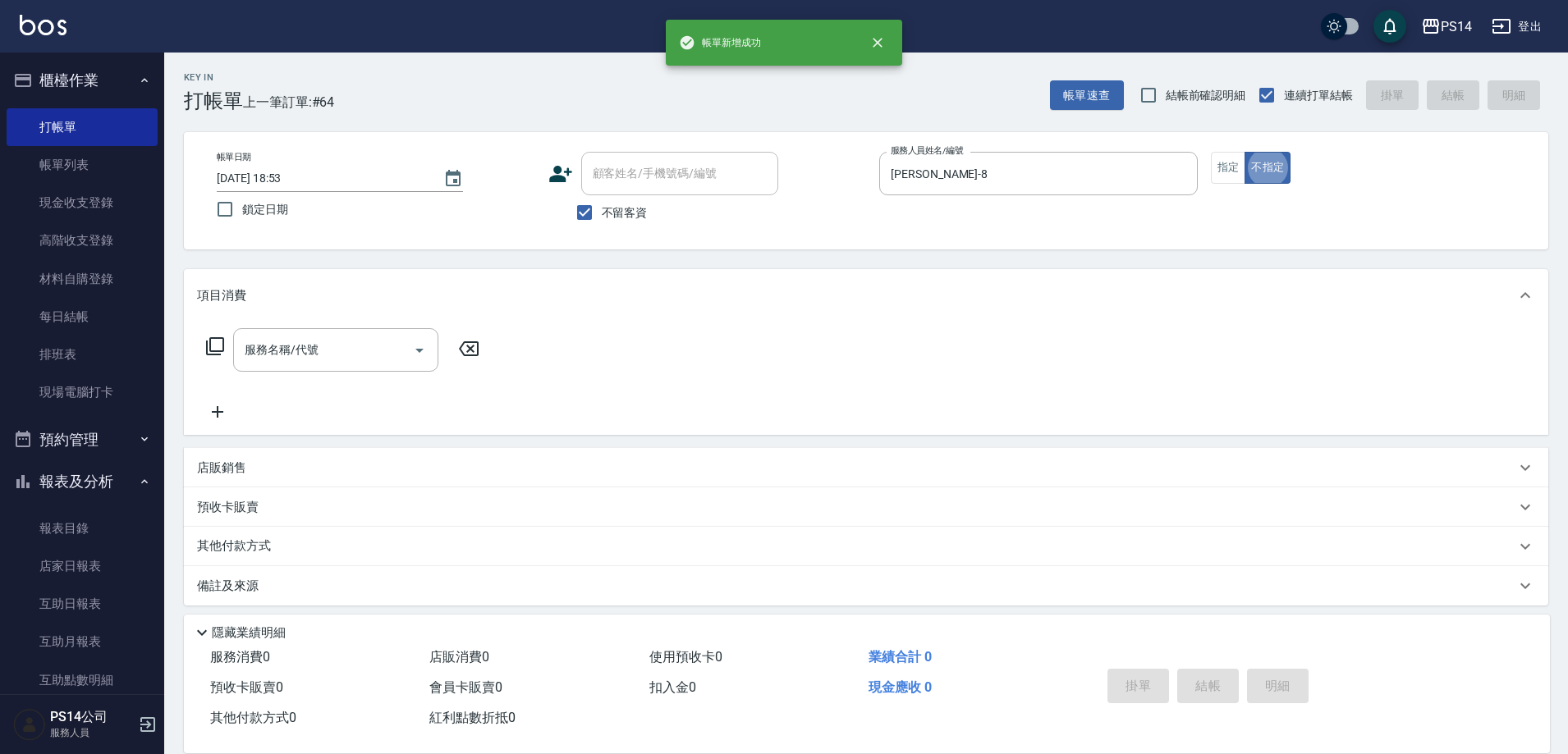
type button "false"
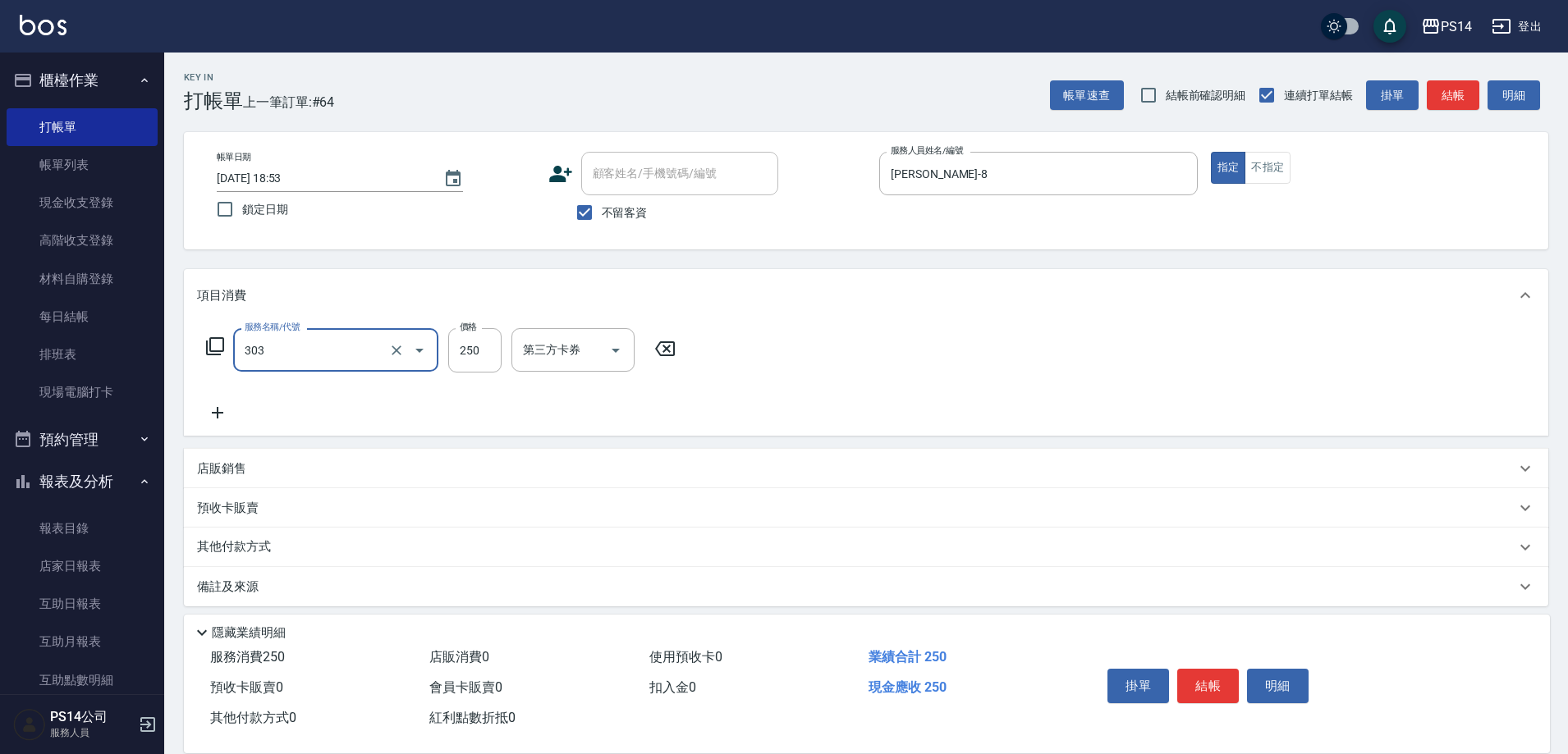
type input "剪髮(303)"
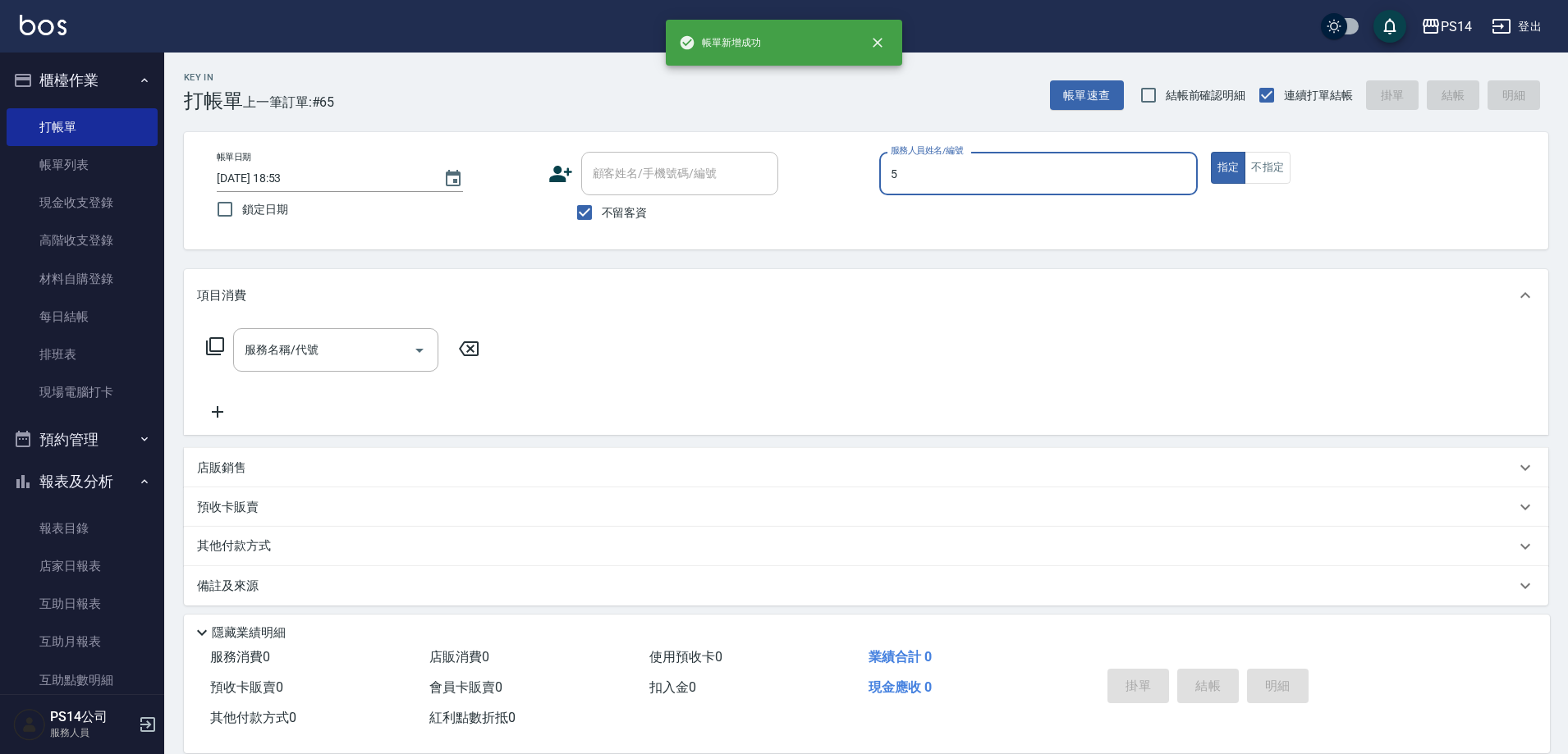
type input "[PERSON_NAME]-5"
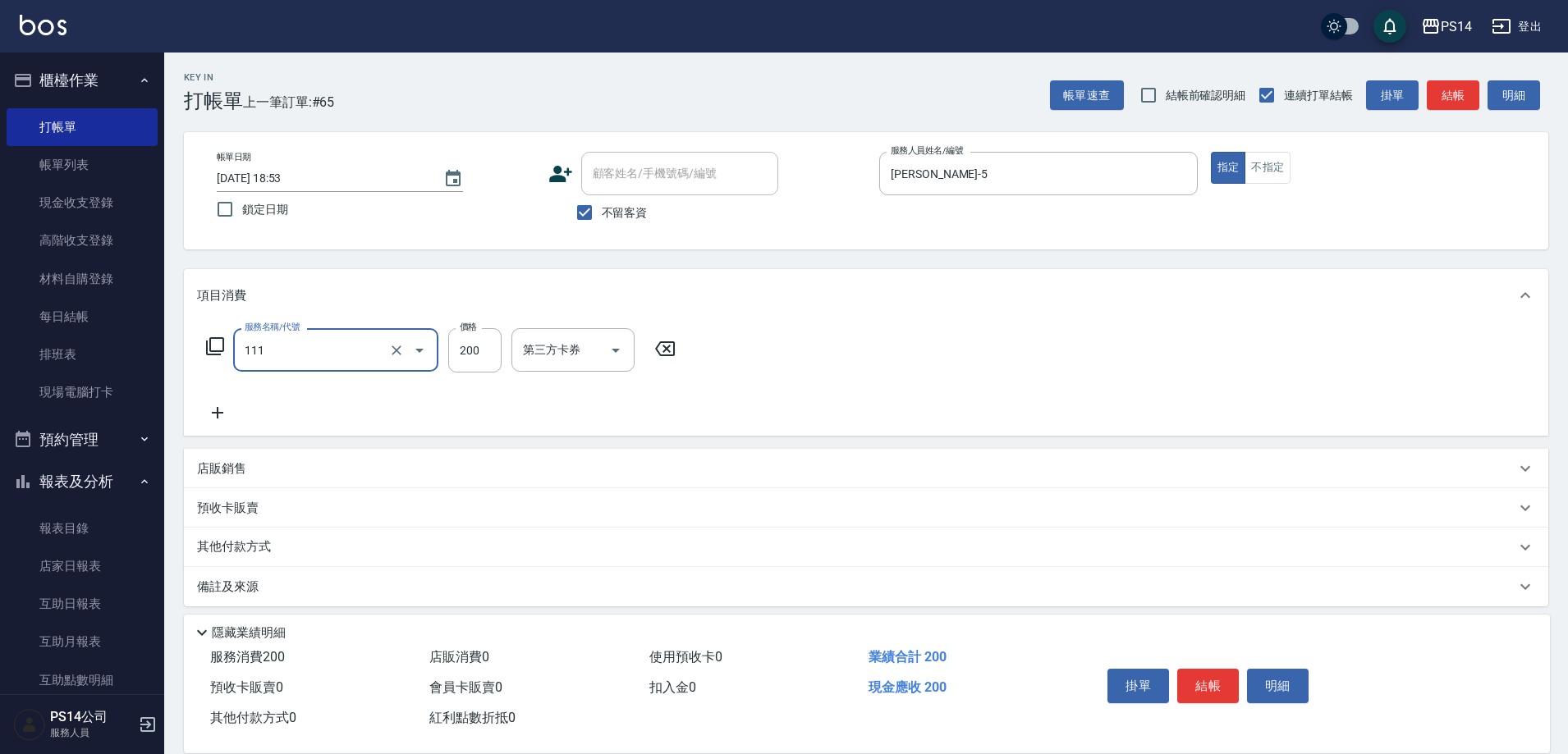
type input "200(111)"
type input "[PERSON_NAME]-17"
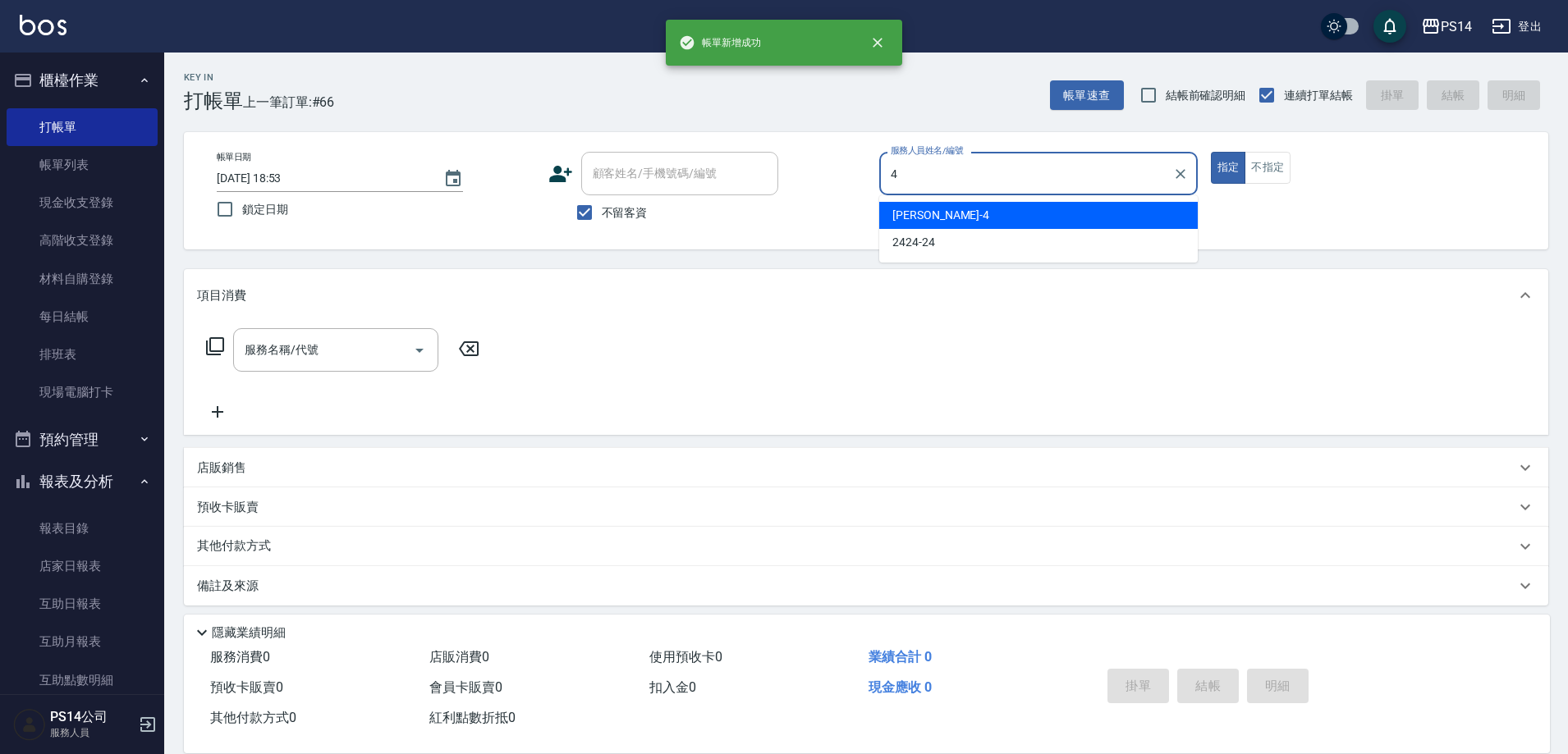
type input "[PERSON_NAME]-4"
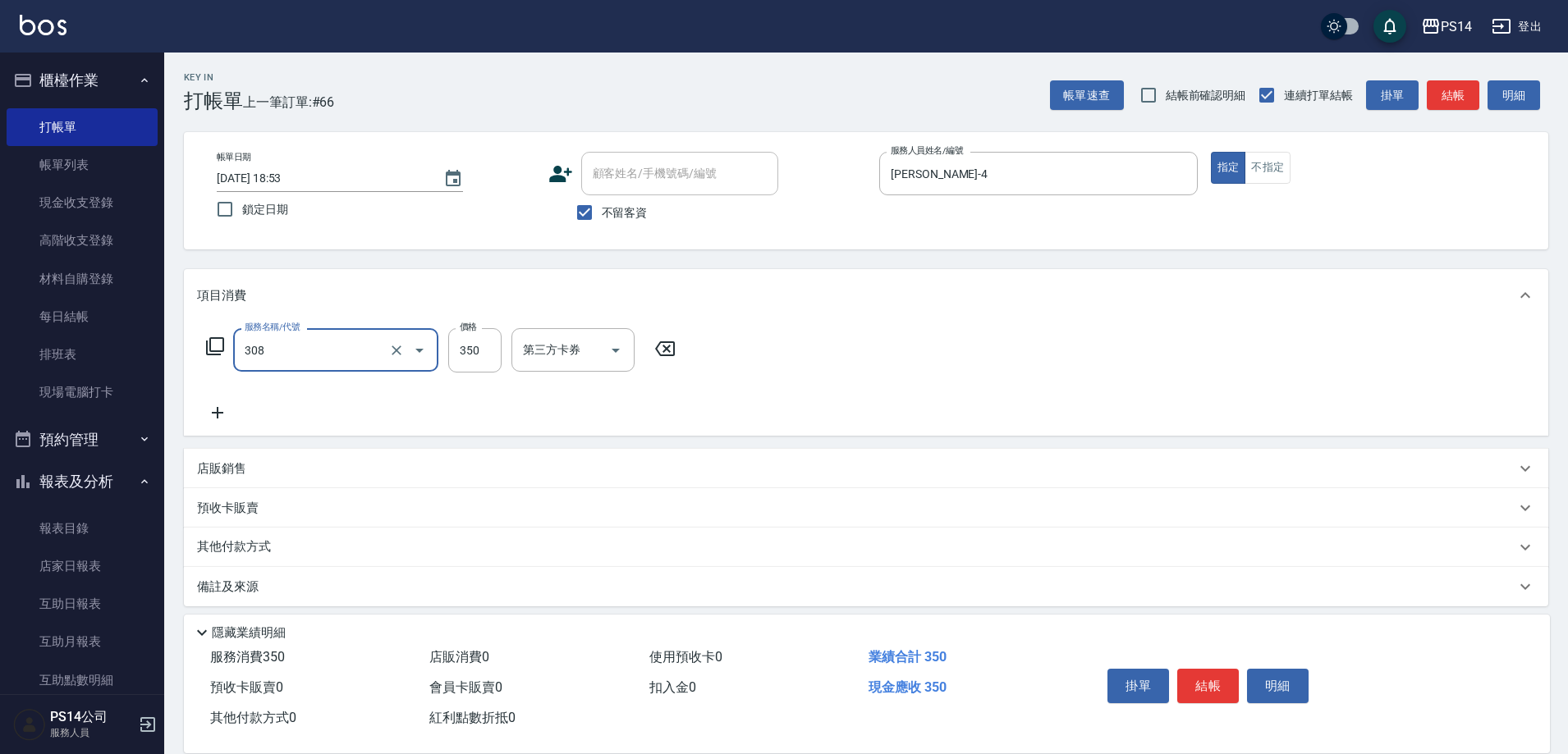
type input "洗+剪(308)"
type input "[PERSON_NAME]-18"
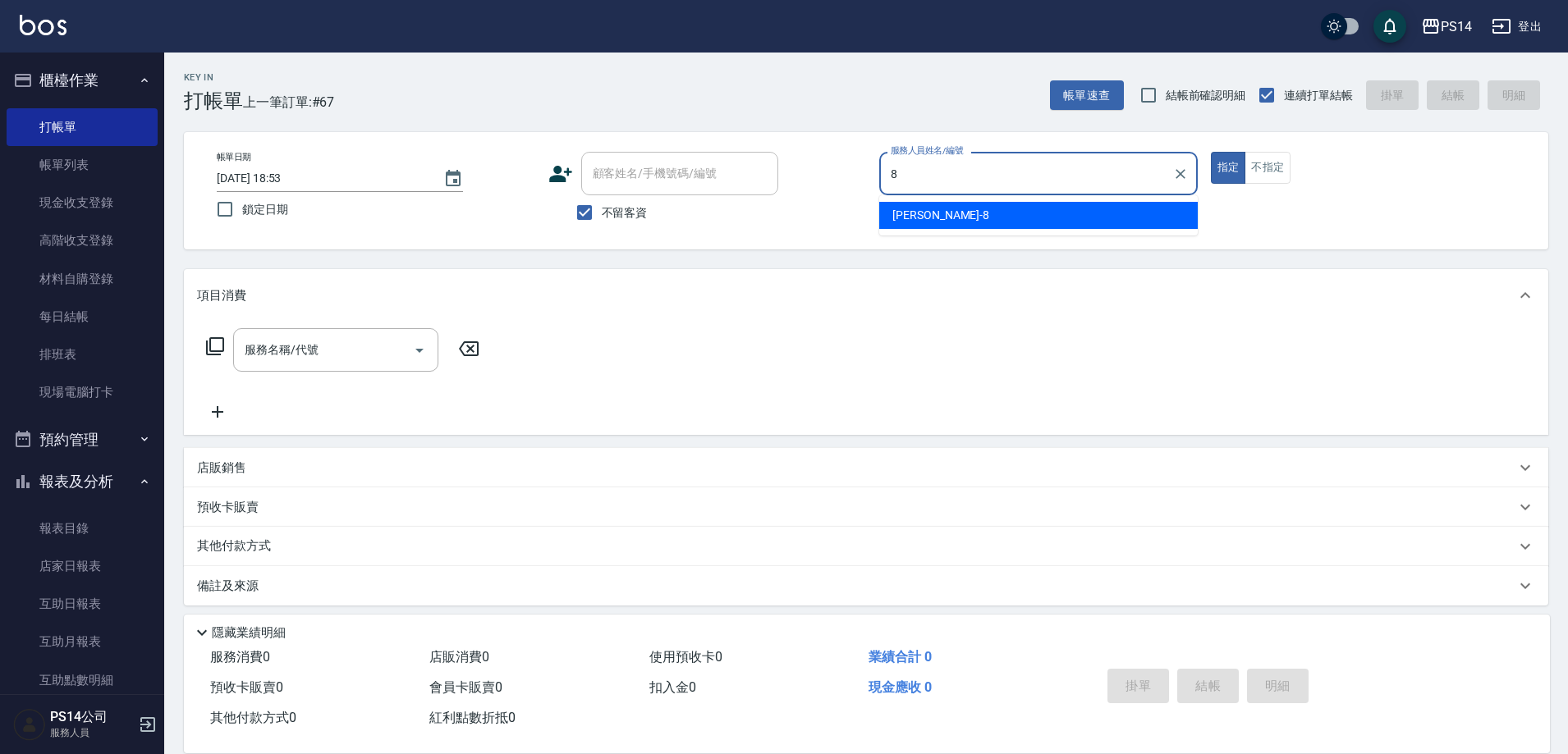
type input "[PERSON_NAME]-8"
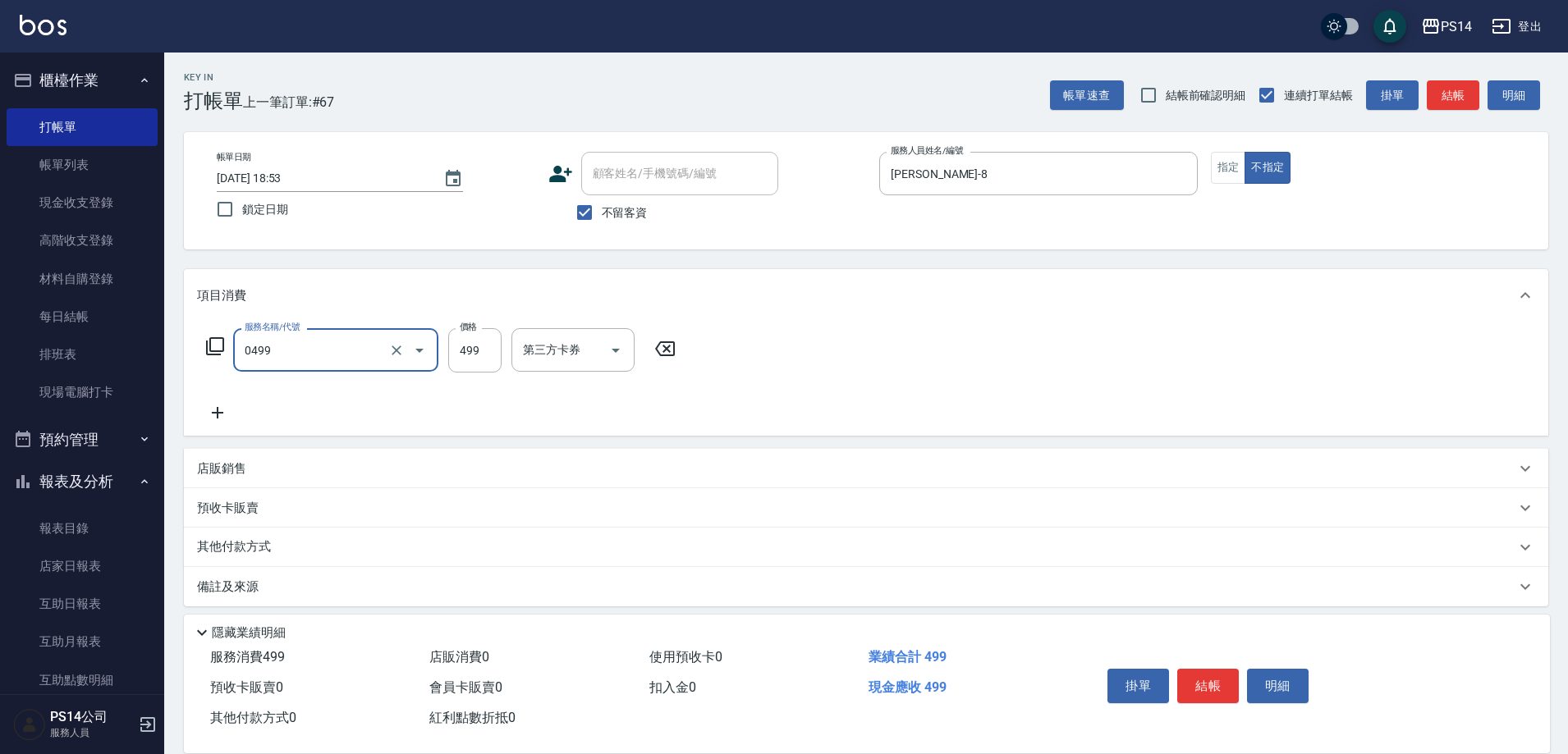
type input "[PERSON_NAME]499(0499)"
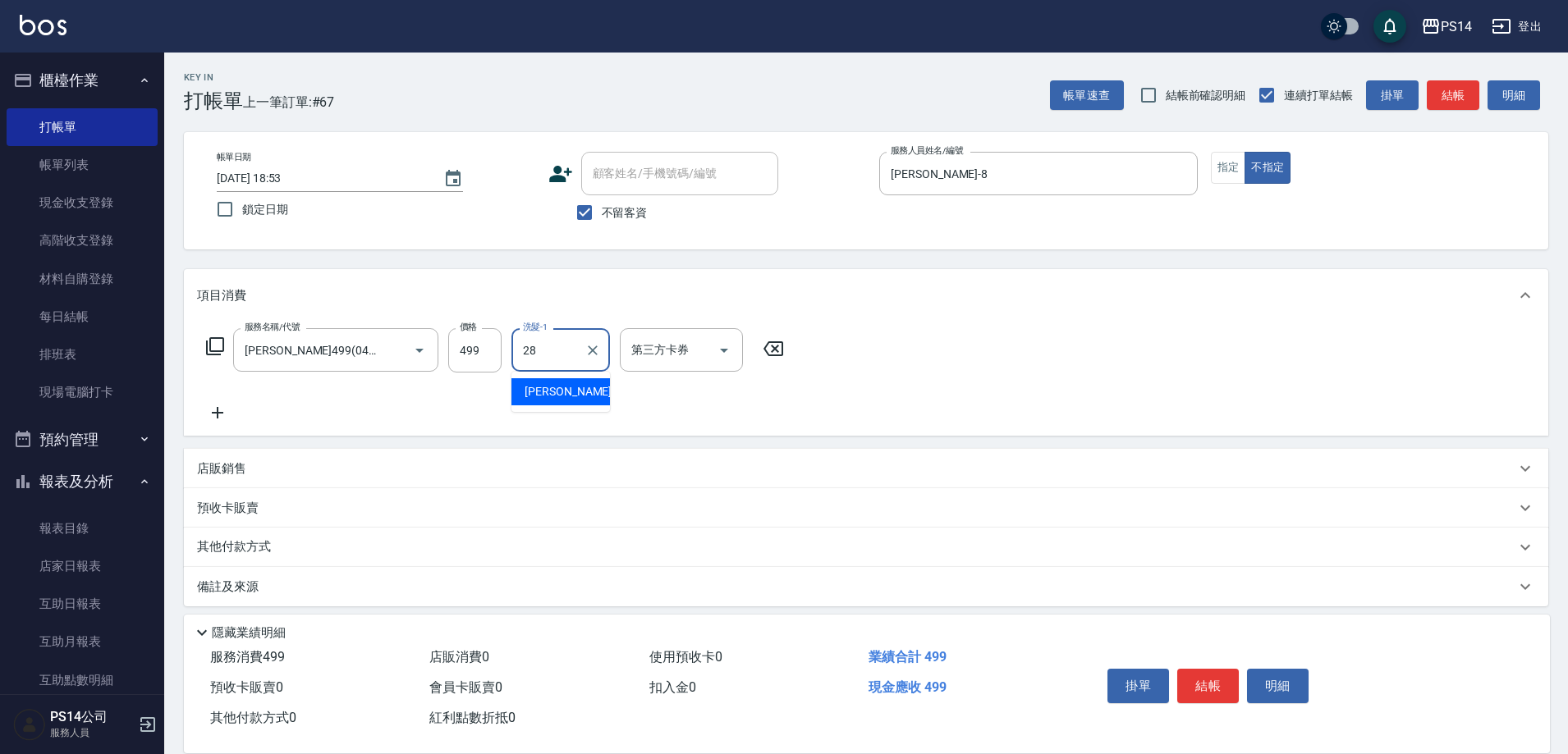
type input "[PERSON_NAME]-28"
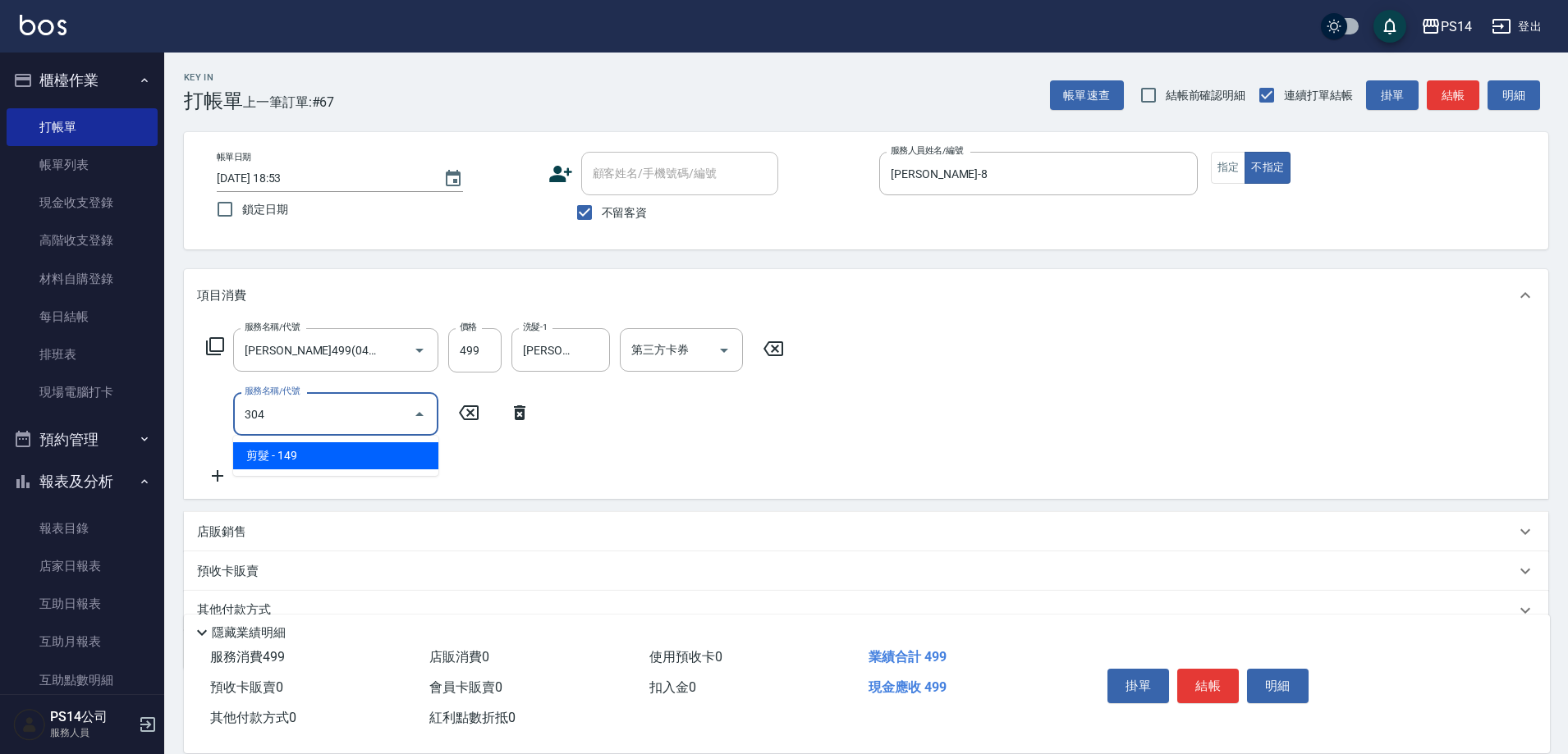
type input "剪髮(304)"
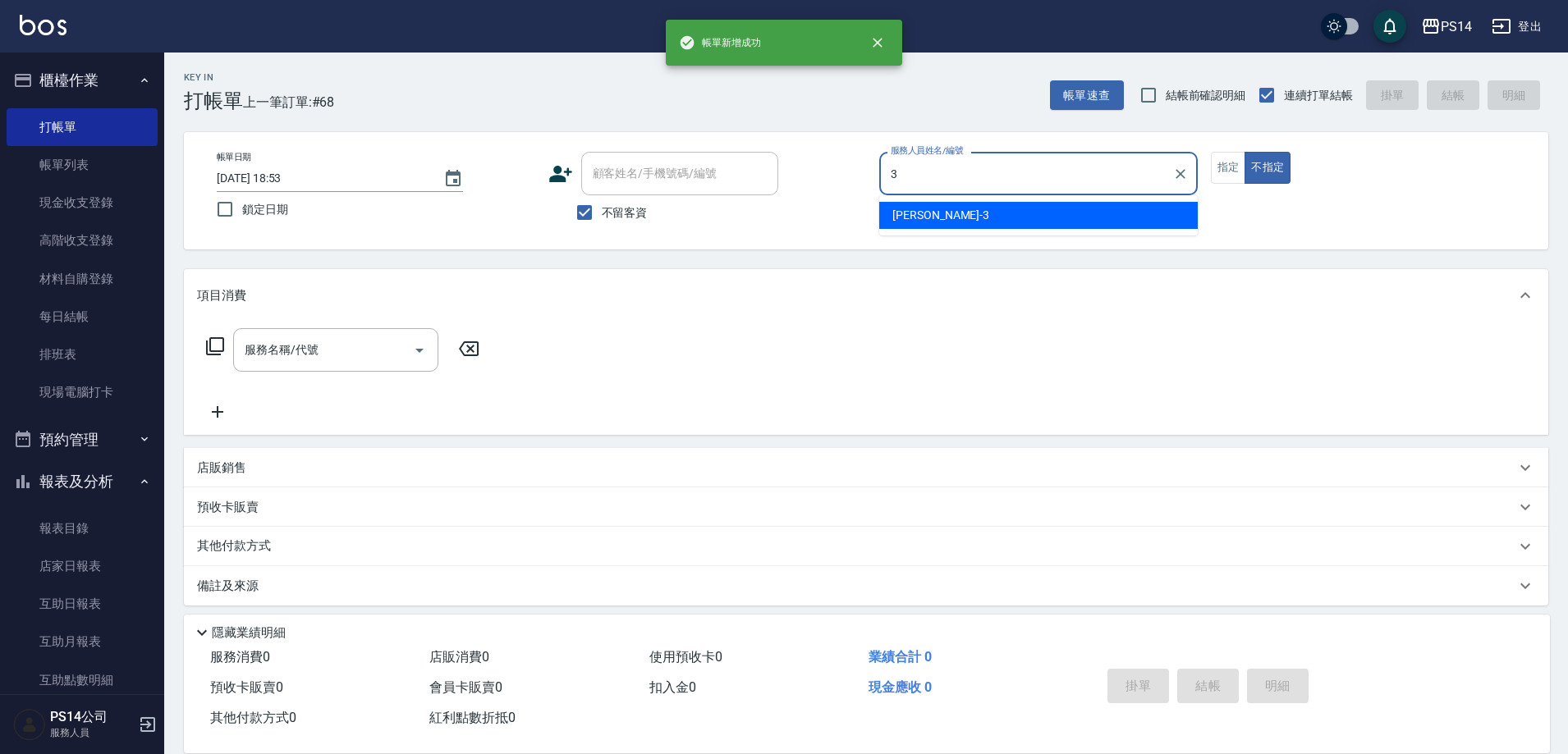
type input "[PERSON_NAME]-3"
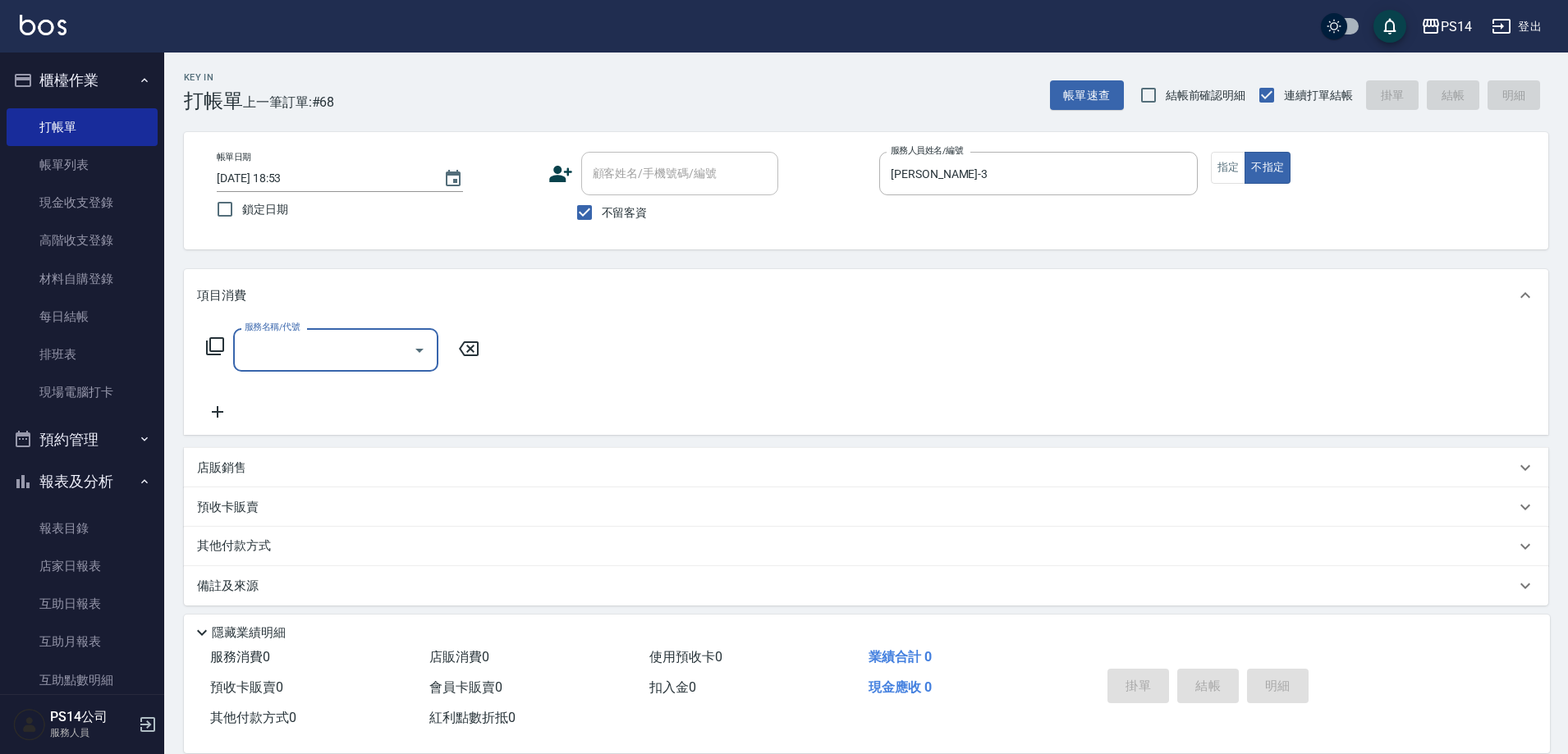
type input "3"
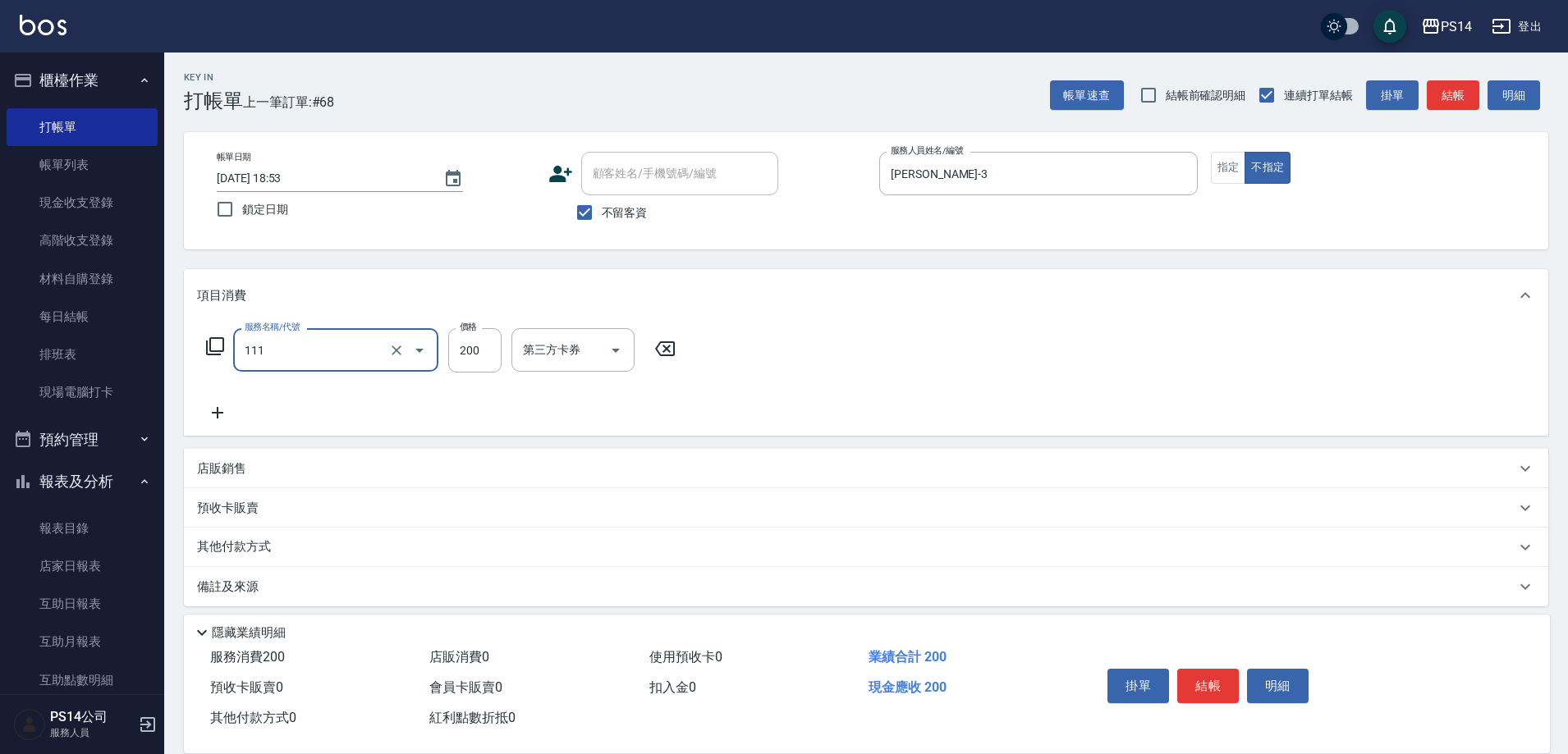
type input "200(111)"
type input "[PERSON_NAME]-18"
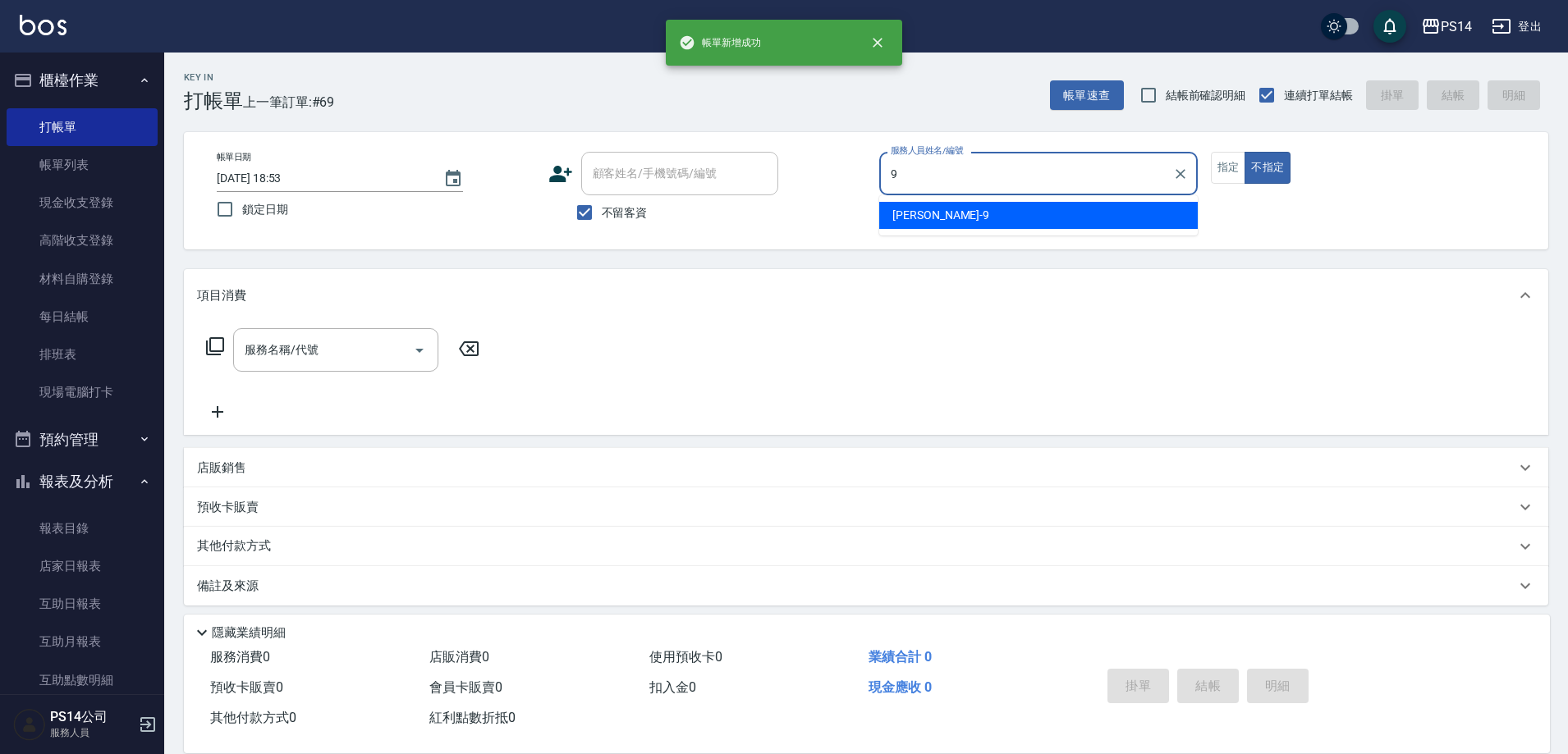
type input "[PERSON_NAME]-9"
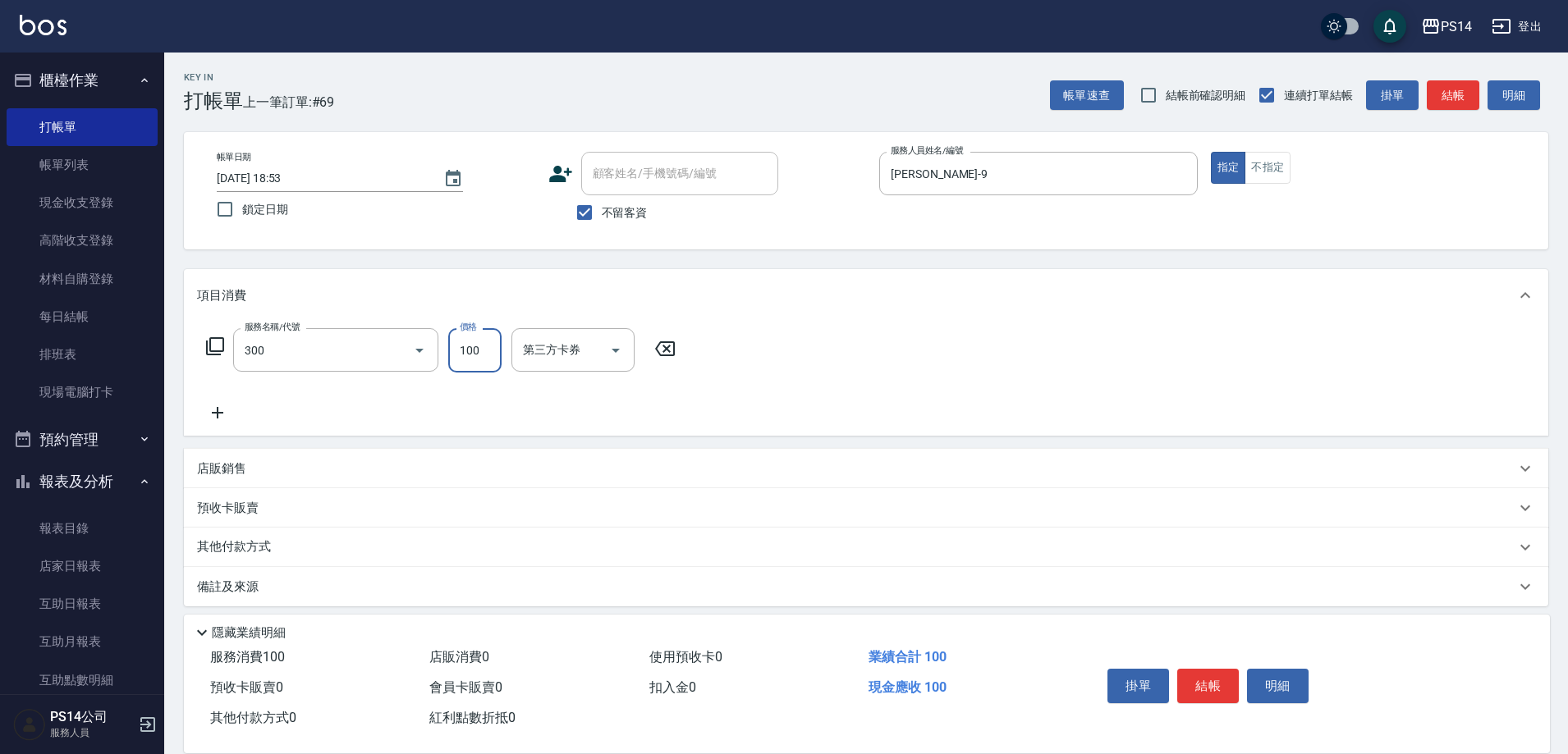
type input "剪髮(300)"
type input "50"
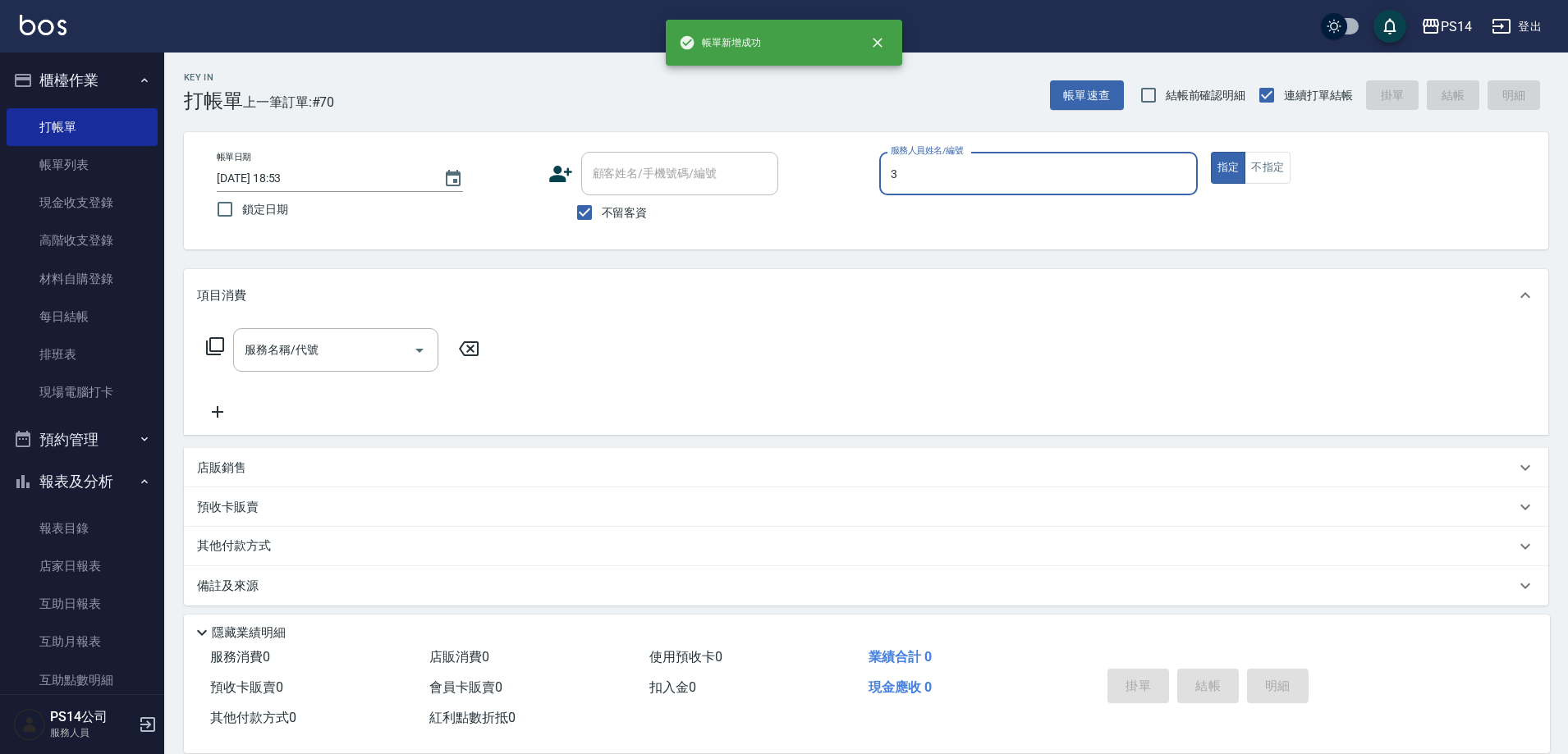
type input "[PERSON_NAME]-3"
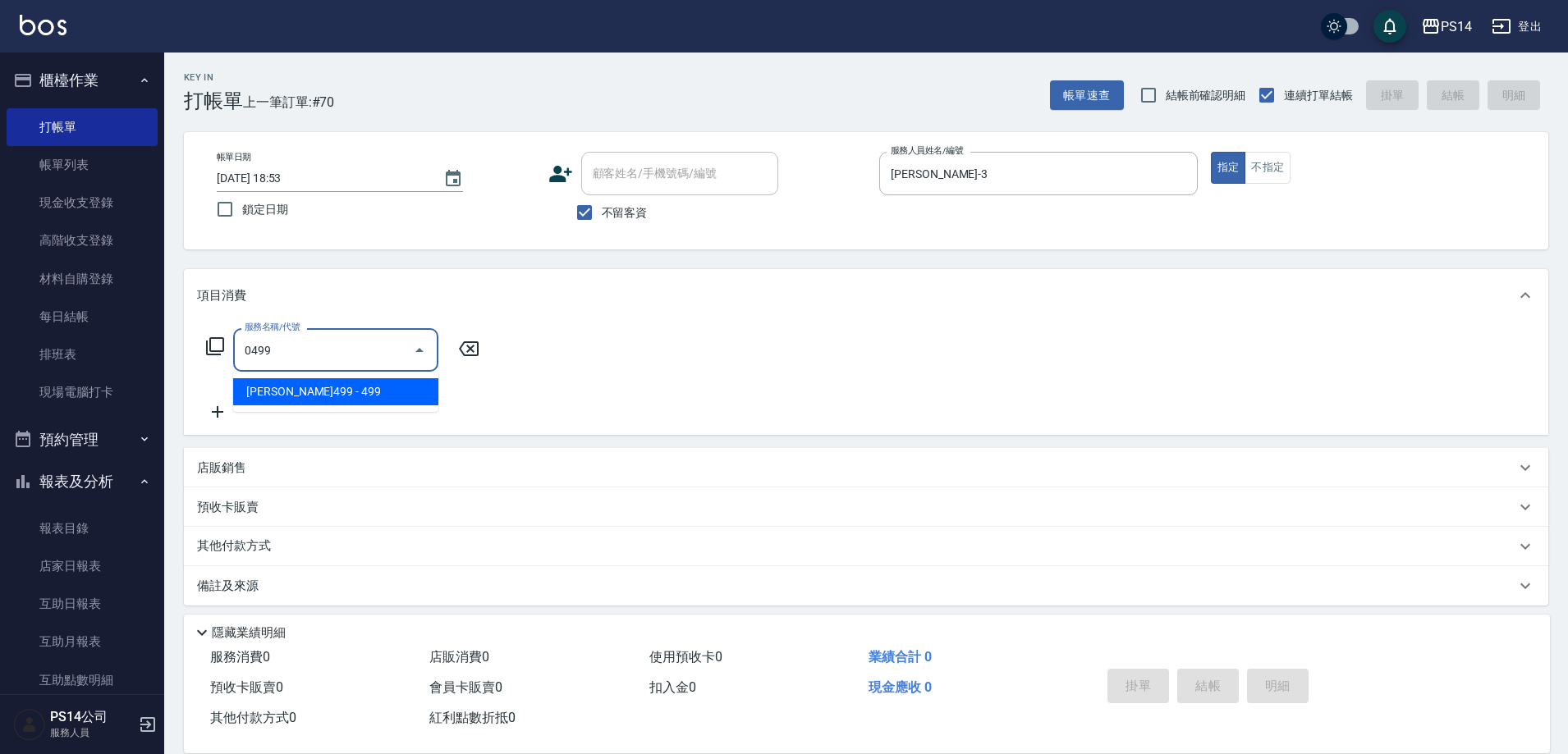
type input "[PERSON_NAME]499(0499)"
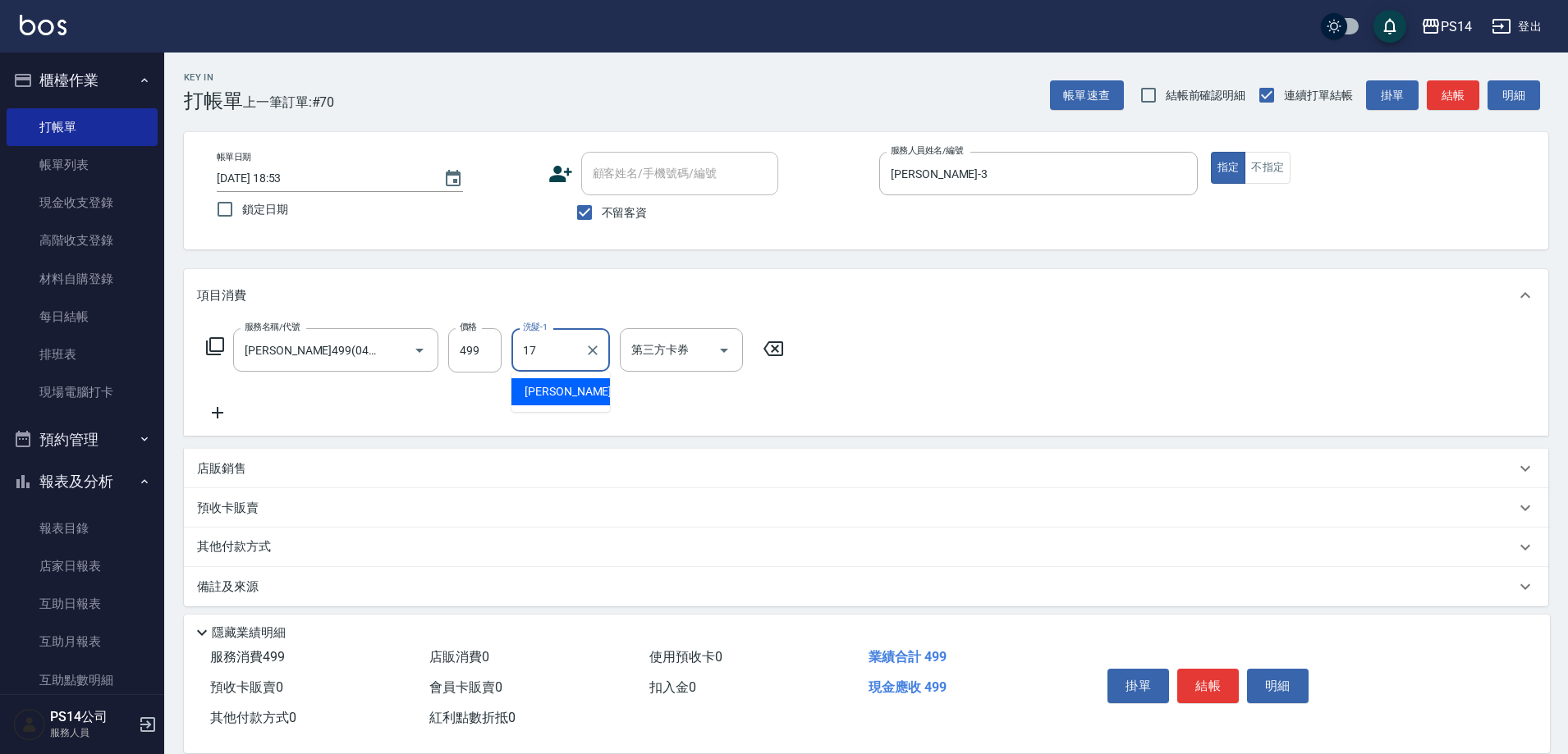
type input "[PERSON_NAME]-17"
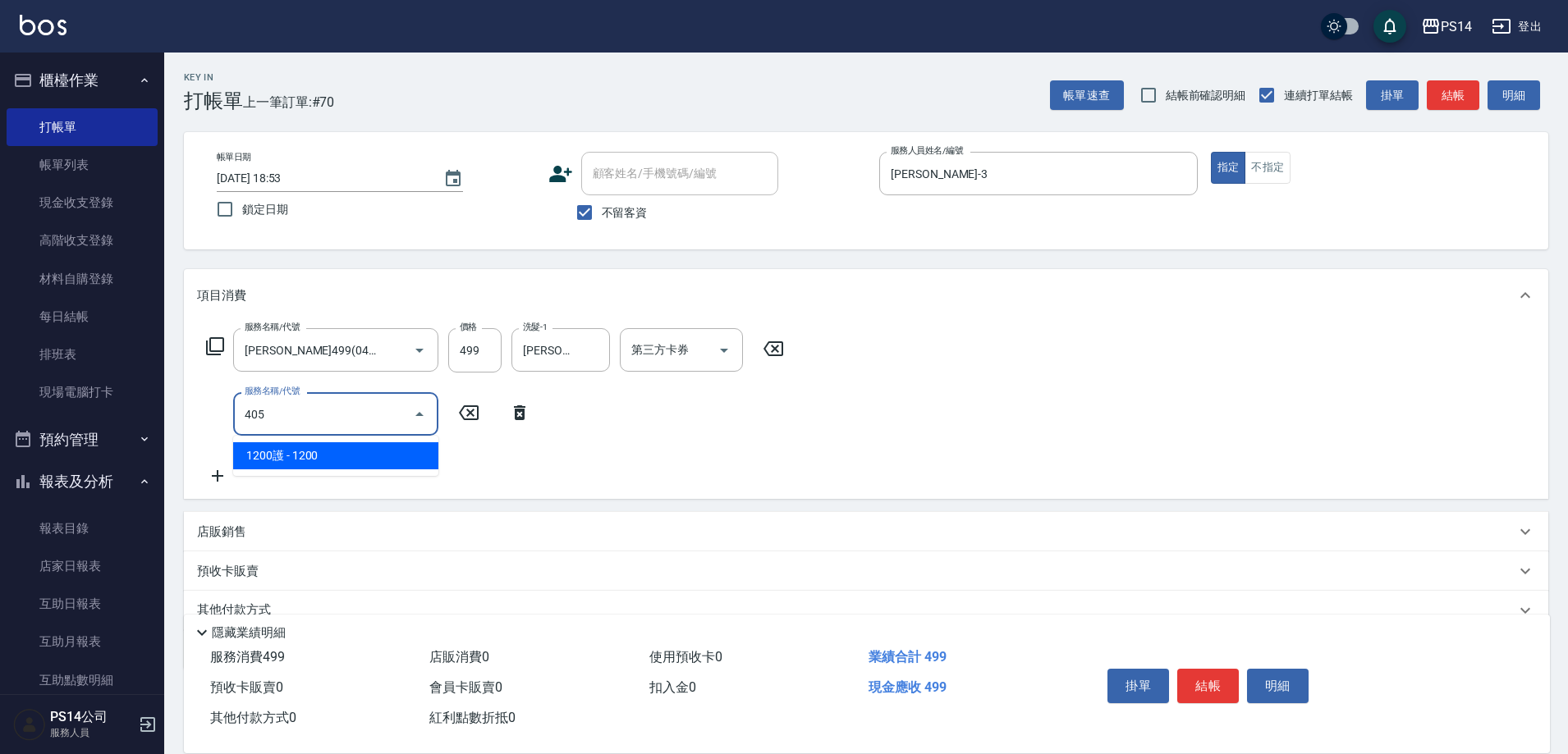
type input "1200護(405)"
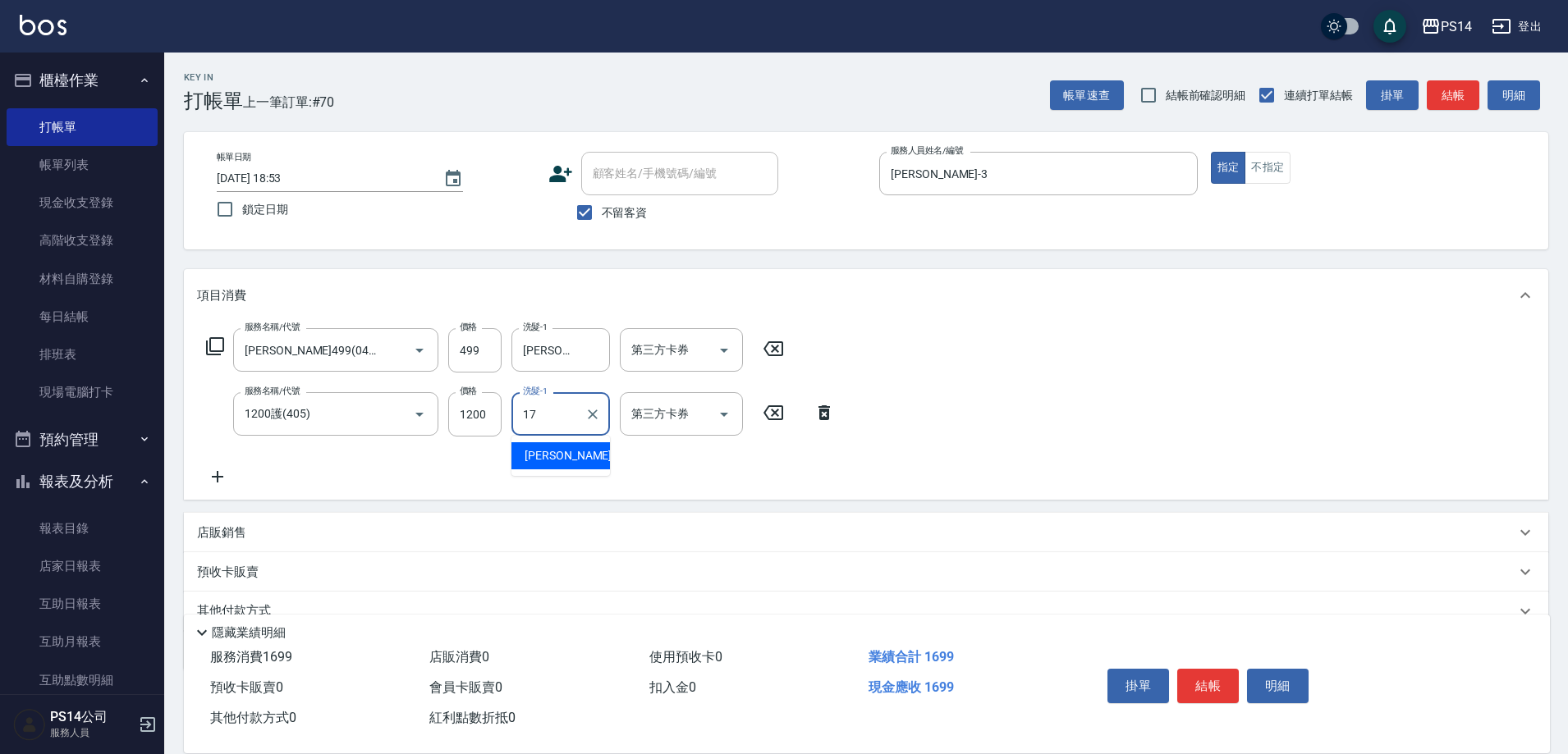
type input "[PERSON_NAME]-17"
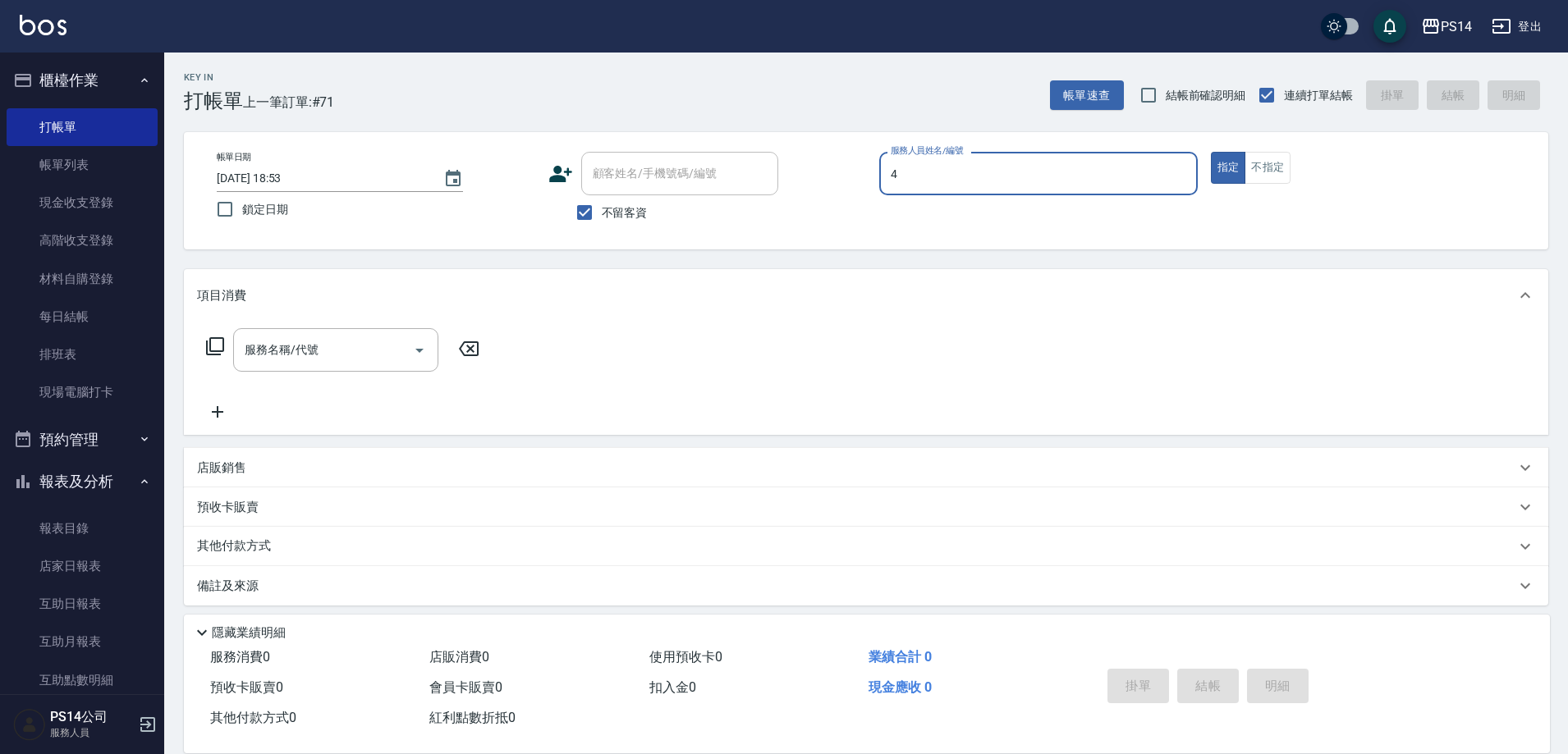
type input "[PERSON_NAME]-4"
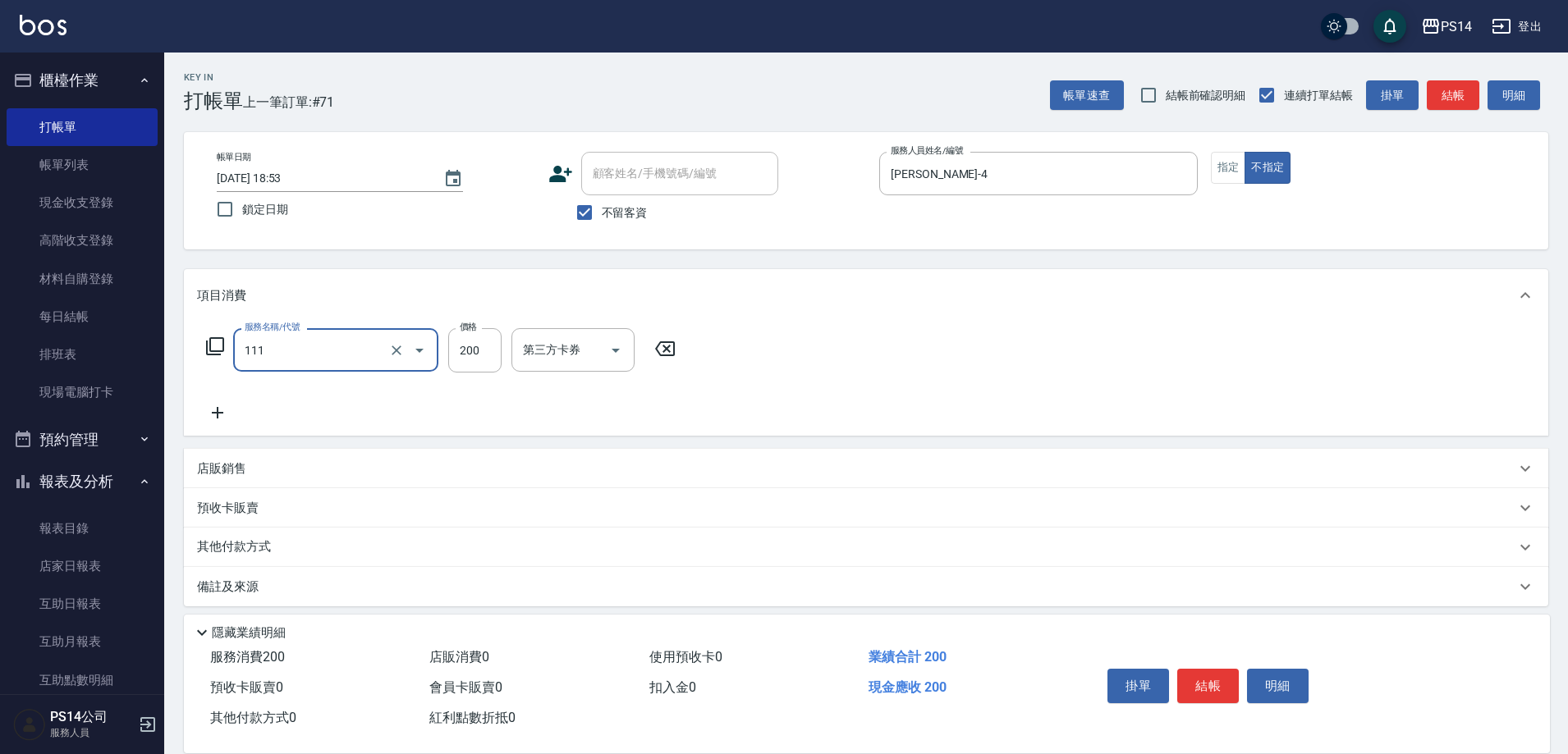
type input "200(111)"
type input "[PERSON_NAME]-37"
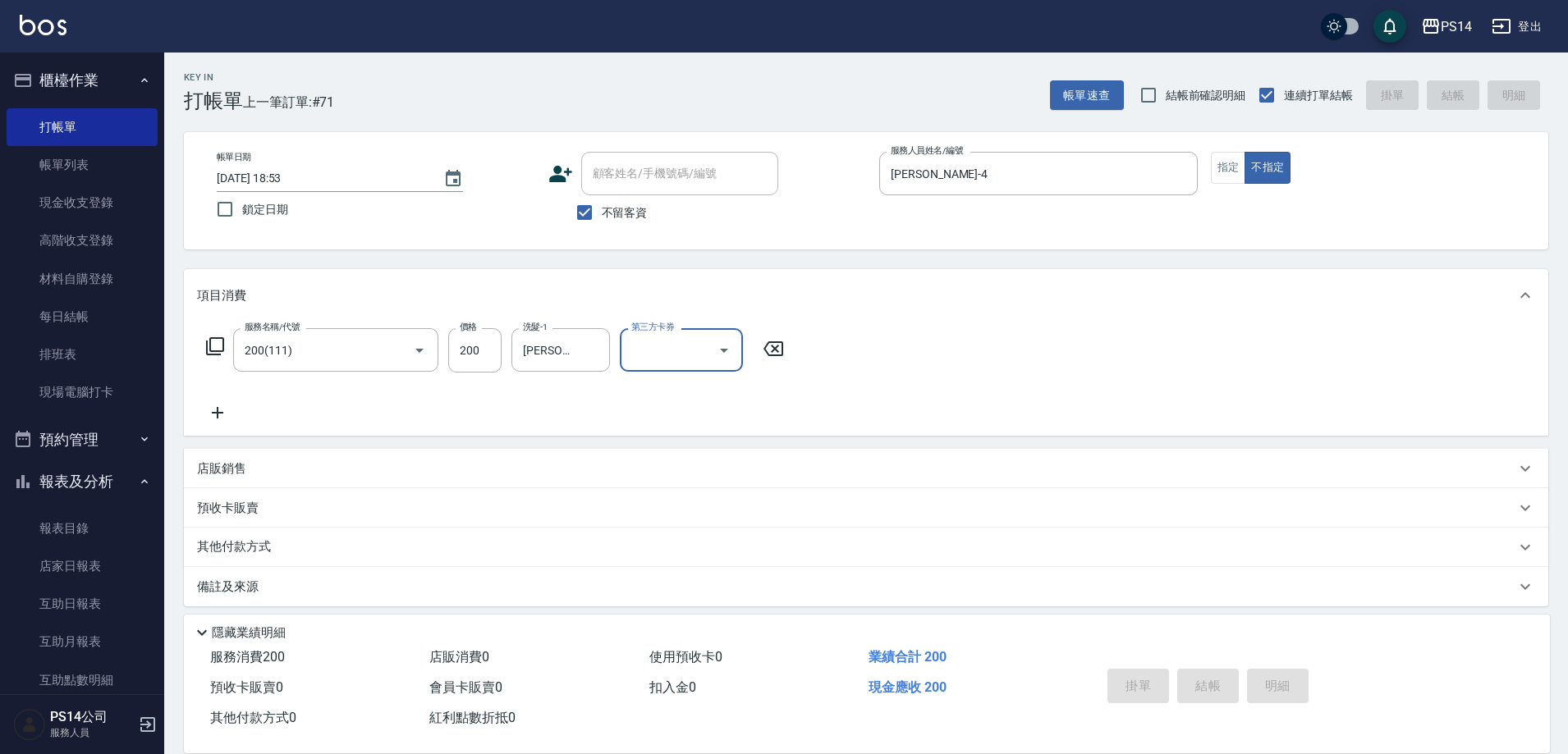
type input "[DATE] 18:55"
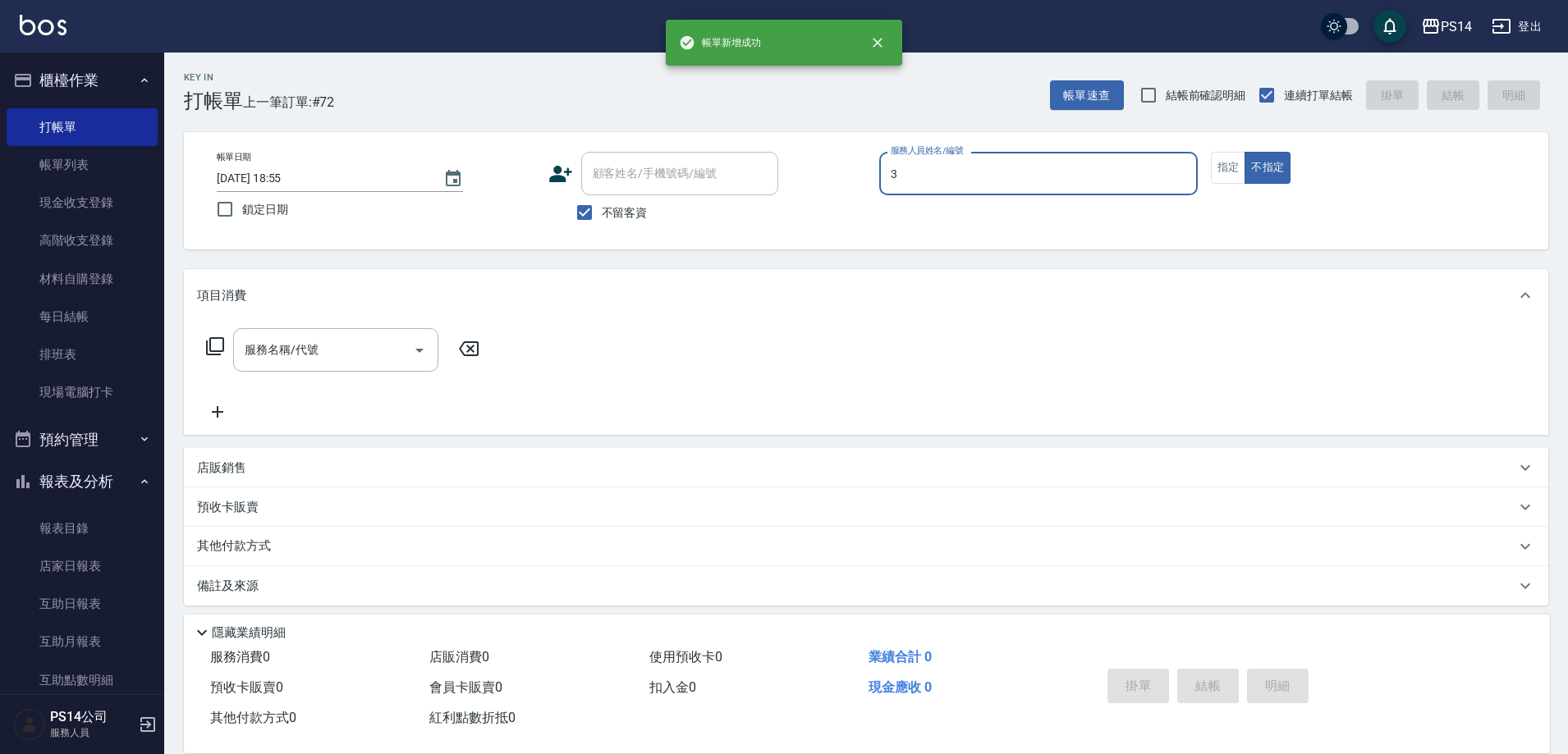
type input "[PERSON_NAME]-3"
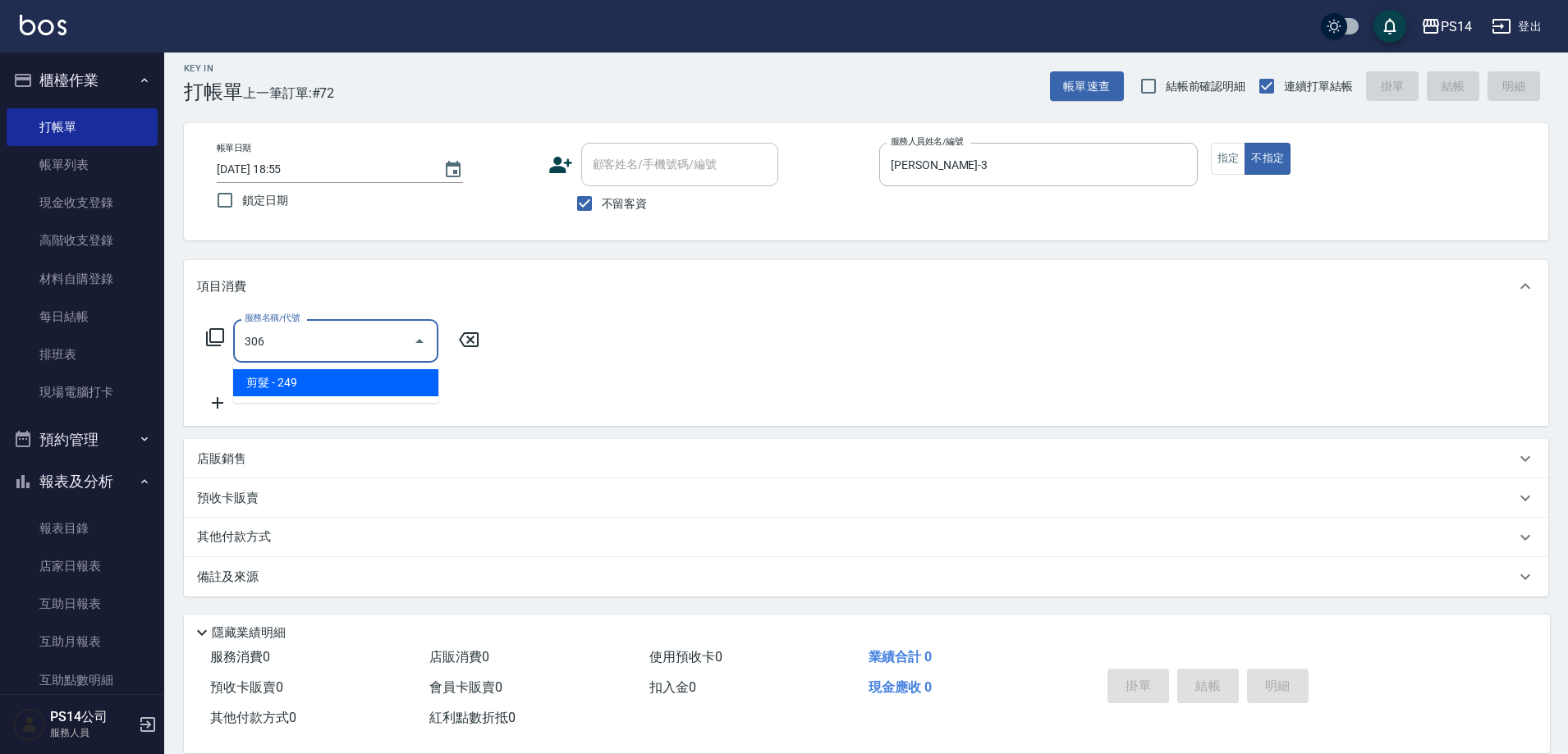
type input "剪髮(306)"
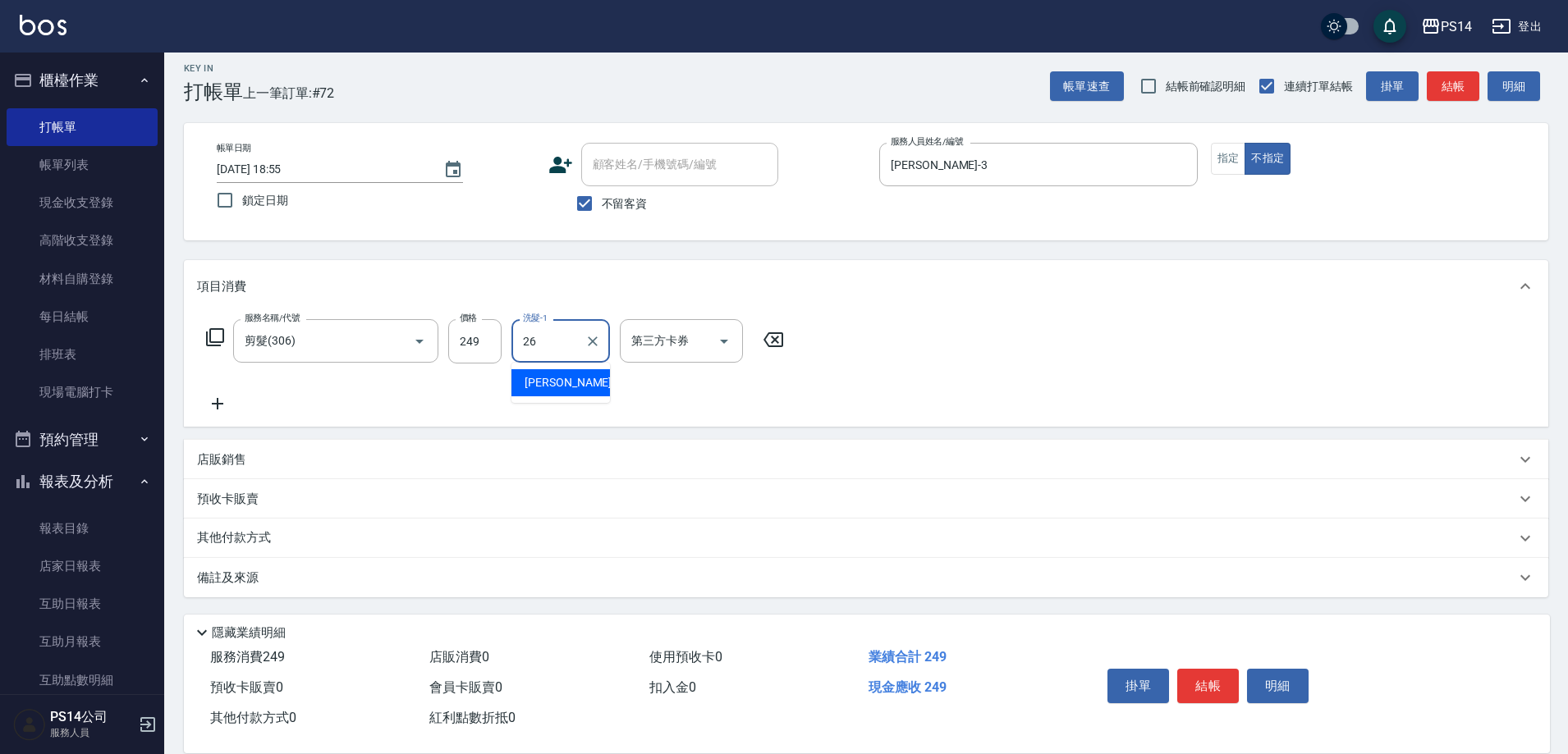
type input "[PERSON_NAME]-26"
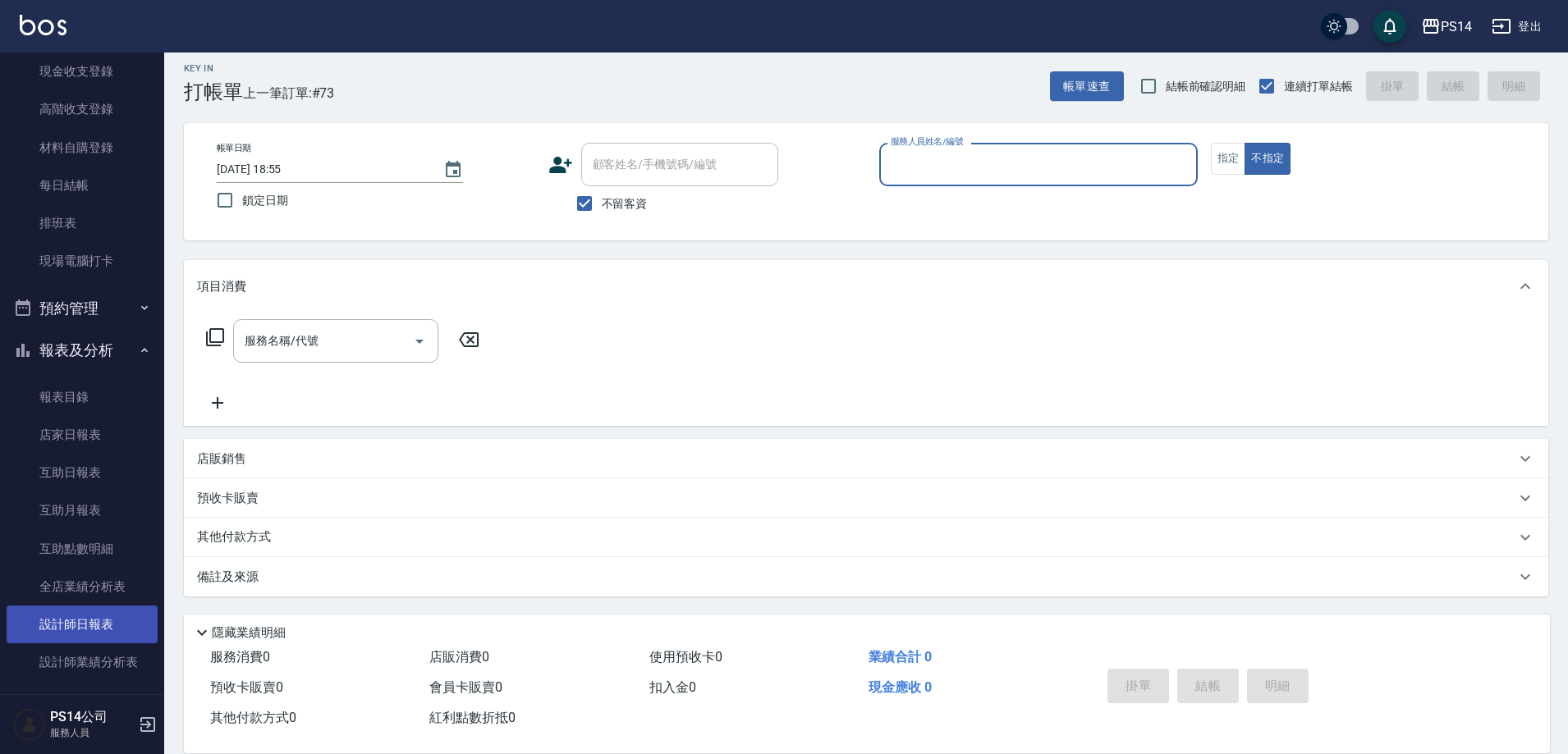
scroll to position [164, 0]
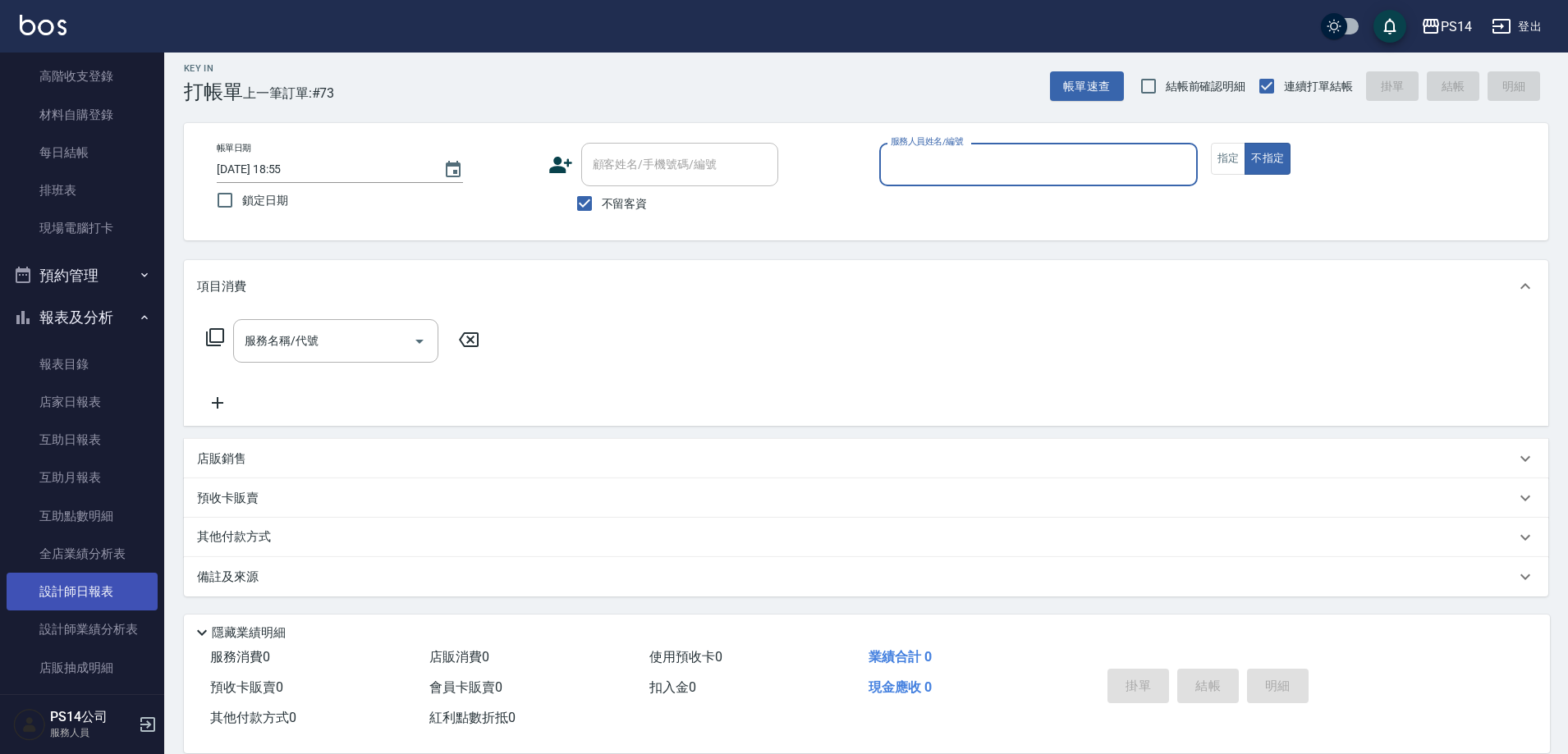
click at [55, 572] on link "設計師日報表" at bounding box center [82, 591] width 151 height 38
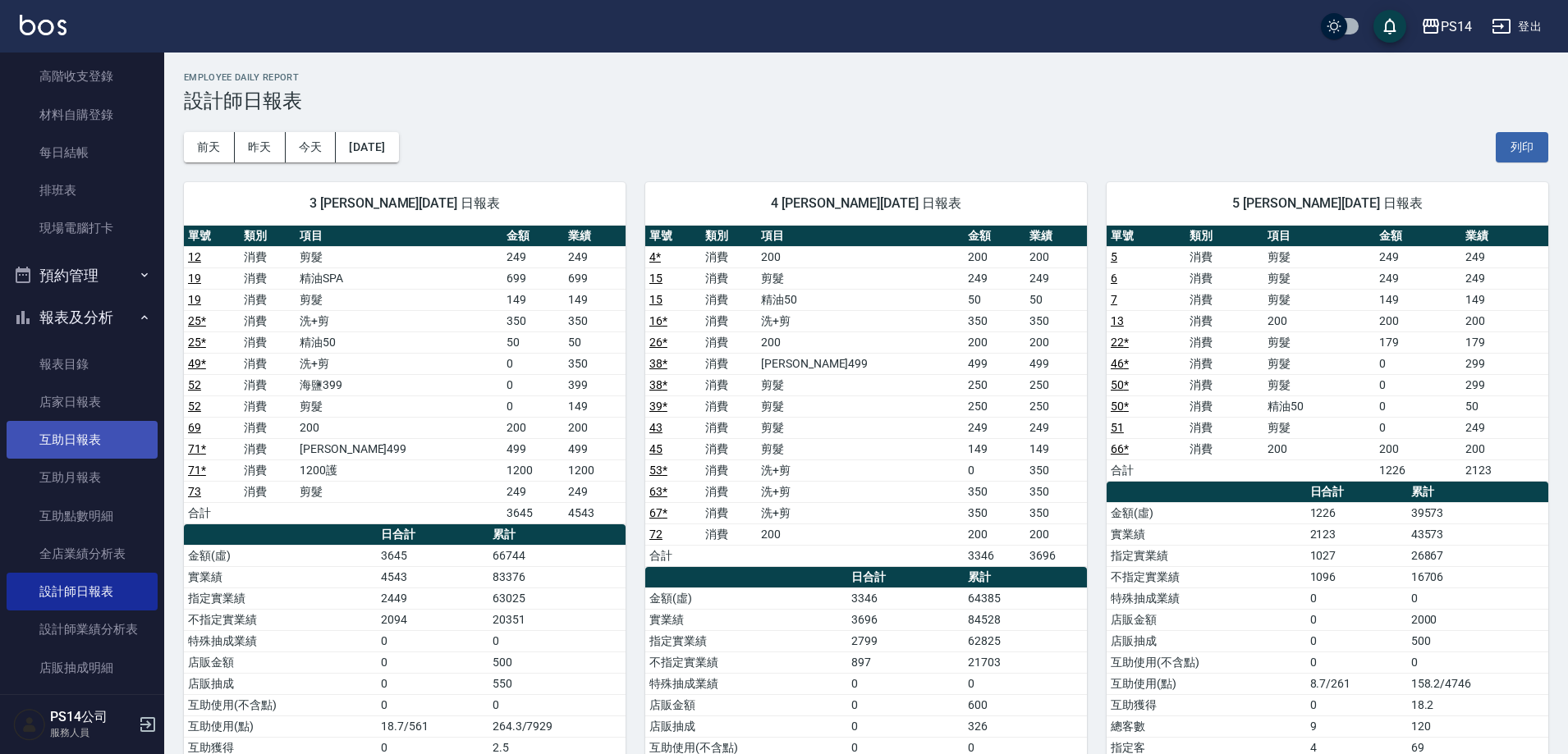
click at [45, 436] on link "互助日報表" at bounding box center [82, 439] width 151 height 38
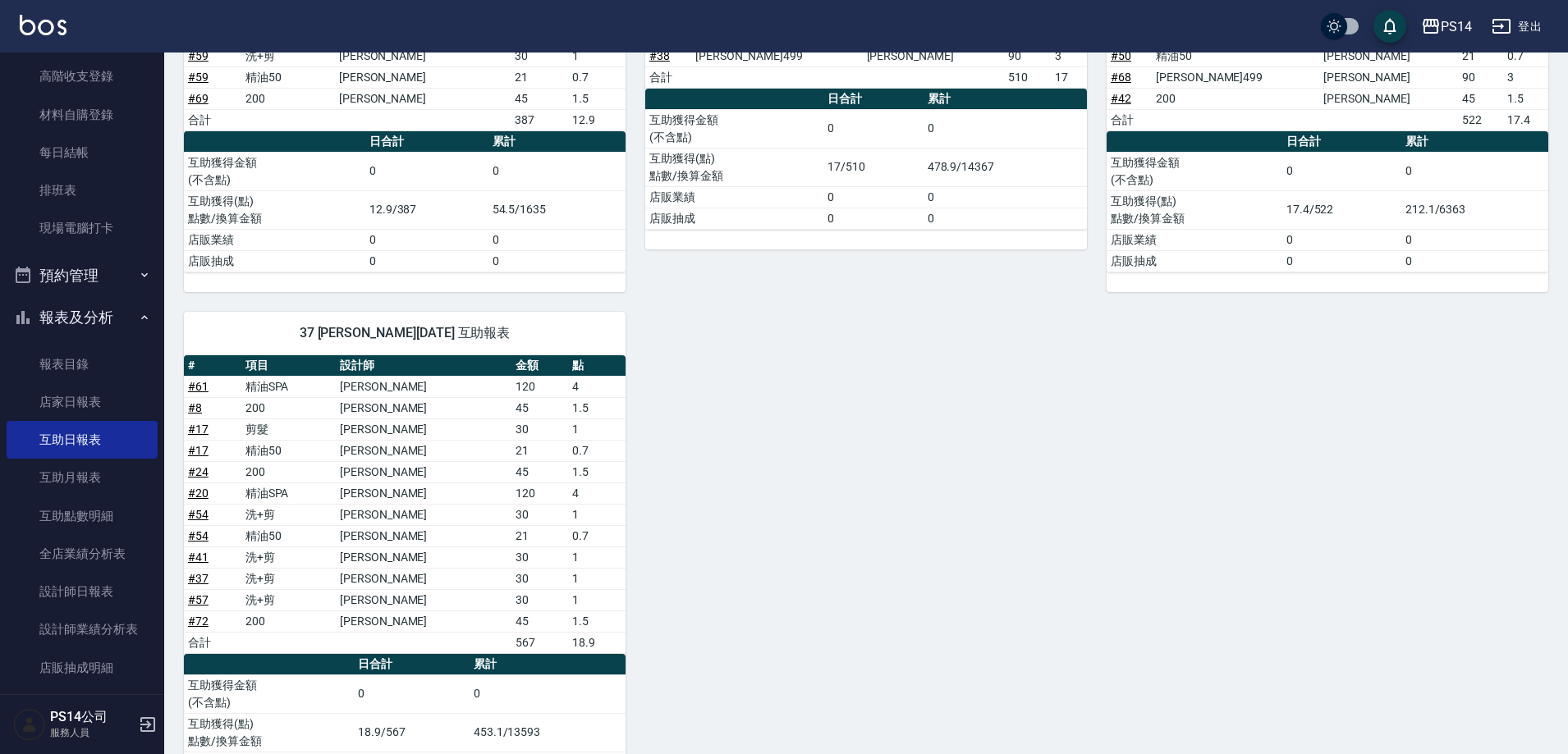
scroll to position [1066, 0]
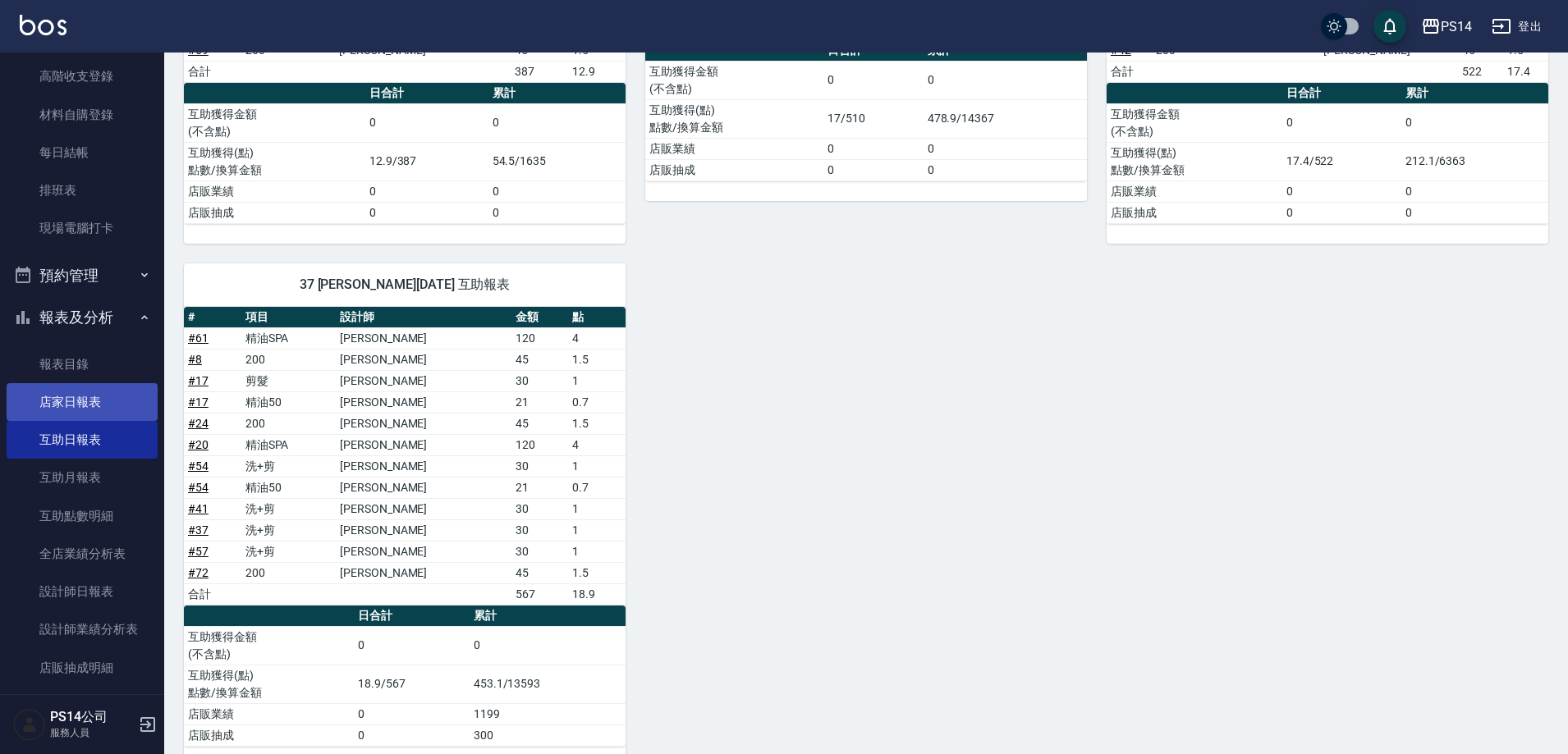
click at [120, 408] on link "店家日報表" at bounding box center [82, 401] width 151 height 38
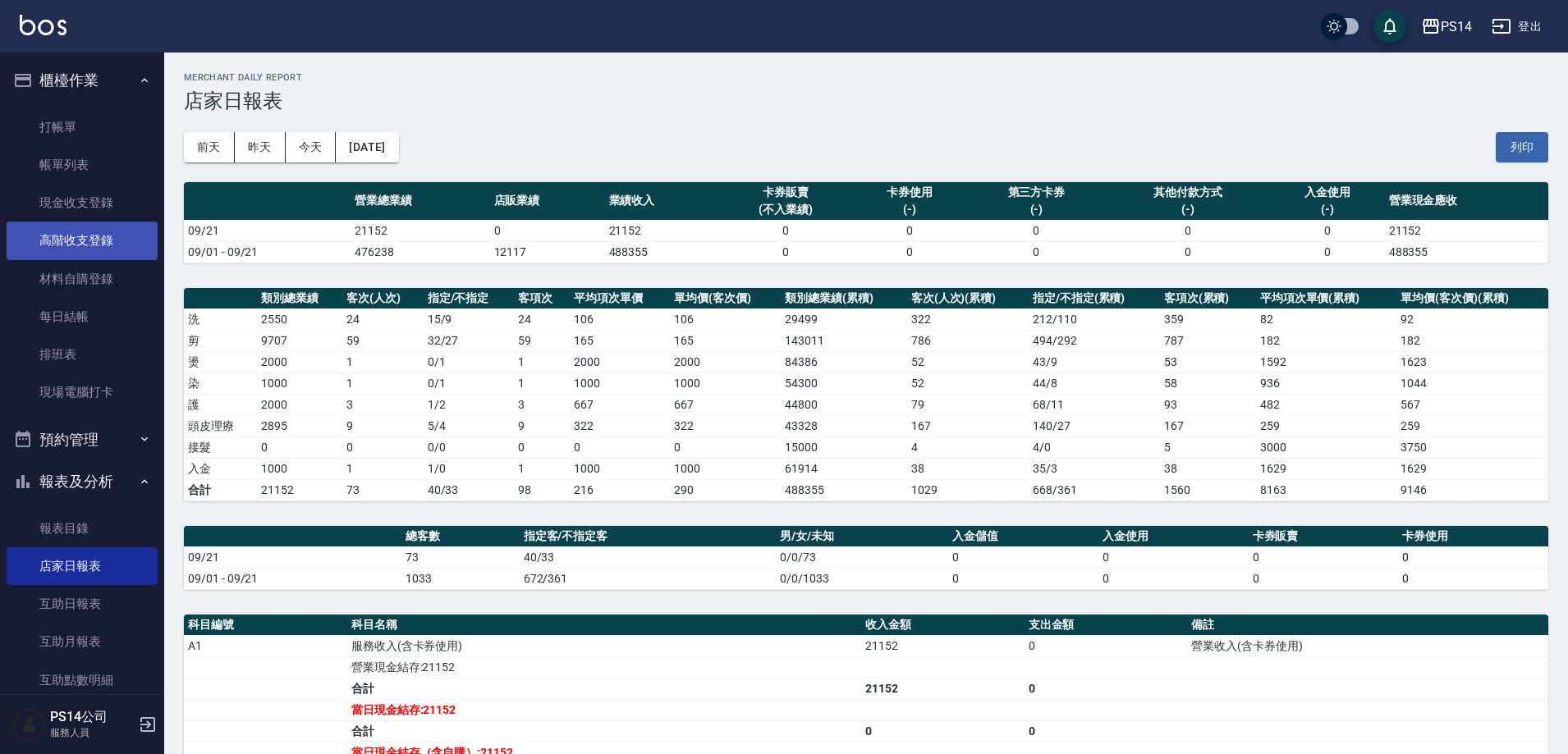
click at [76, 224] on link "高階收支登錄" at bounding box center [82, 240] width 151 height 38
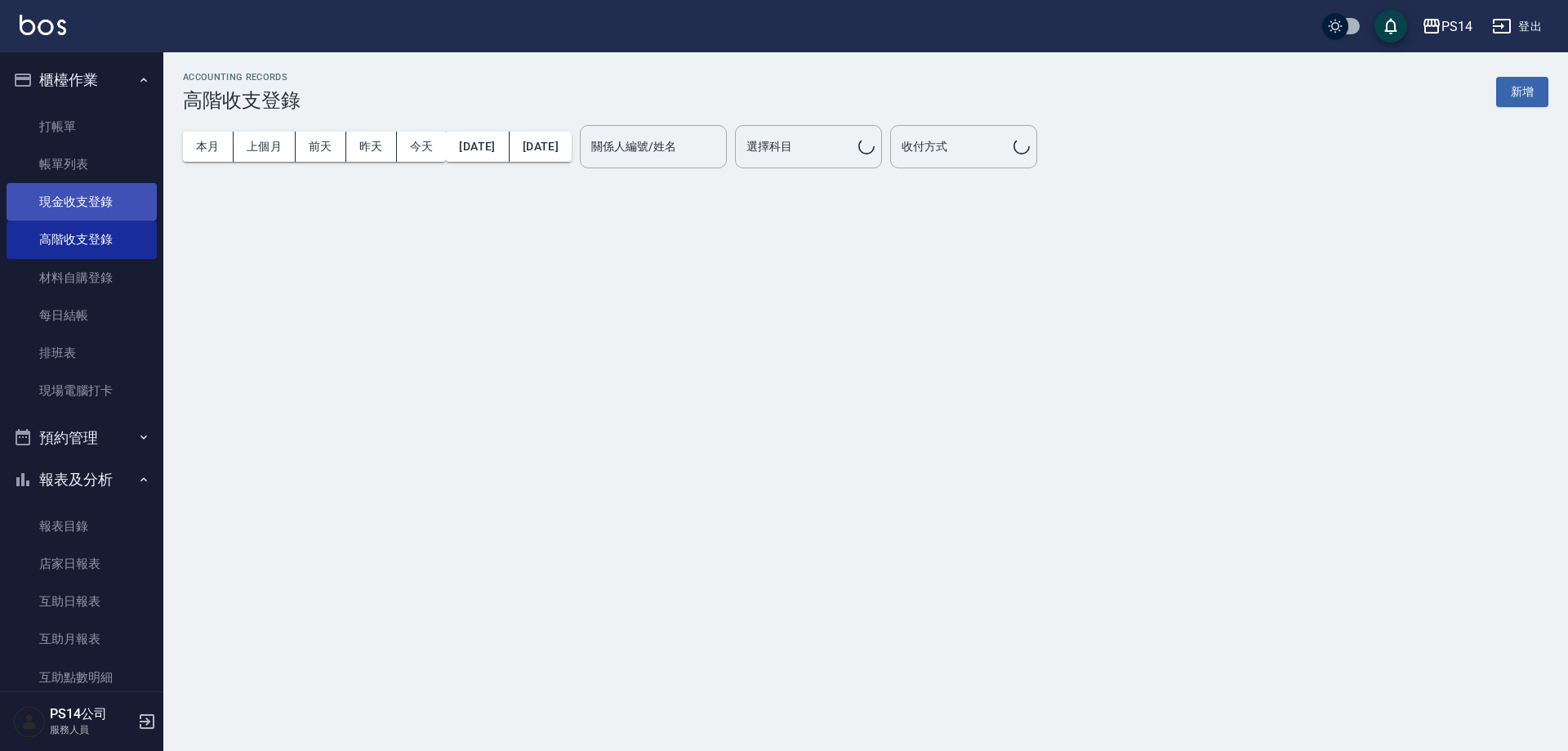
click at [81, 213] on link "現金收支登錄" at bounding box center [82, 202] width 150 height 37
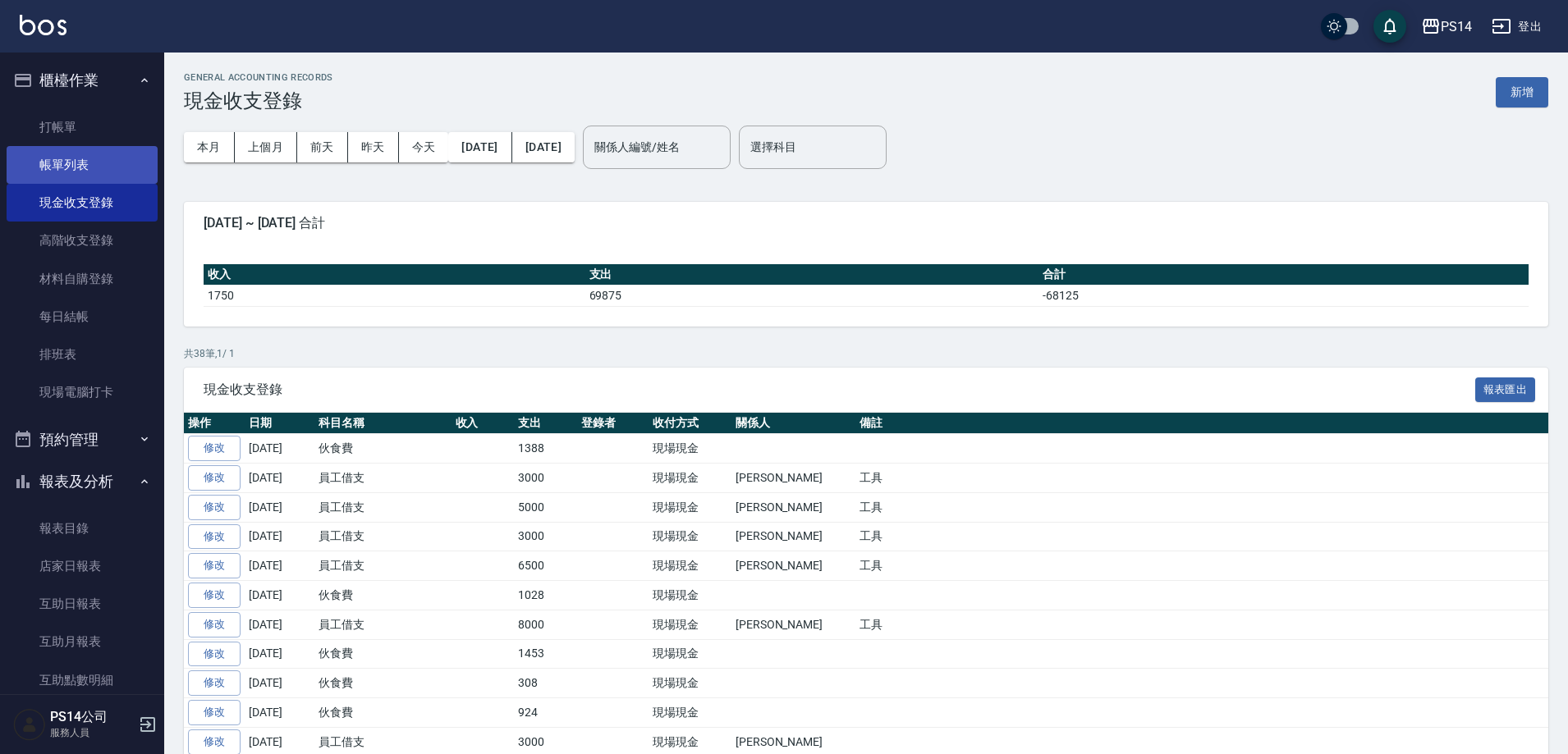
click at [99, 161] on link "帳單列表" at bounding box center [82, 164] width 151 height 38
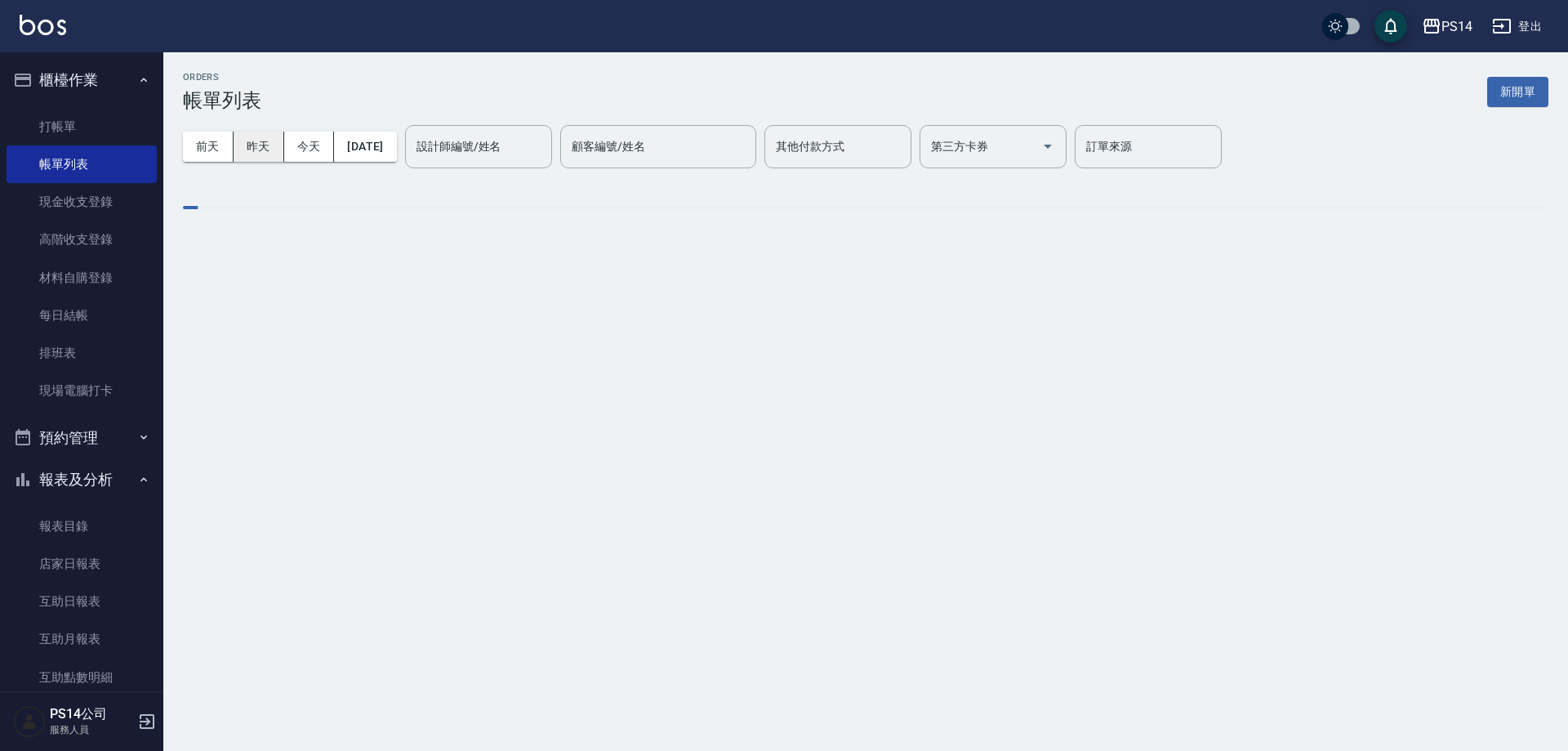
click at [253, 157] on button "昨天" at bounding box center [259, 146] width 50 height 30
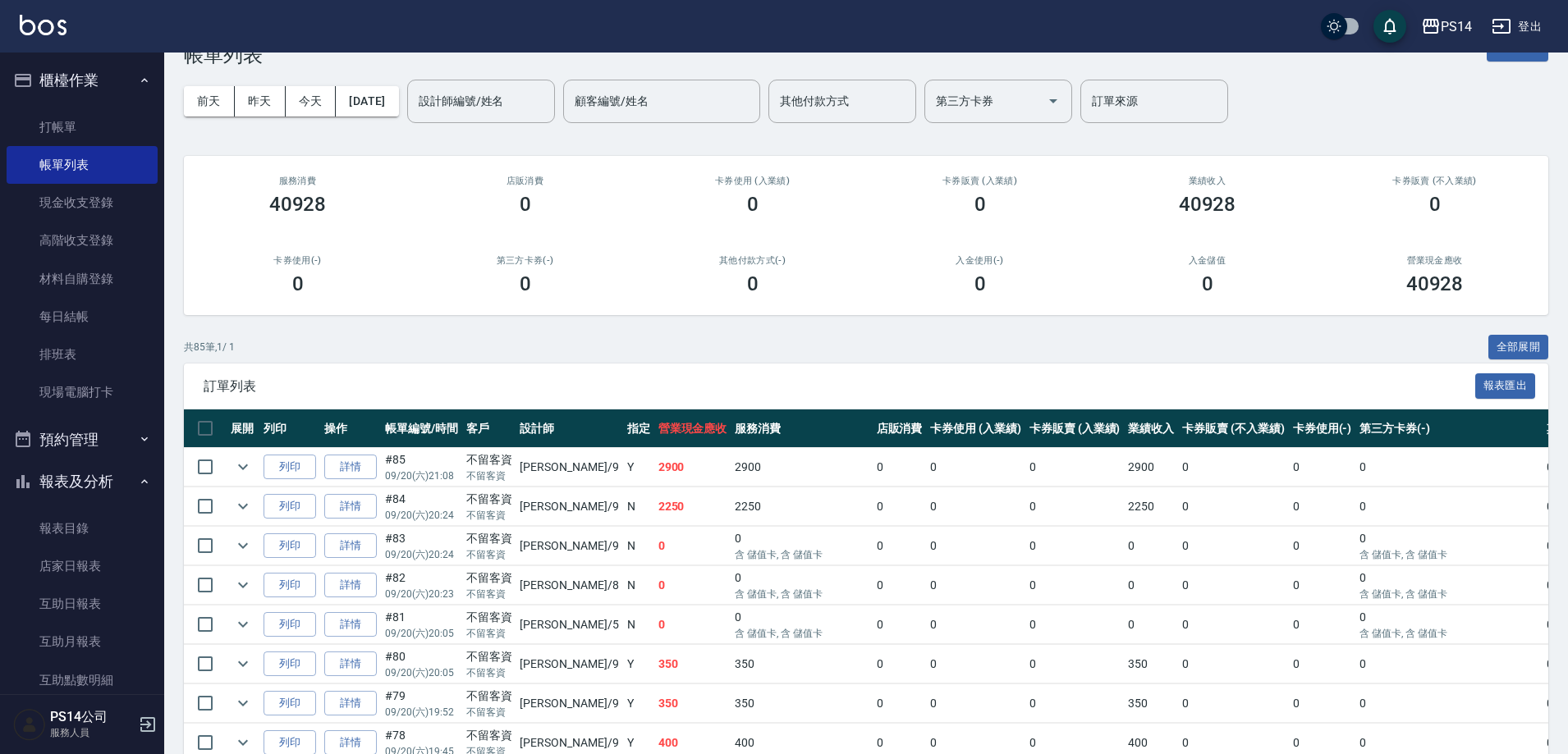
scroll to position [82, 0]
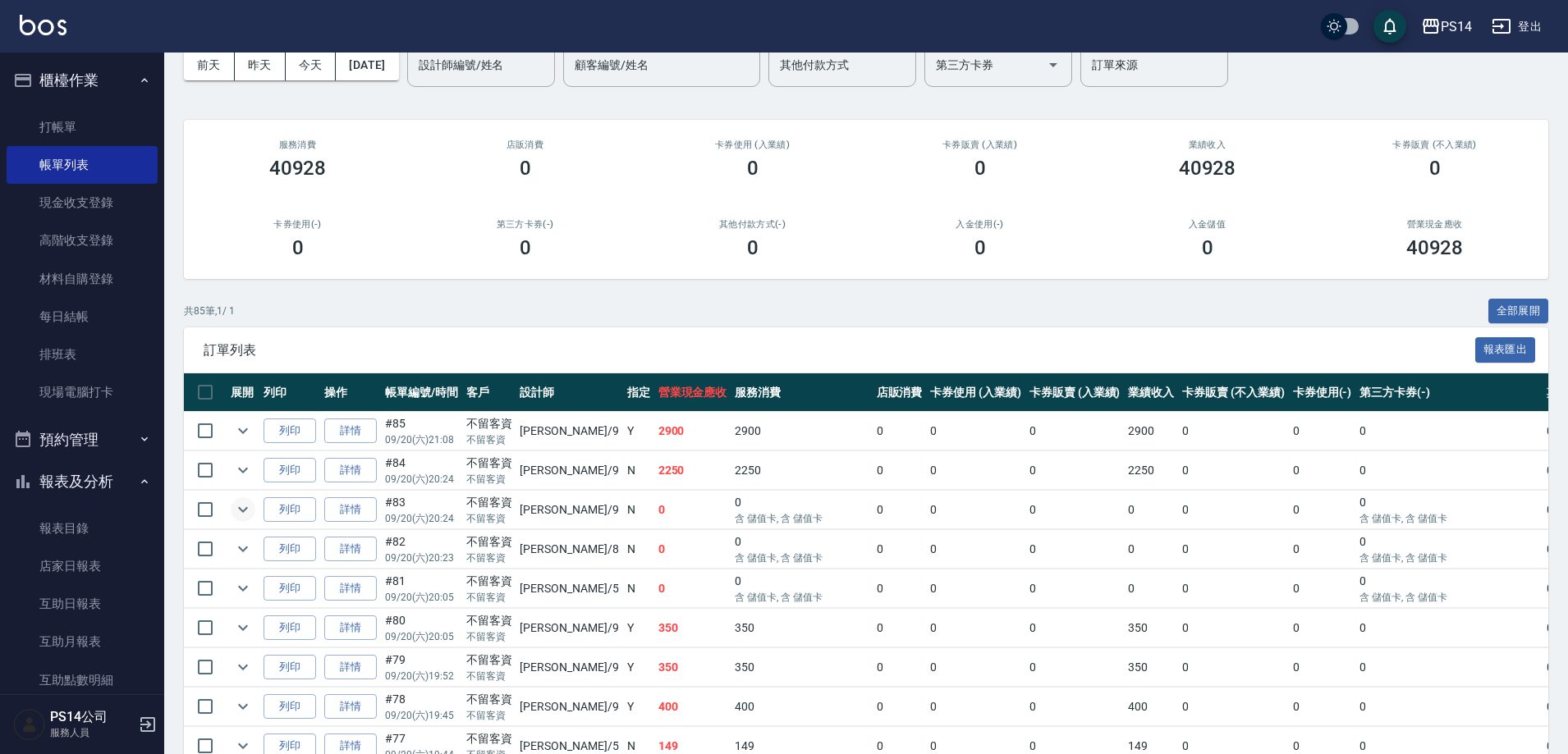
click at [241, 514] on icon "expand row" at bounding box center [243, 510] width 20 height 20
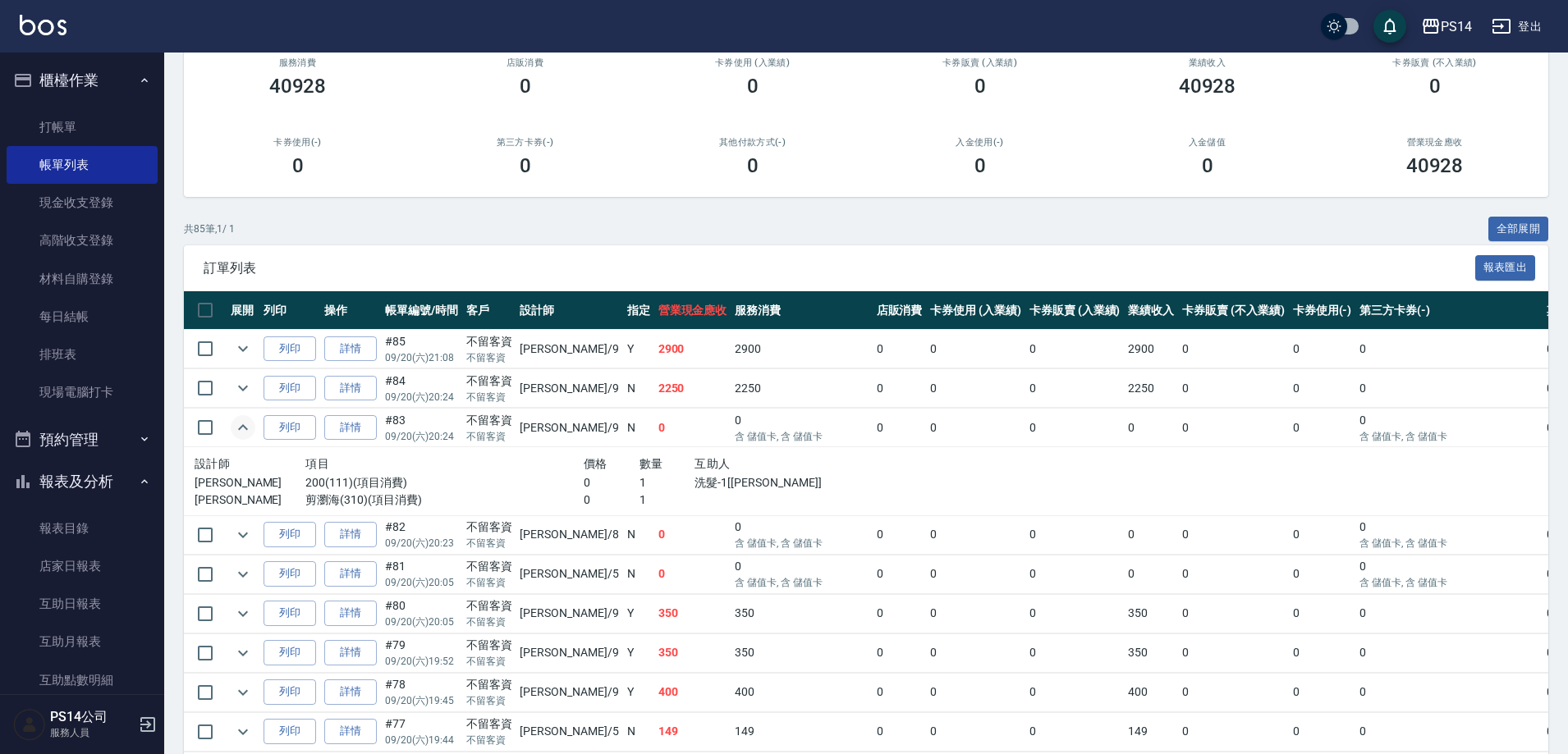
scroll to position [246, 0]
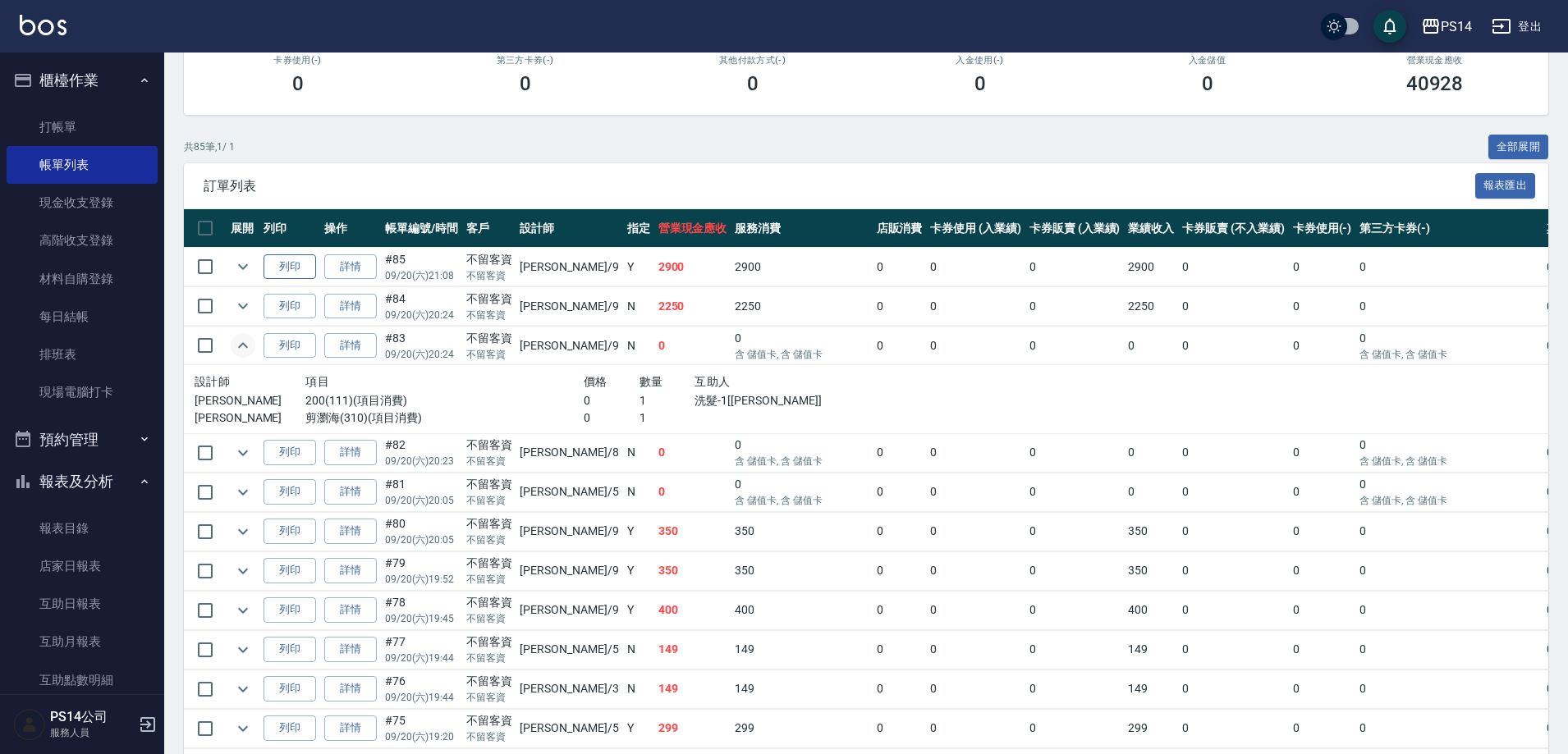
drag, startPoint x: 244, startPoint y: 268, endPoint x: 265, endPoint y: 264, distance: 21.4
click at [244, 268] on icon "expand row" at bounding box center [243, 267] width 10 height 6
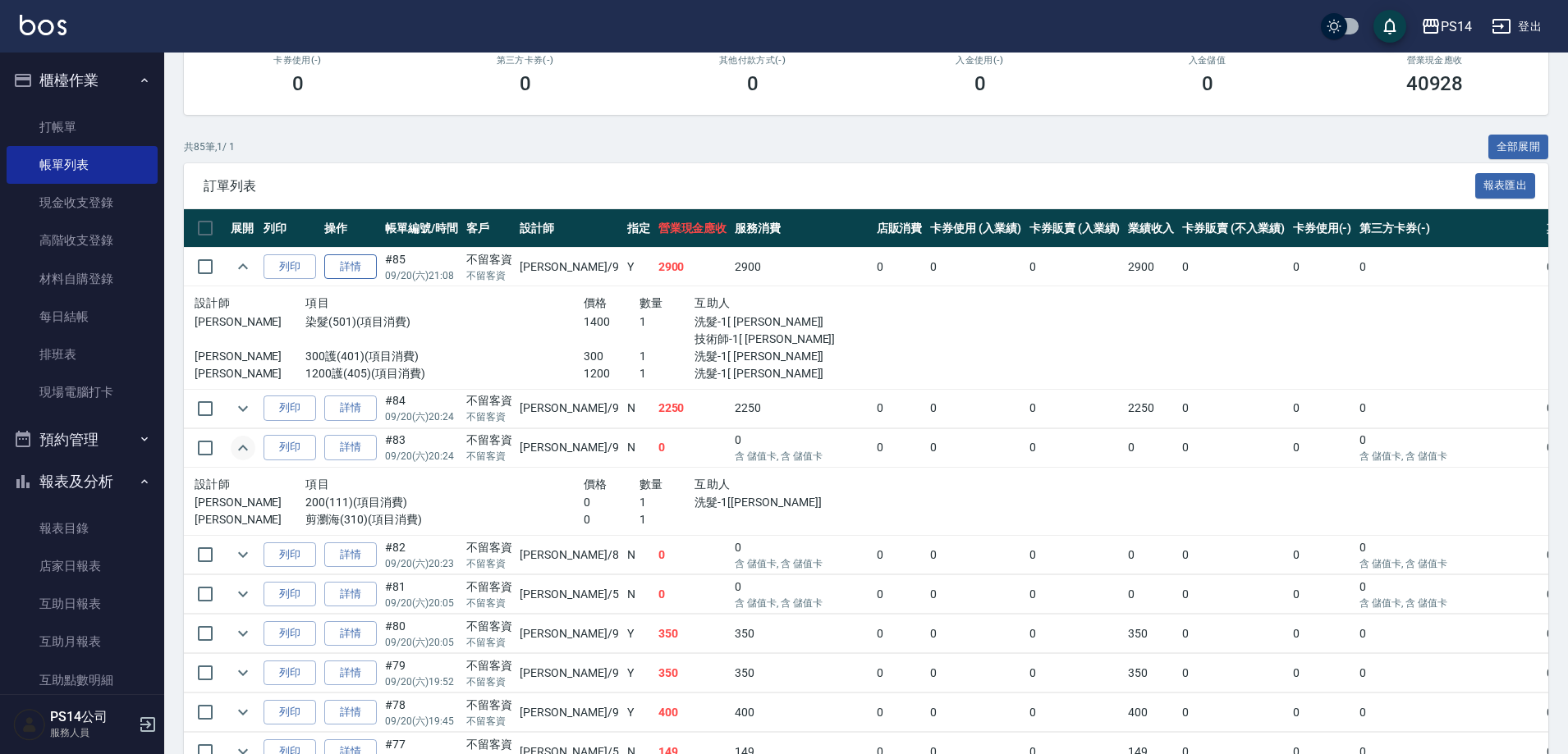
click at [374, 260] on link "詳情" at bounding box center [350, 266] width 52 height 25
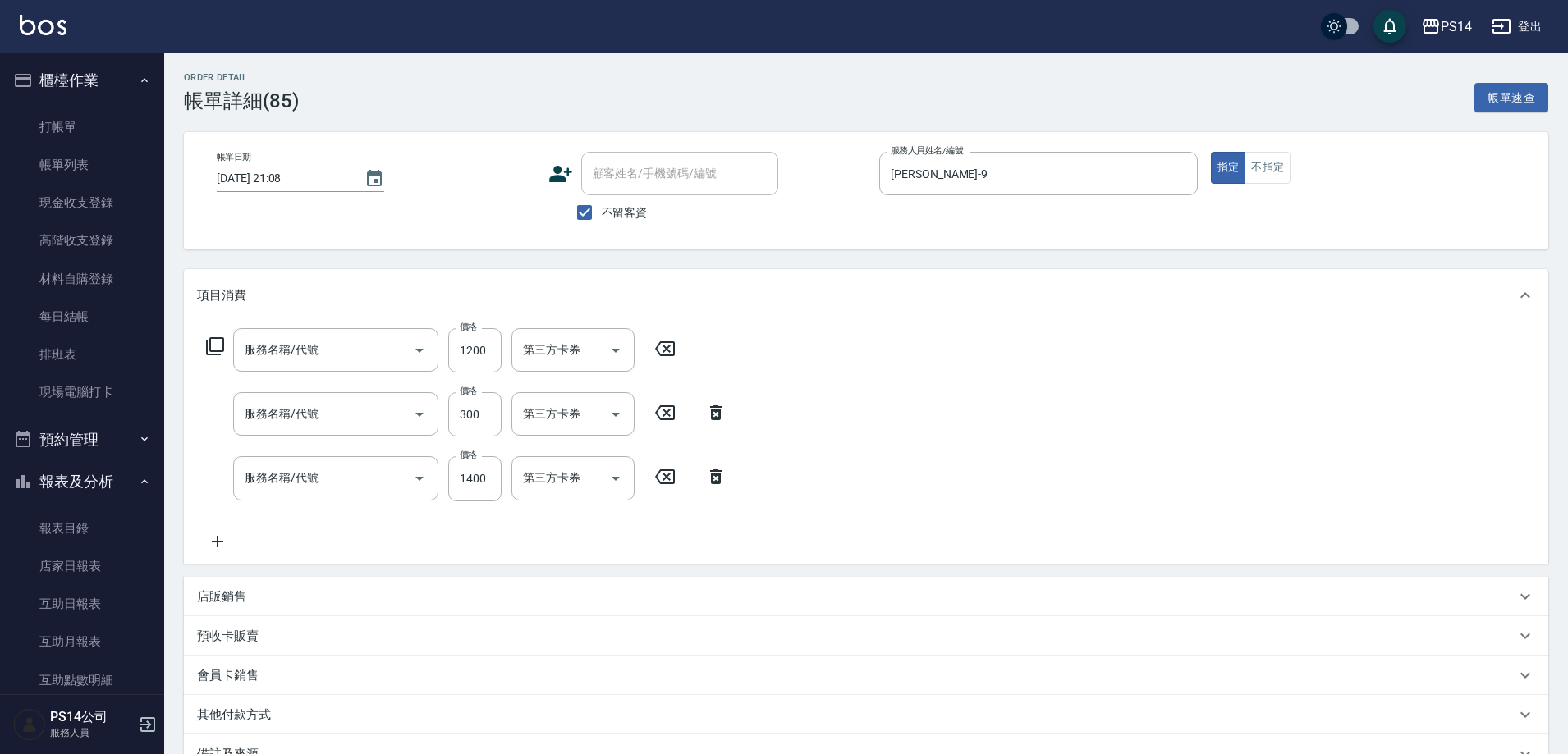
type input "[DATE] 21:08"
checkbox input "true"
type input "[PERSON_NAME]-9"
type input "1200護(405)"
type input "300護(401)"
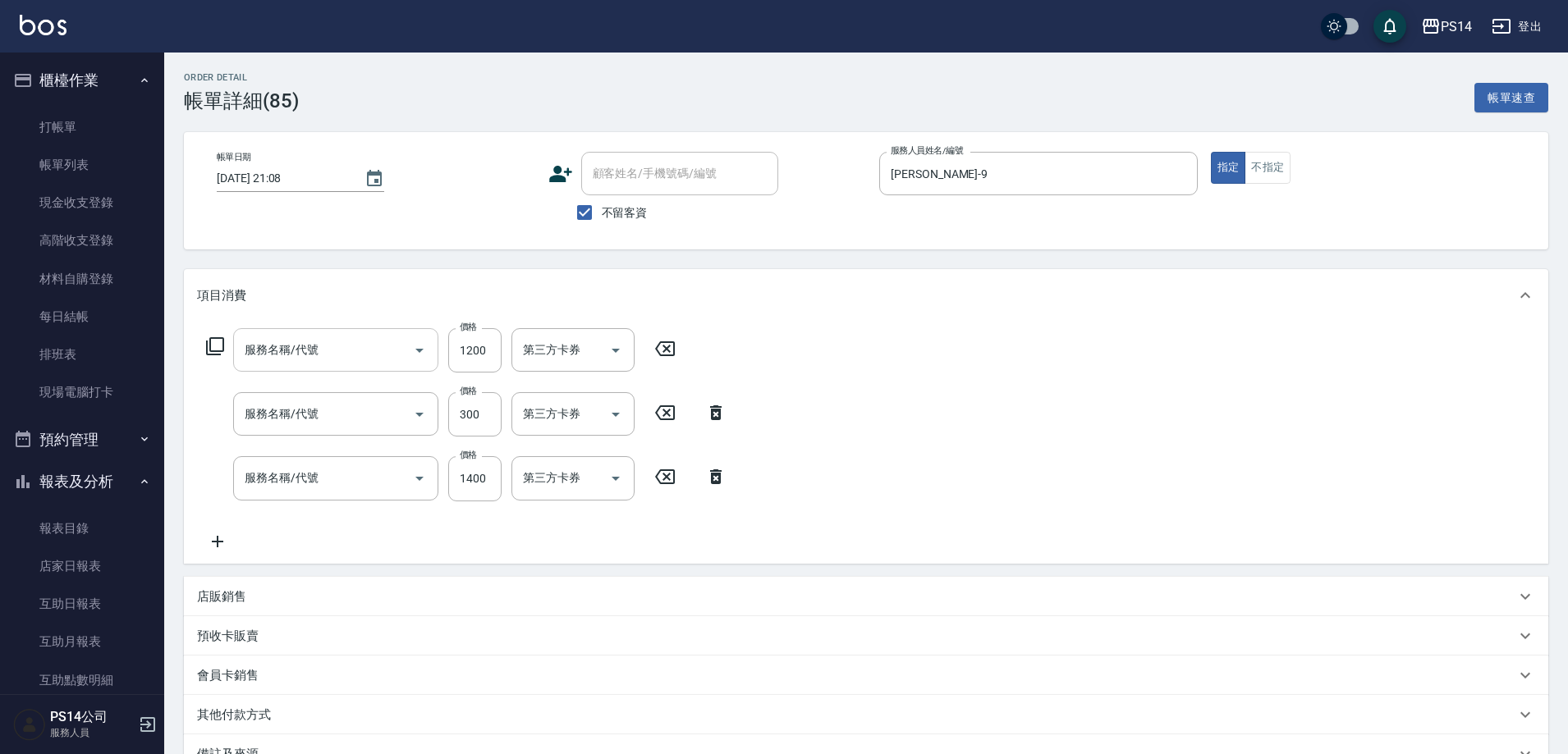
type input "染髮(501)"
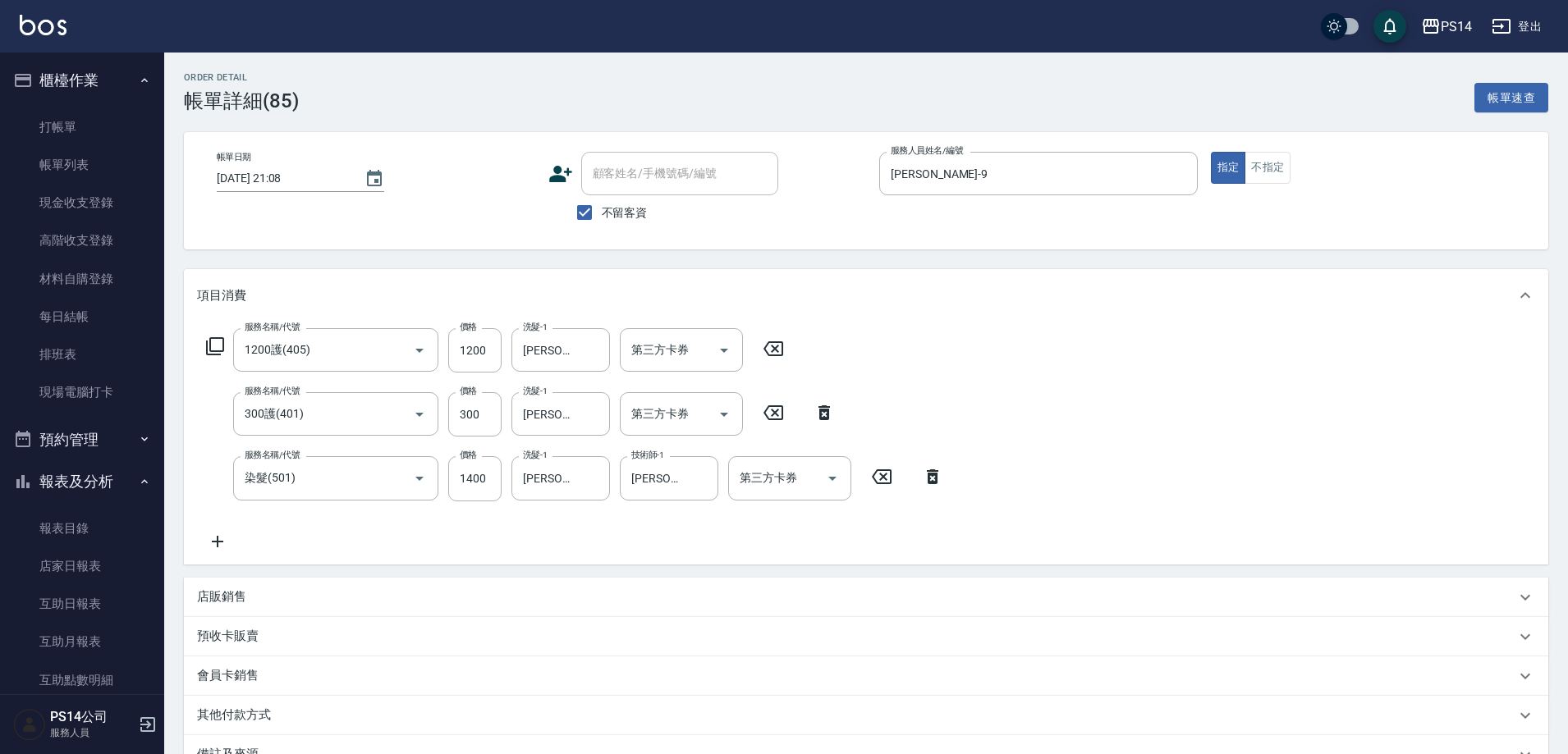
click at [230, 539] on icon at bounding box center [217, 541] width 41 height 20
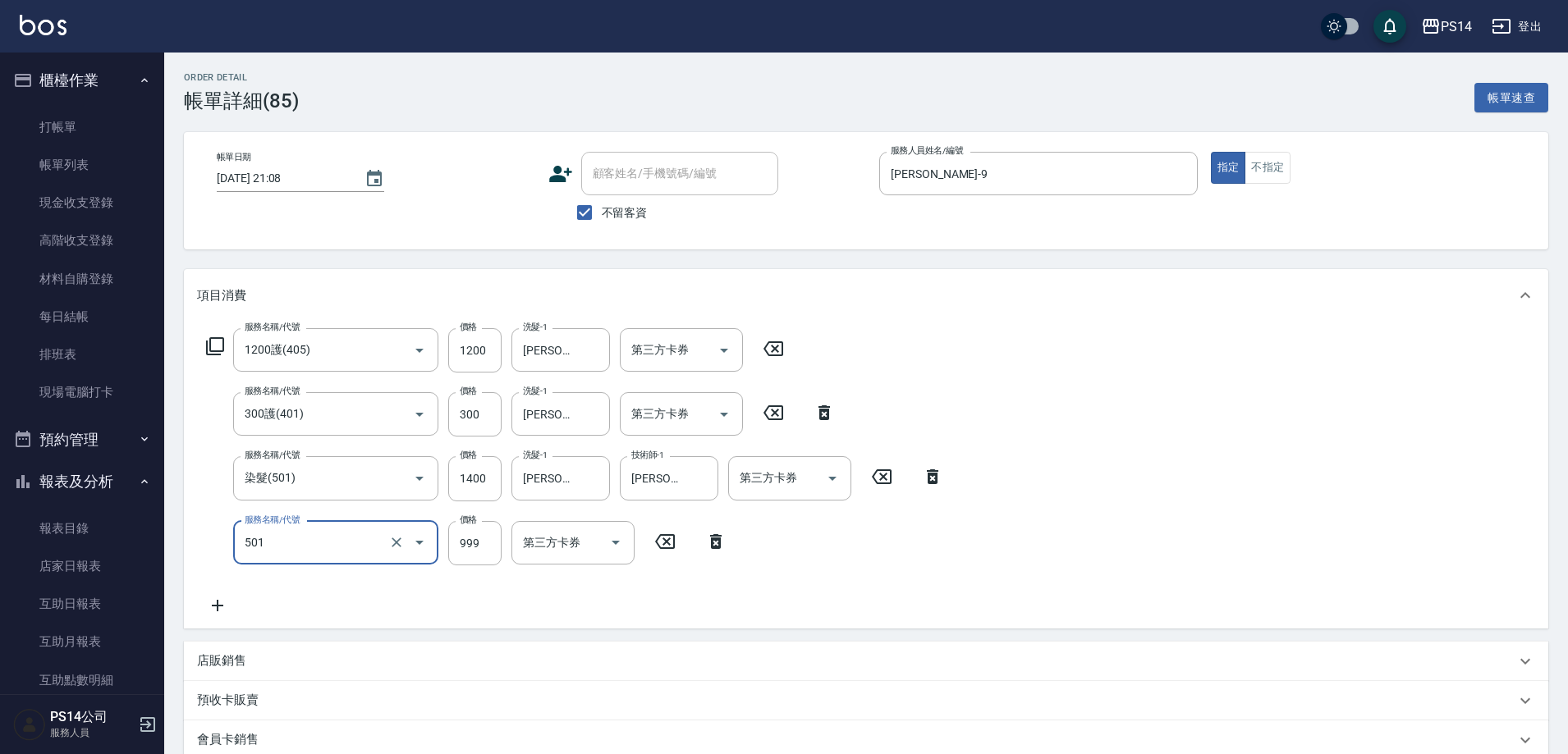
type input "染髮(501)"
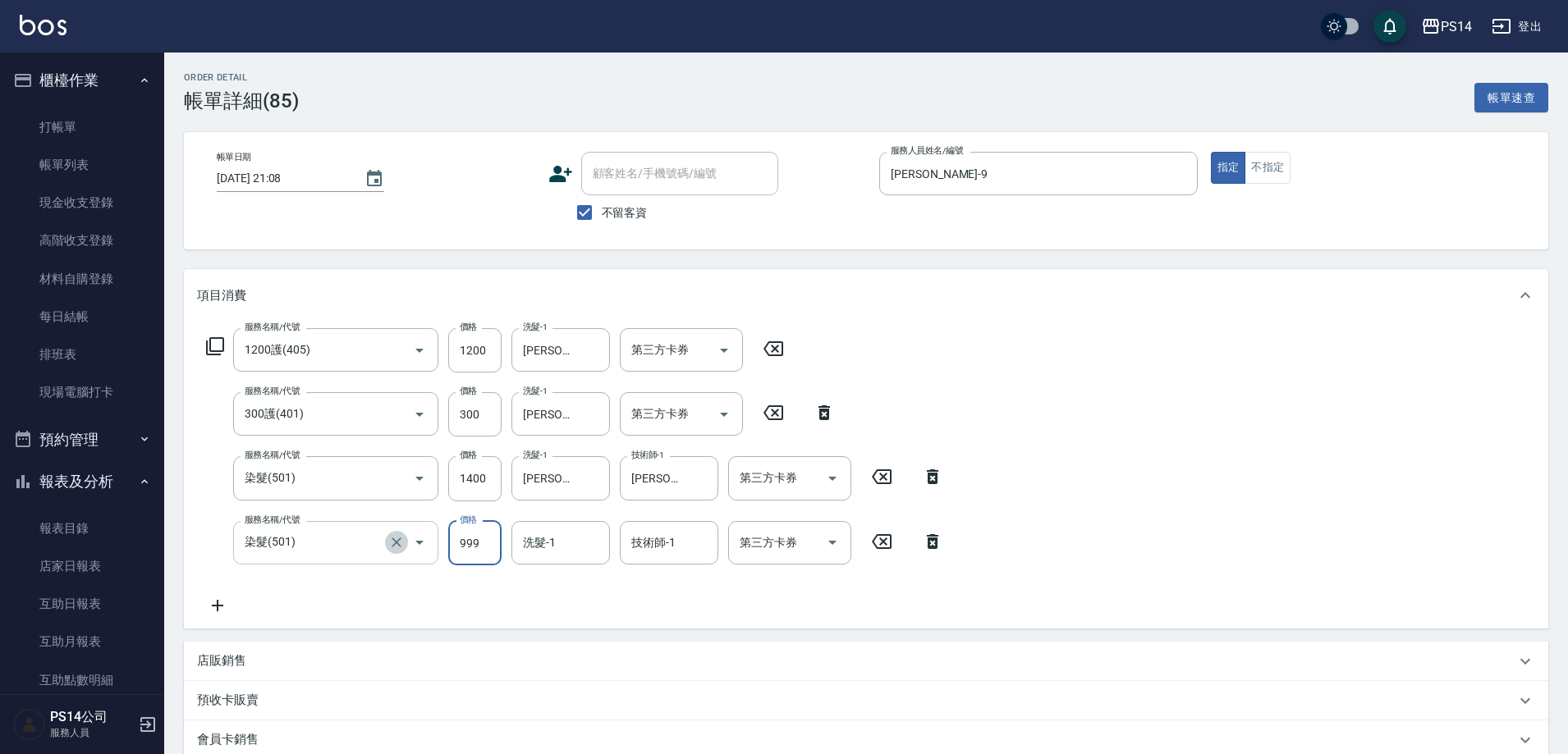
drag, startPoint x: 405, startPoint y: 539, endPoint x: 387, endPoint y: 524, distance: 23.4
click at [403, 539] on button "Clear" at bounding box center [396, 542] width 23 height 23
type input "基礎燙(201)"
type input "2000"
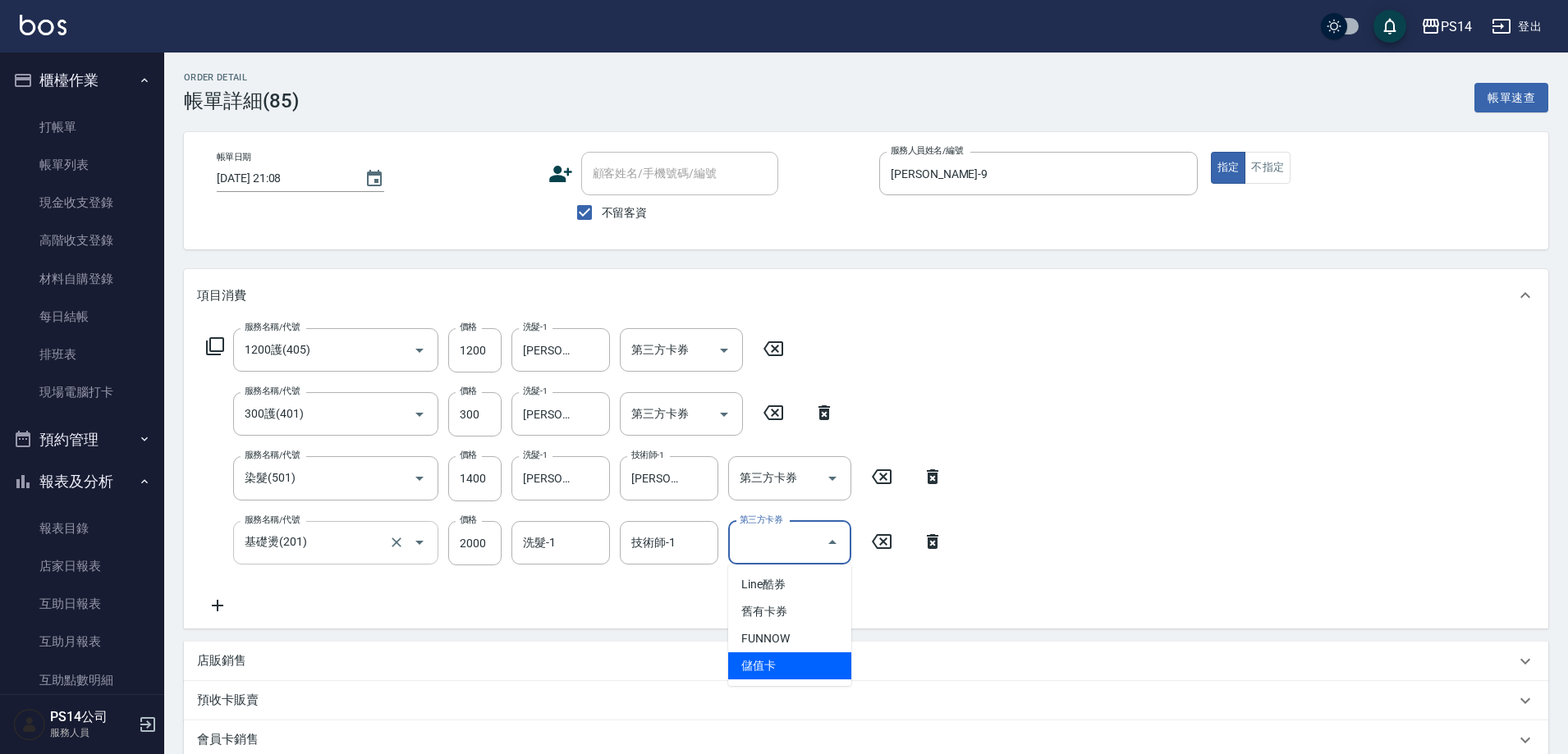
type input "儲值卡"
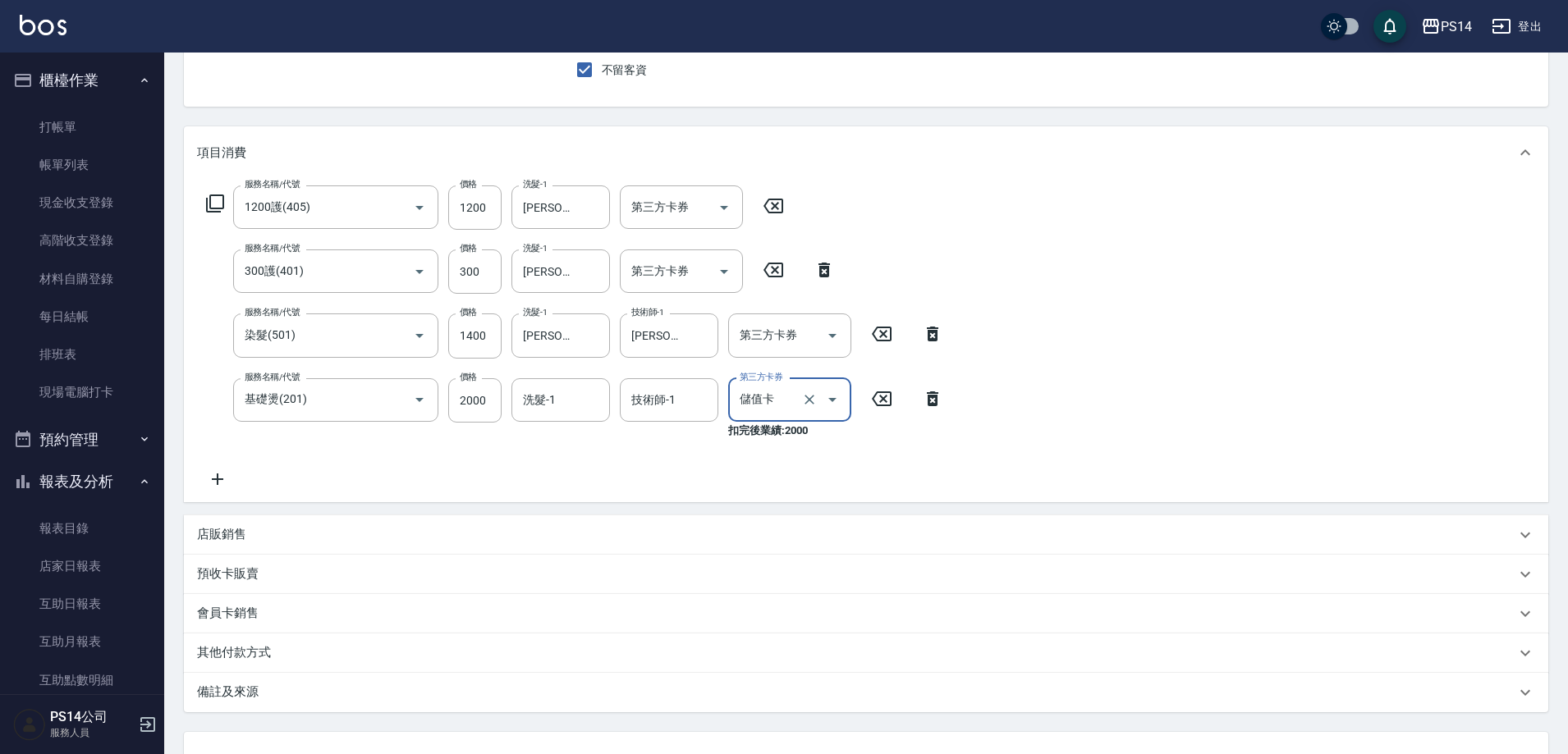
scroll to position [278, 0]
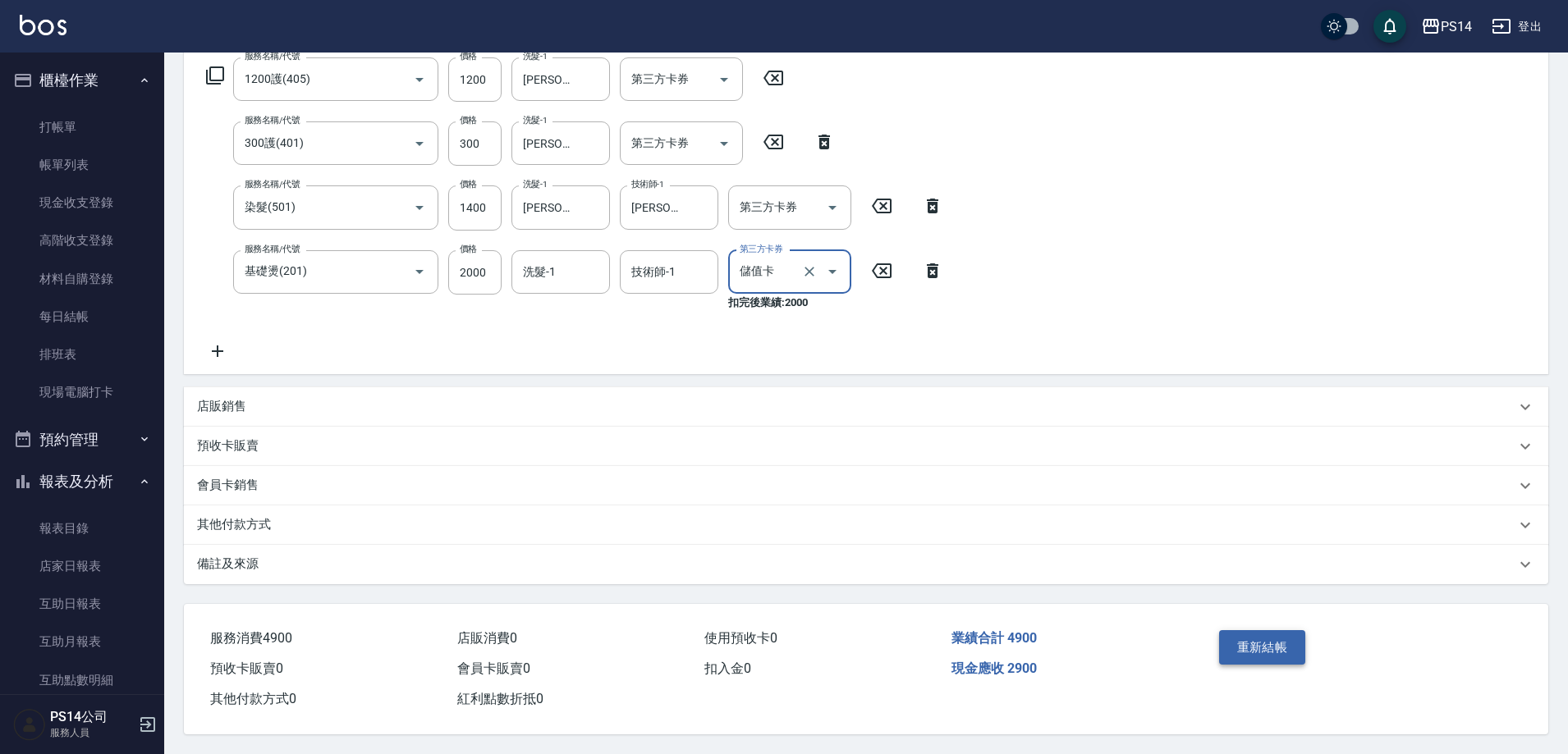
click at [1267, 644] on button "重新結帳" at bounding box center [1262, 647] width 87 height 34
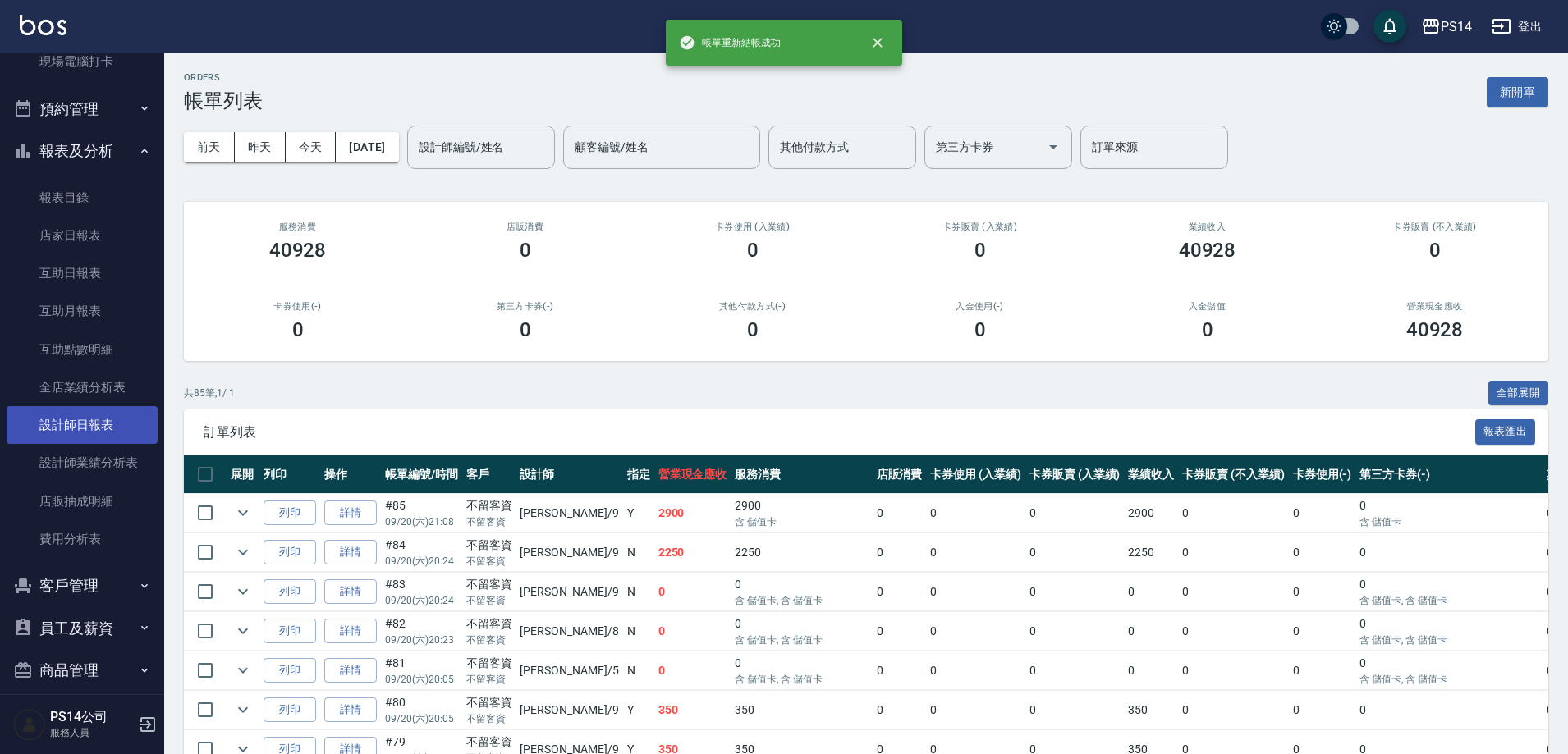
scroll to position [348, 0]
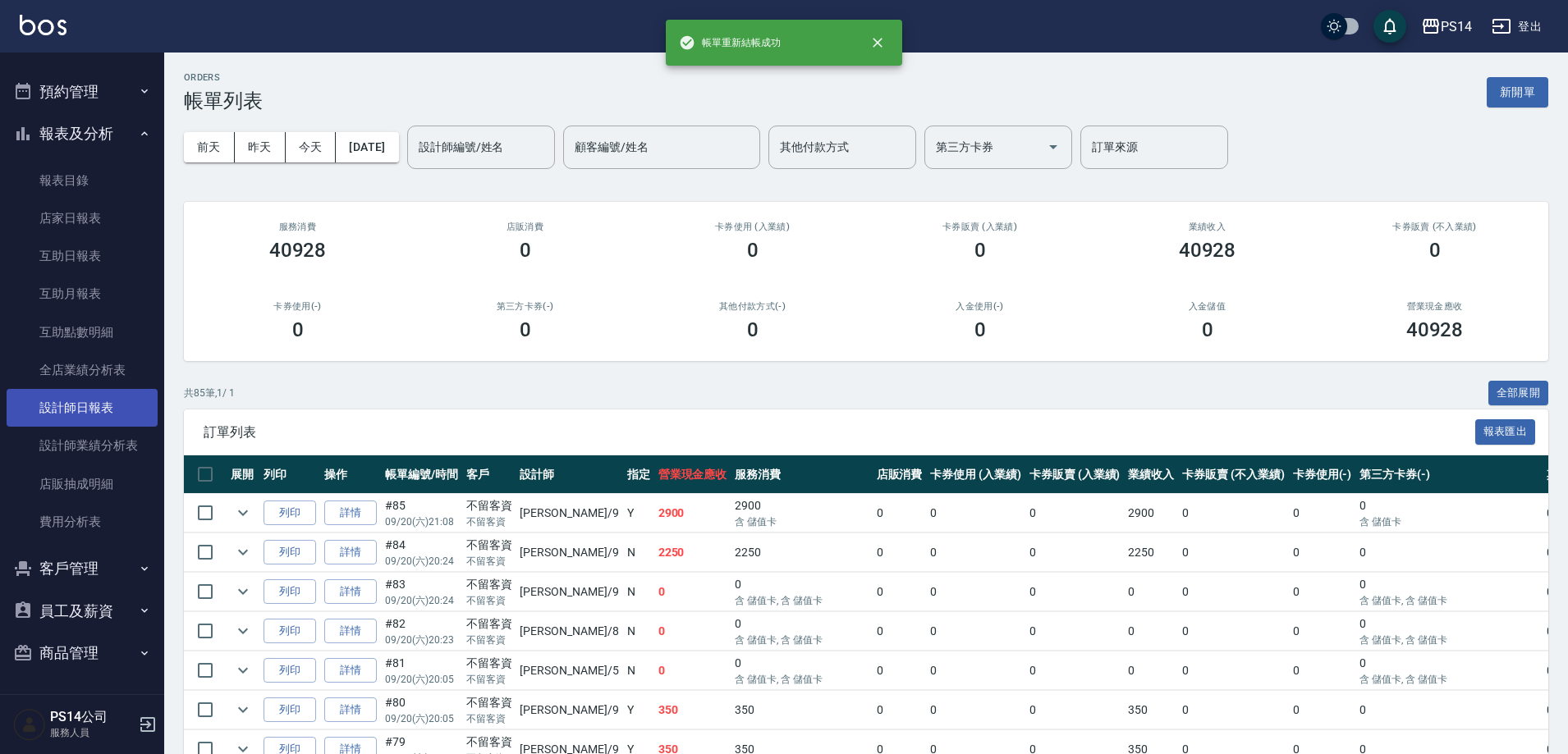
click at [84, 393] on link "設計師日報表" at bounding box center [82, 408] width 151 height 38
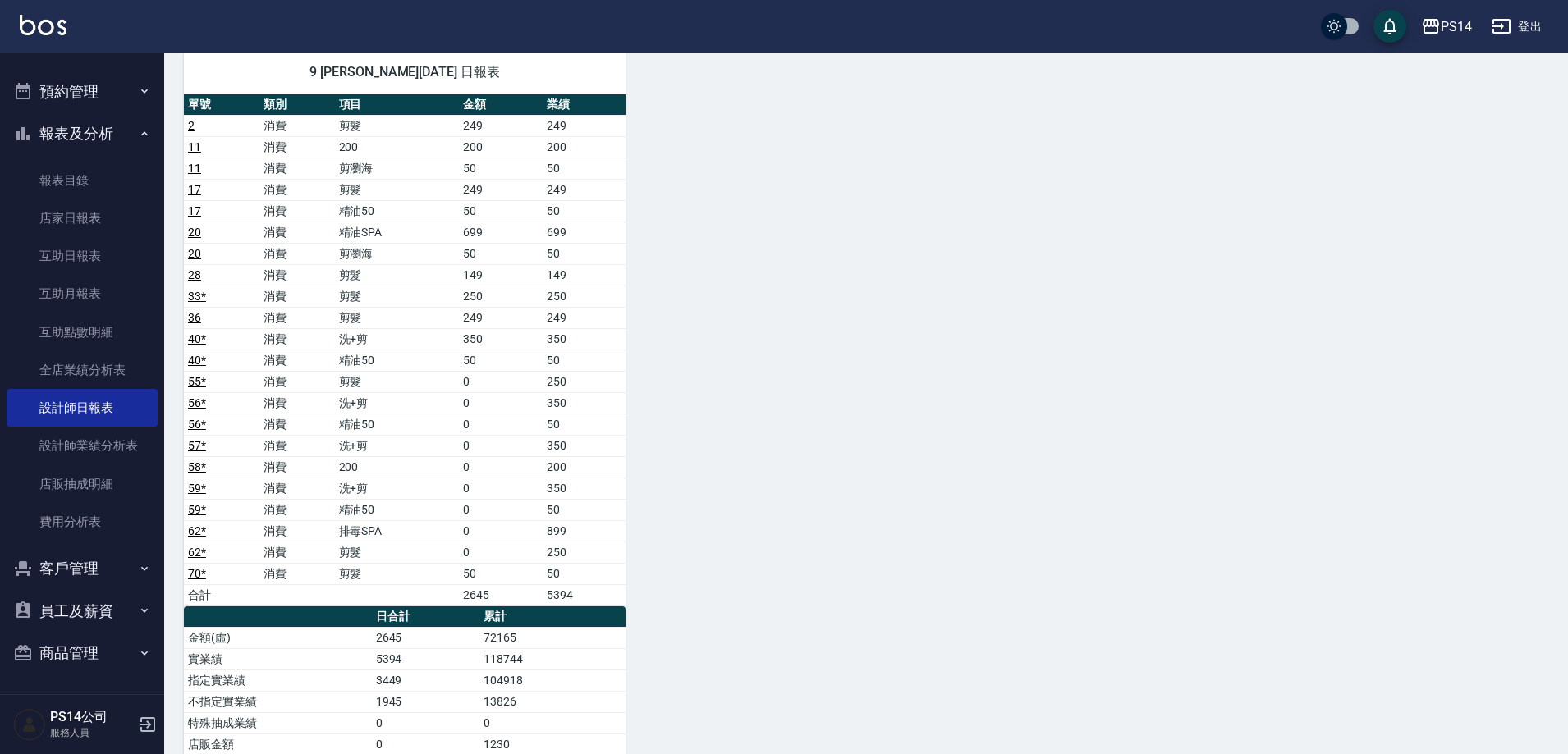
scroll to position [1888, 0]
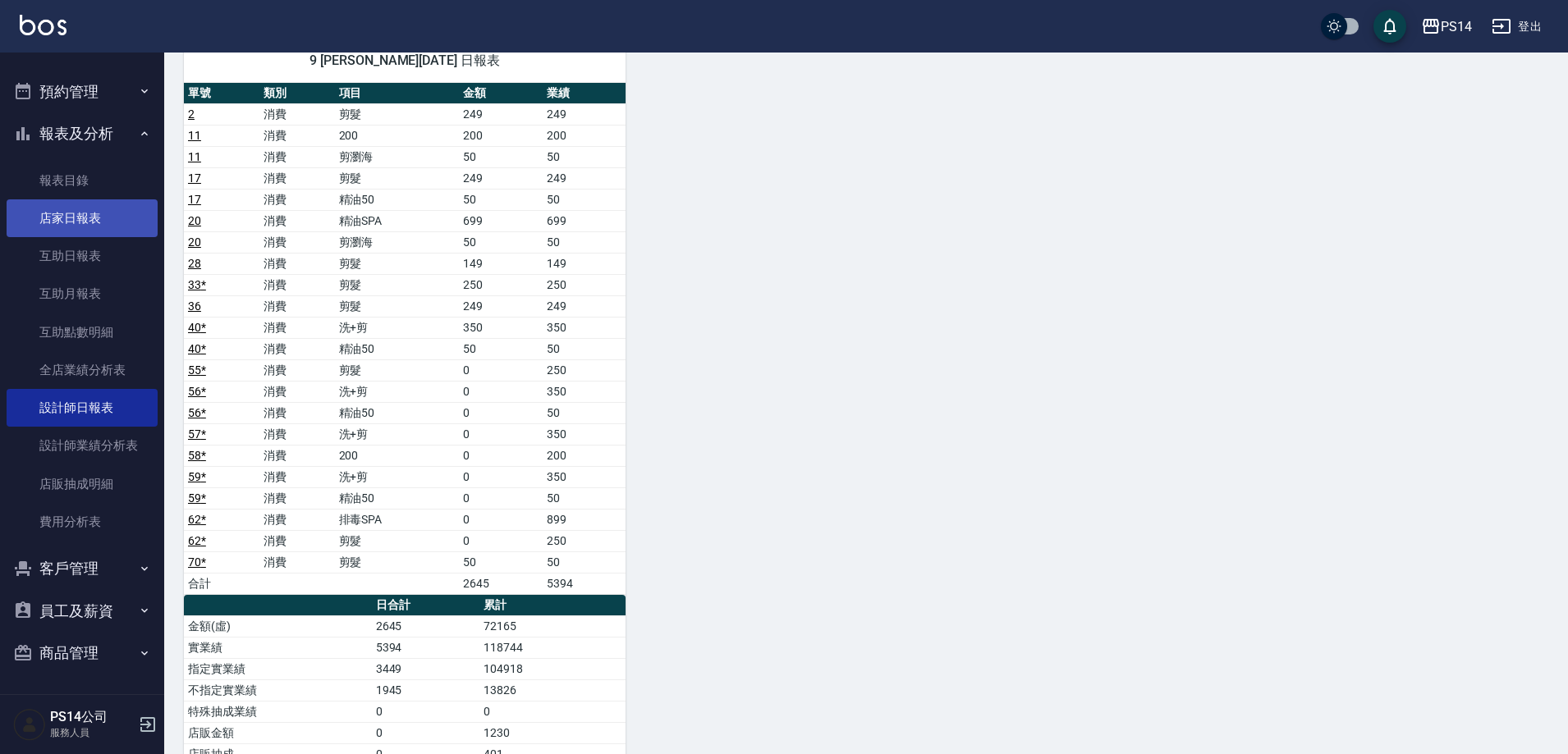
click at [101, 218] on link "店家日報表" at bounding box center [82, 217] width 151 height 38
